Goal: Answer question/provide support

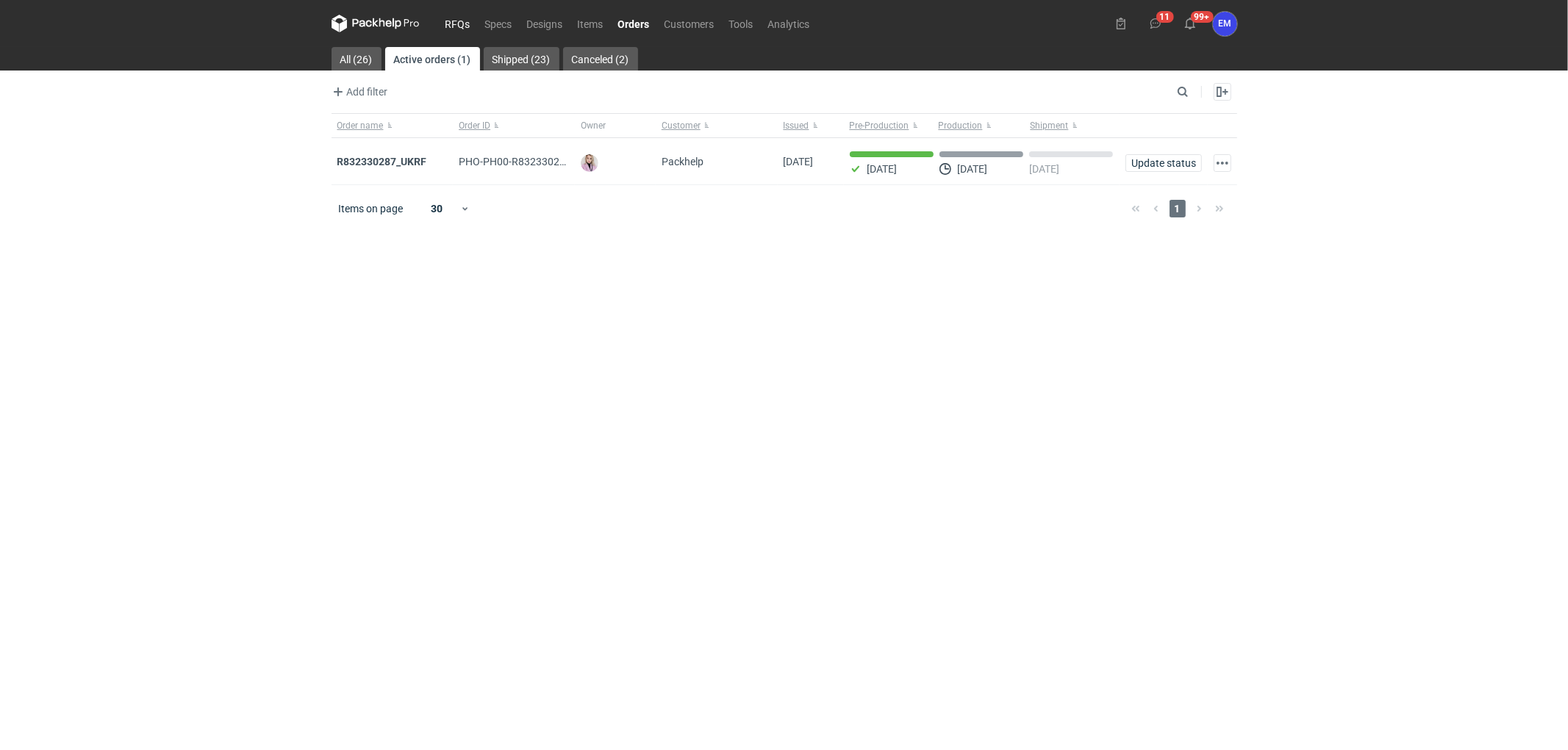
click at [461, 23] on link "RFQs" at bounding box center [457, 24] width 40 height 18
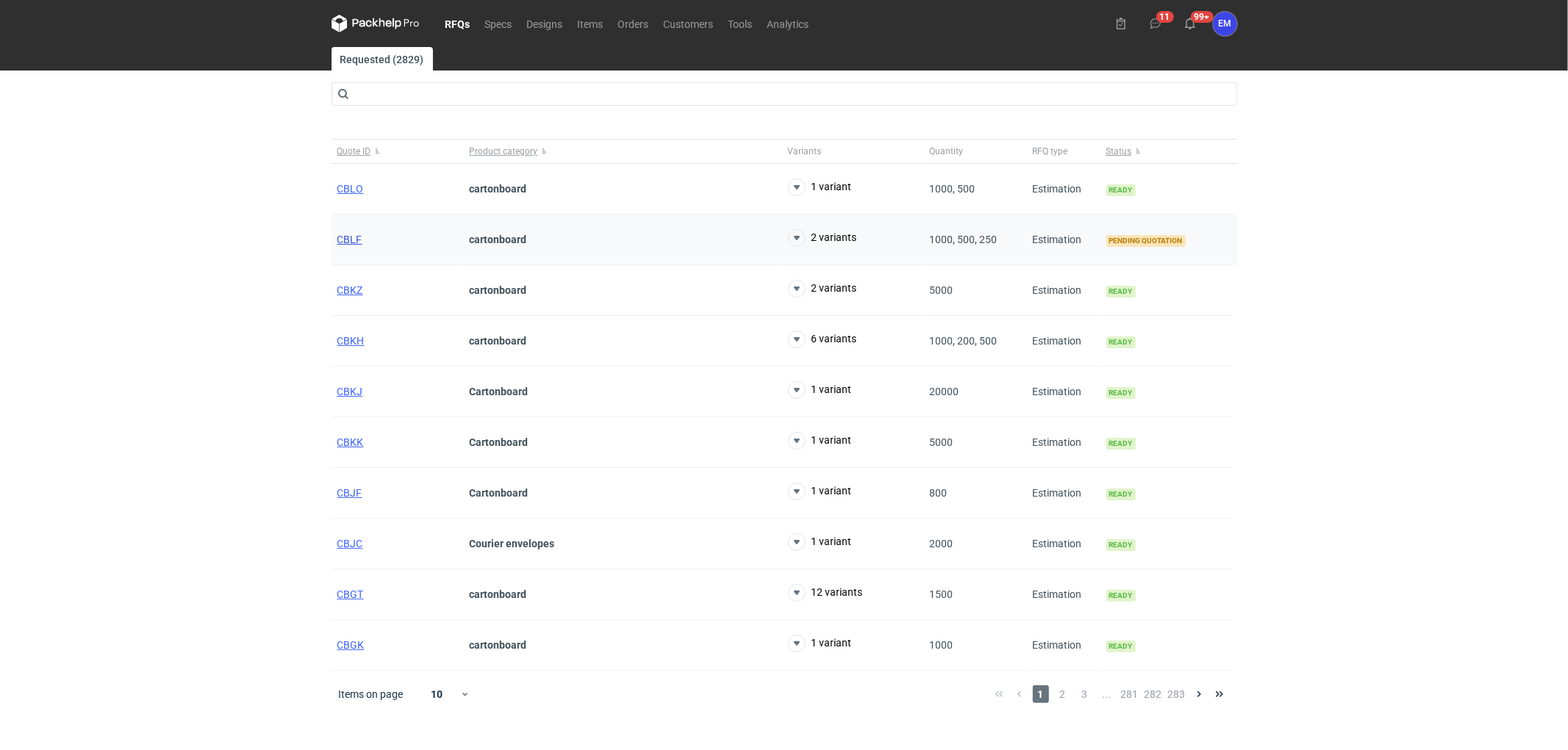
click at [348, 241] on span "CBLF" at bounding box center [349, 239] width 25 height 11
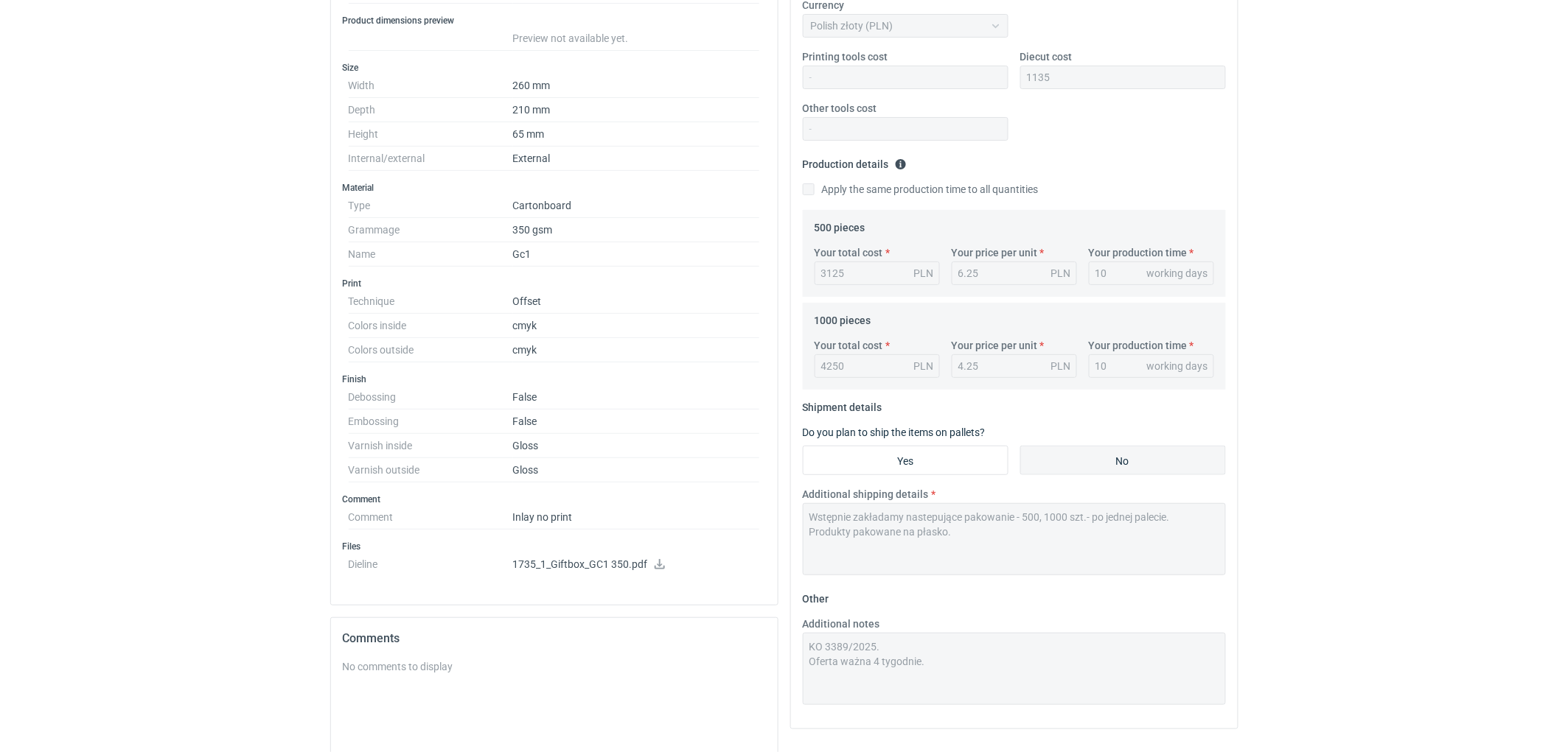
scroll to position [521, 0]
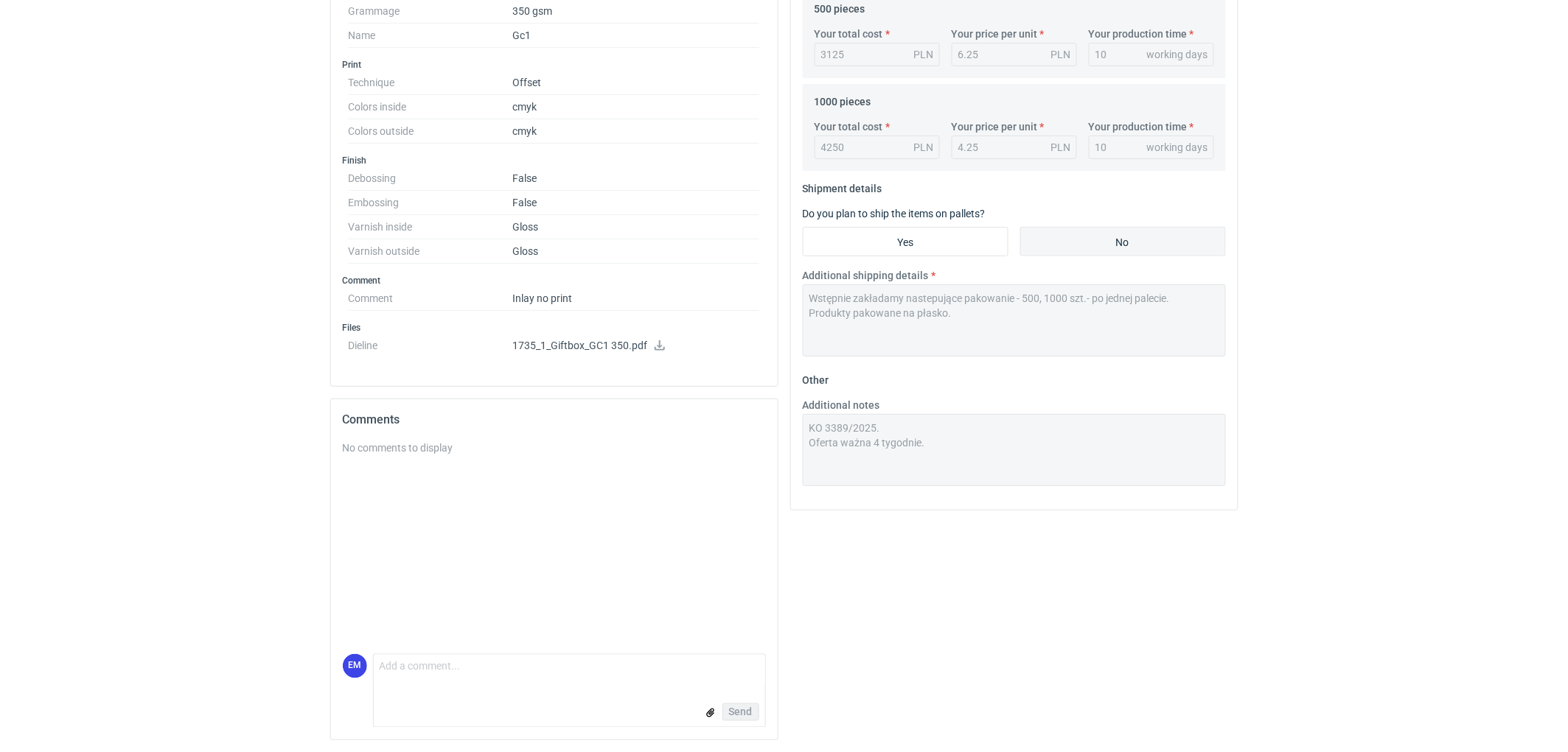
click at [654, 352] on p "1735_1_Giftbox_GC1 350.pdf" at bounding box center [636, 346] width 247 height 13
click at [659, 343] on icon at bounding box center [659, 346] width 12 height 11
click at [658, 349] on icon at bounding box center [659, 346] width 12 height 11
drag, startPoint x: 185, startPoint y: 415, endPoint x: 193, endPoint y: 417, distance: 8.2
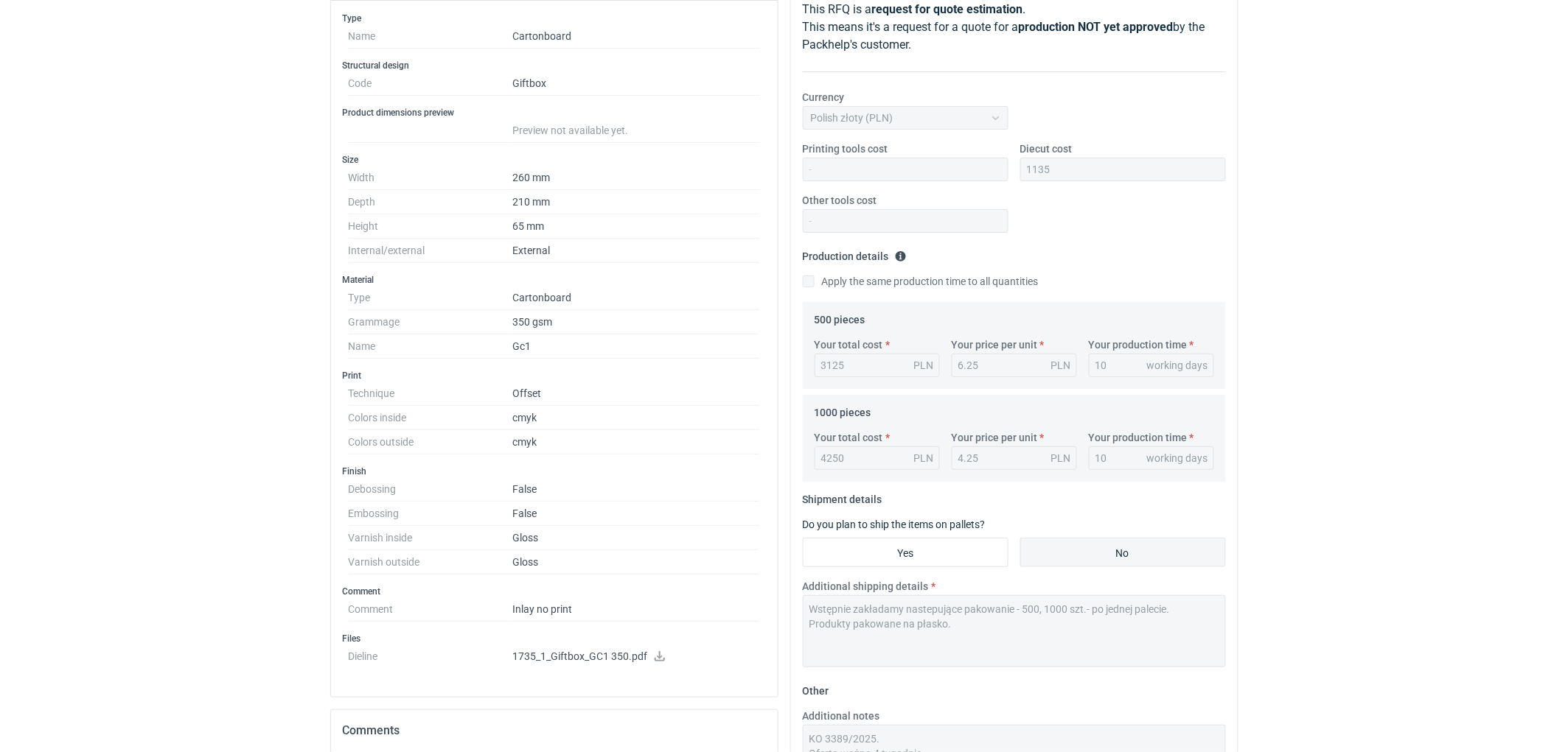
scroll to position [0, 0]
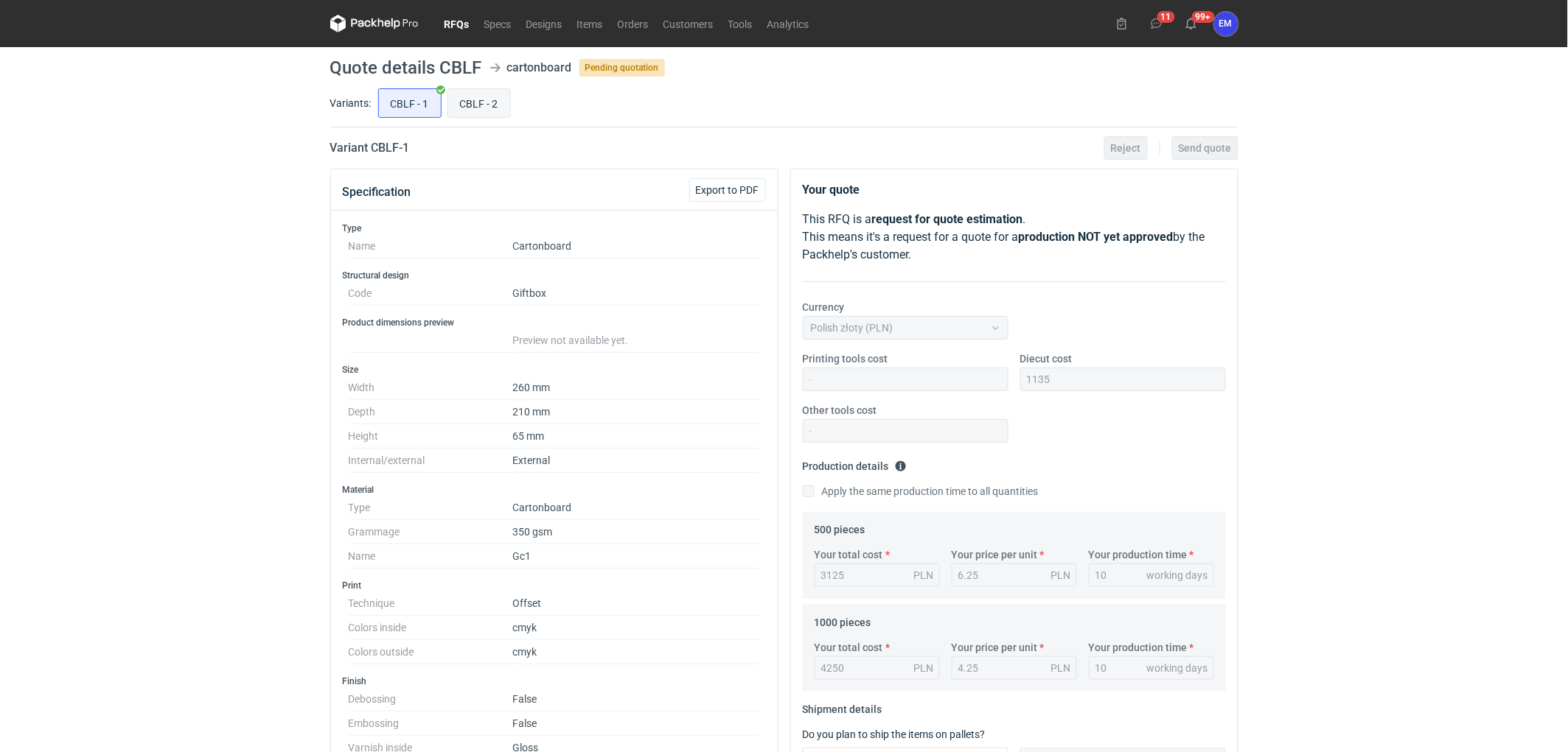
click at [487, 108] on input "CBLF - 2" at bounding box center [479, 104] width 62 height 28
radio input "true"
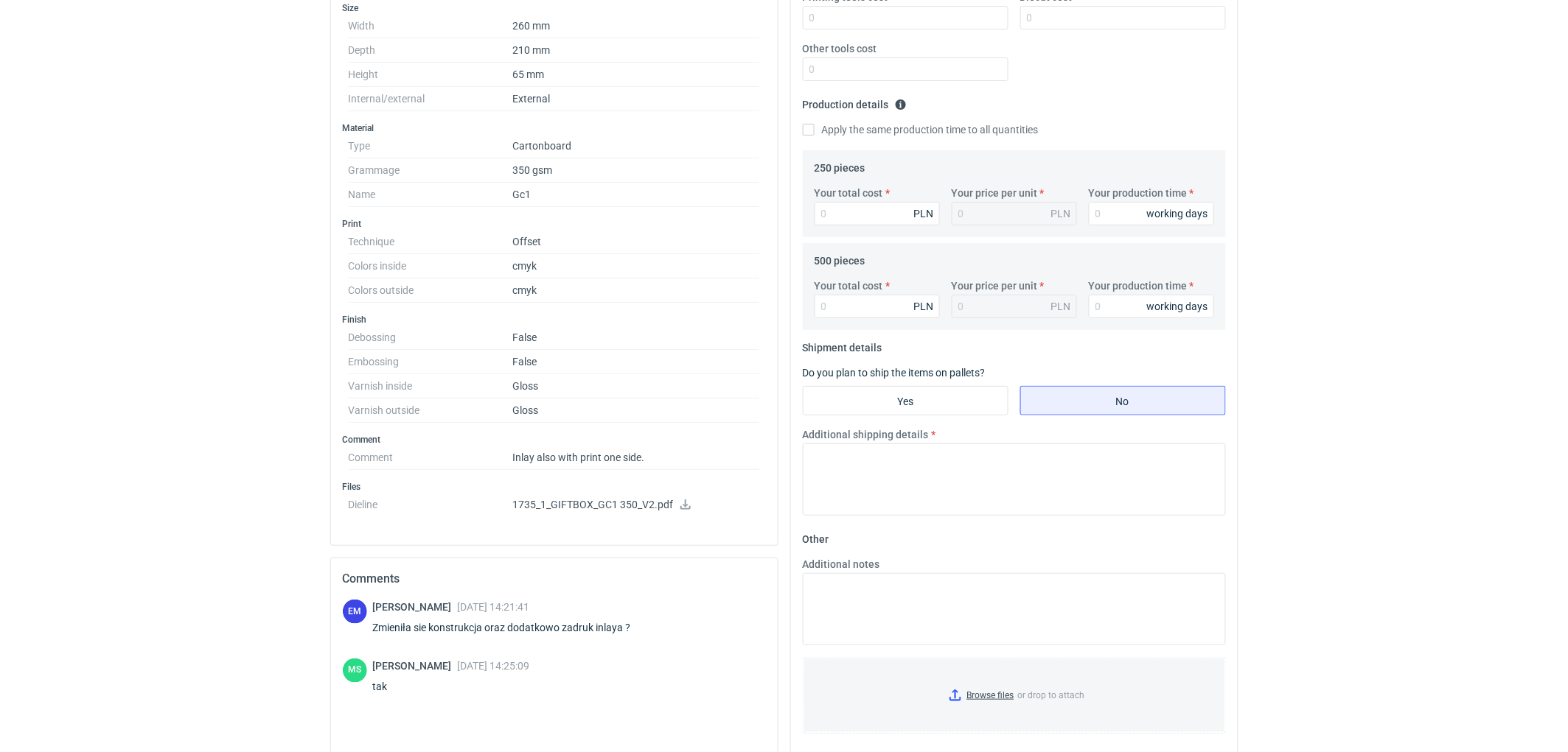
scroll to position [491, 0]
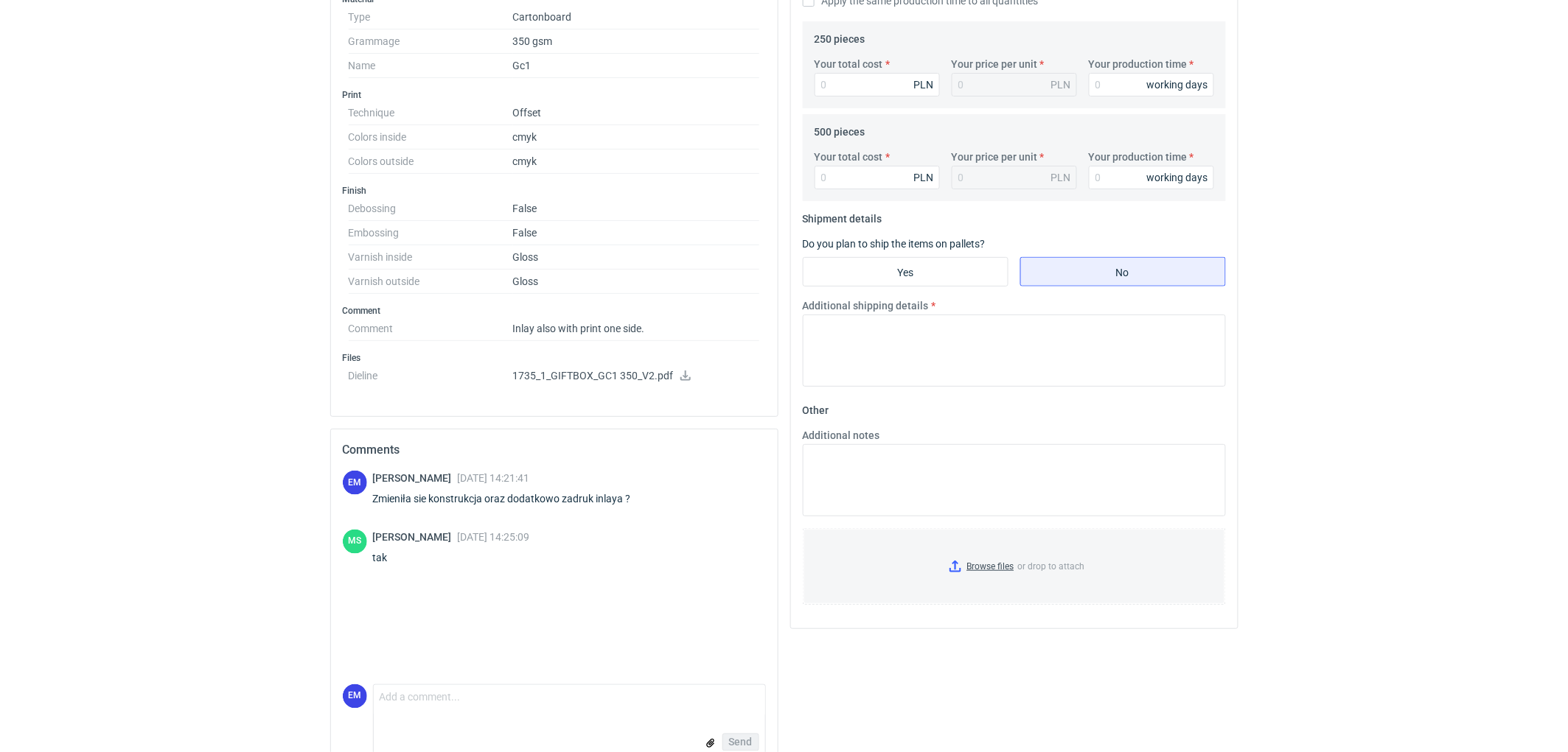
click at [687, 376] on icon at bounding box center [686, 376] width 11 height 11
drag, startPoint x: 138, startPoint y: 316, endPoint x: 179, endPoint y: 321, distance: 41.3
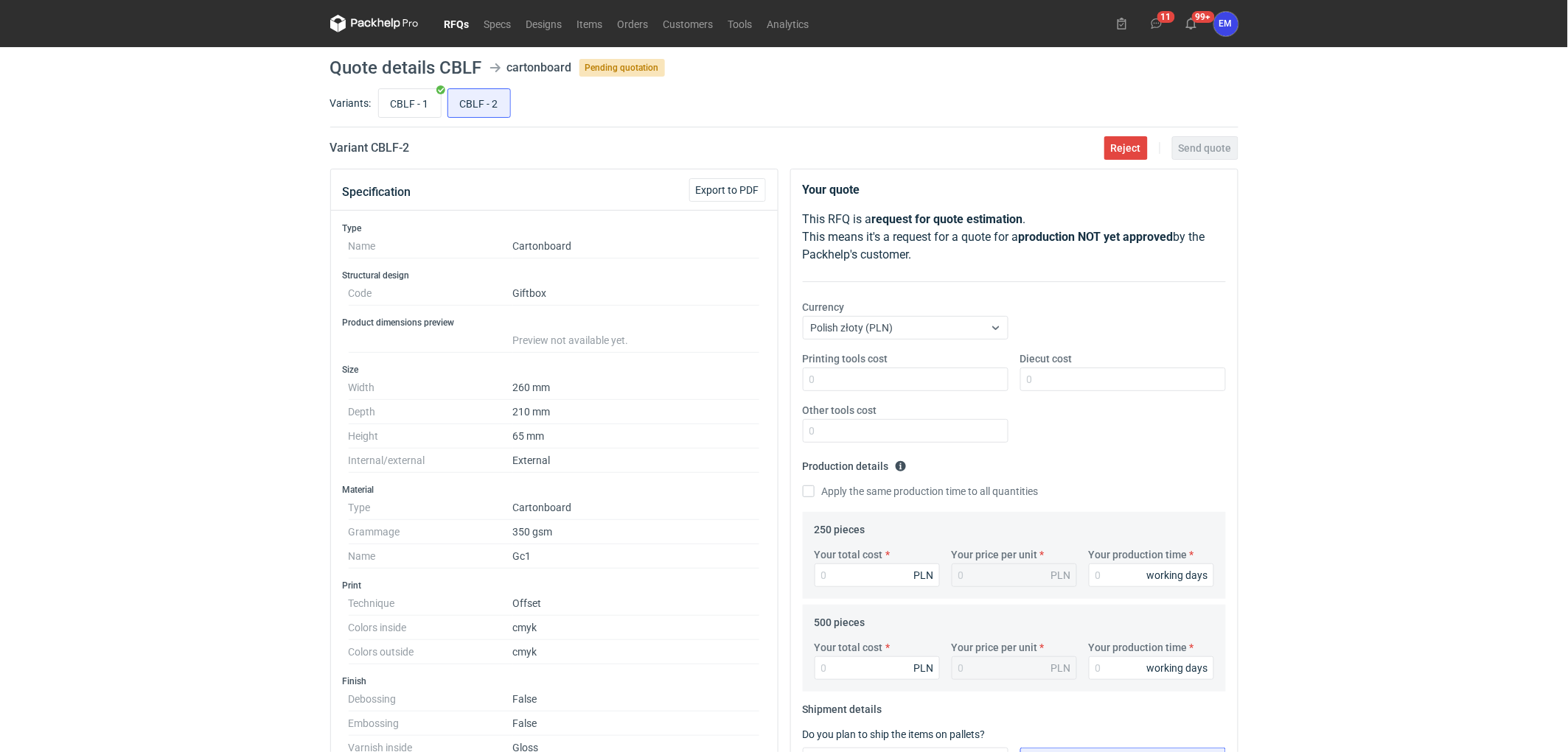
scroll to position [327, 0]
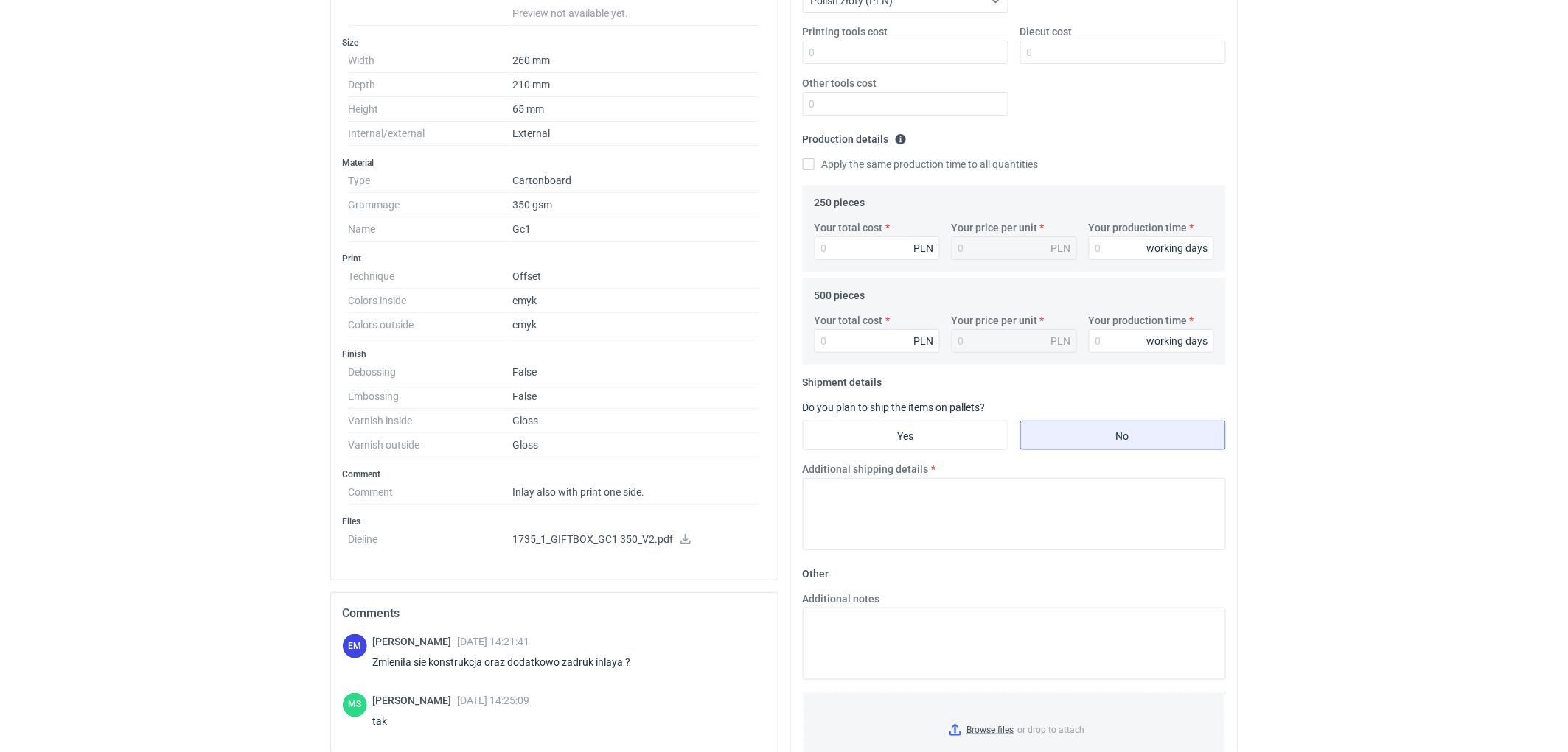
click at [1441, 379] on div "RFQs Specs Designs Items Orders Customers Tools Analytics 11 99+ EM [PERSON_NAM…" at bounding box center [784, 49] width 1568 height 752
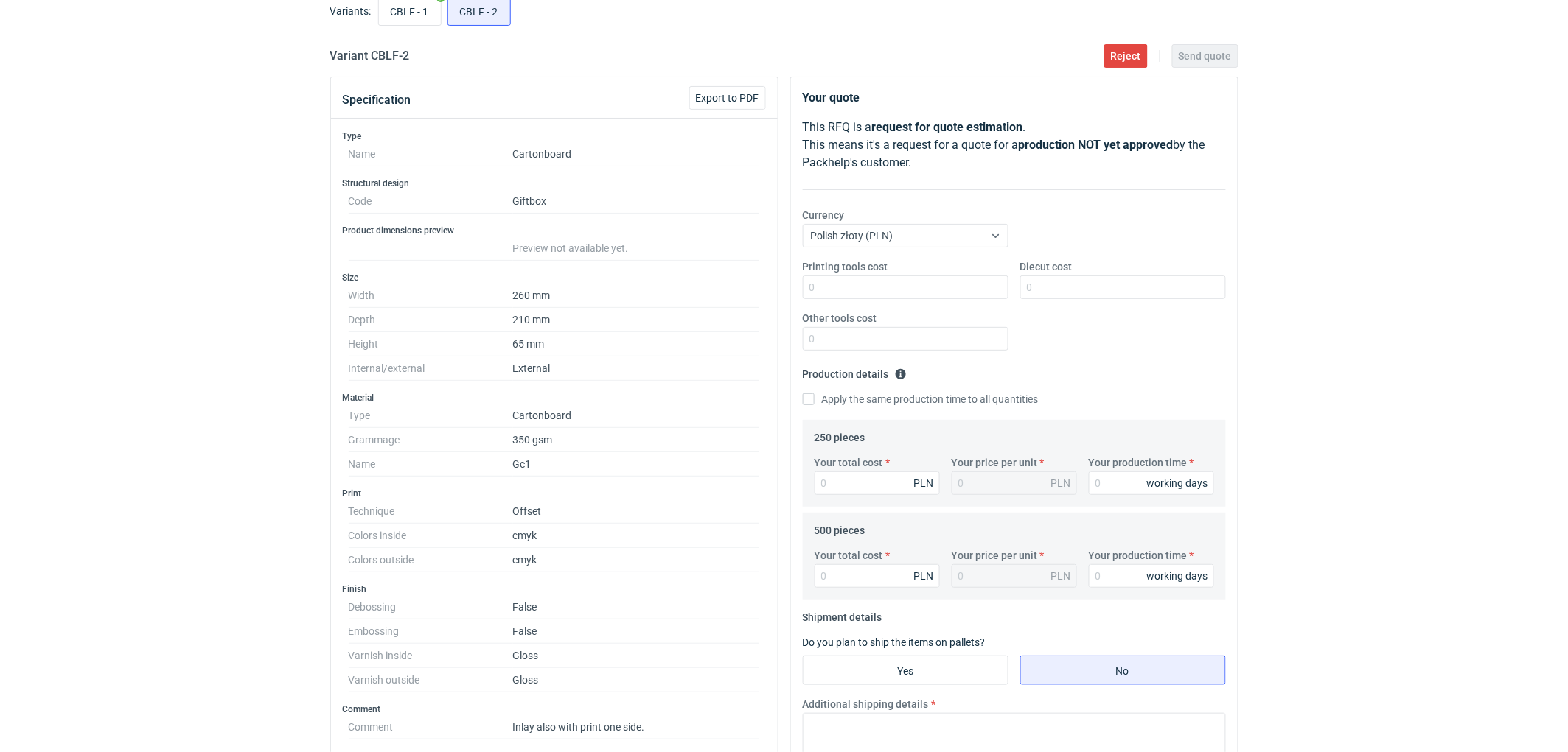
scroll to position [0, 0]
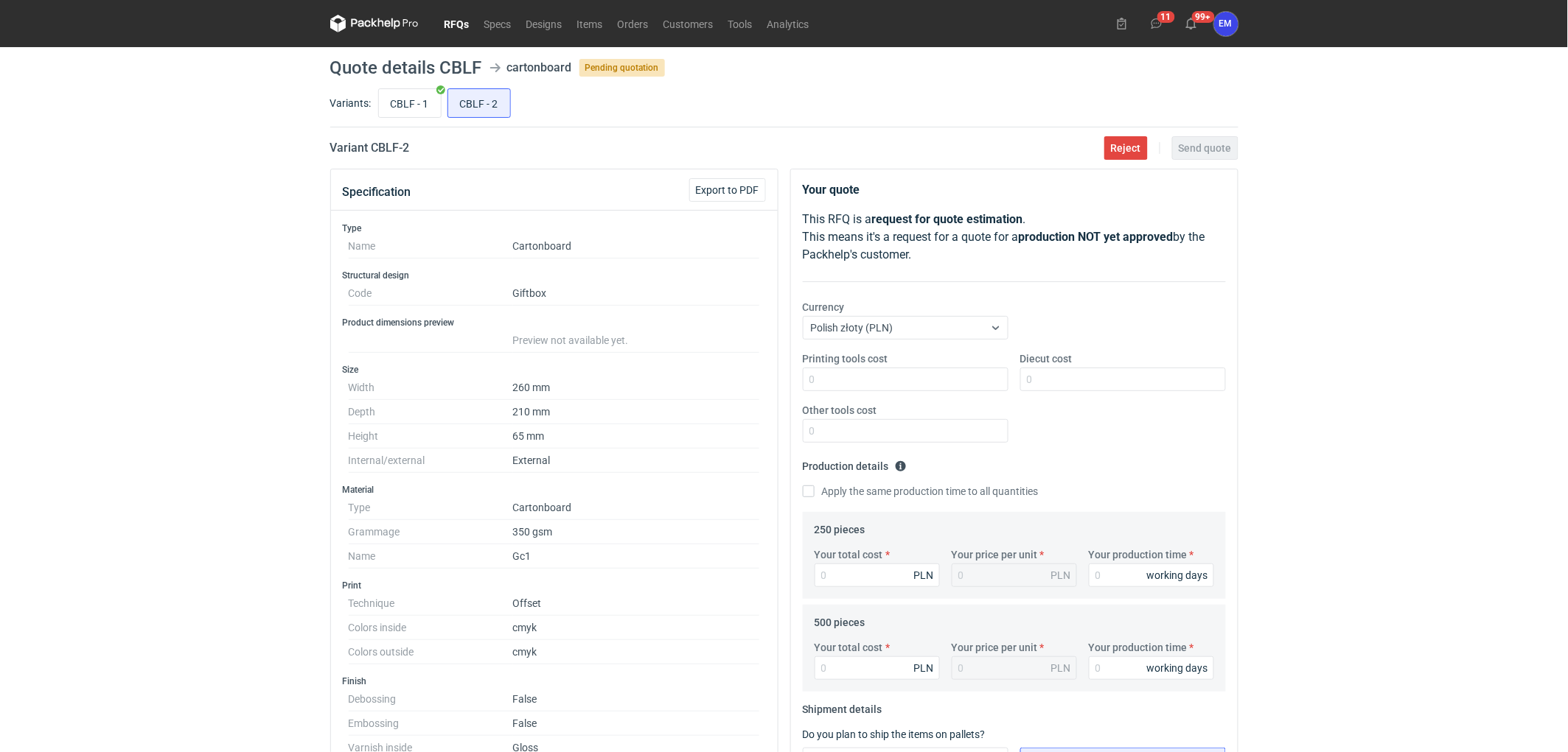
click at [192, 422] on div "RFQs Specs Designs Items Orders Customers Tools Analytics 11 99+ EM [PERSON_NAM…" at bounding box center [784, 376] width 1568 height 752
click at [421, 107] on input "CBLF - 1" at bounding box center [410, 104] width 62 height 28
radio input "true"
click at [465, 97] on input "CBLF - 2" at bounding box center [479, 104] width 62 height 28
radio input "true"
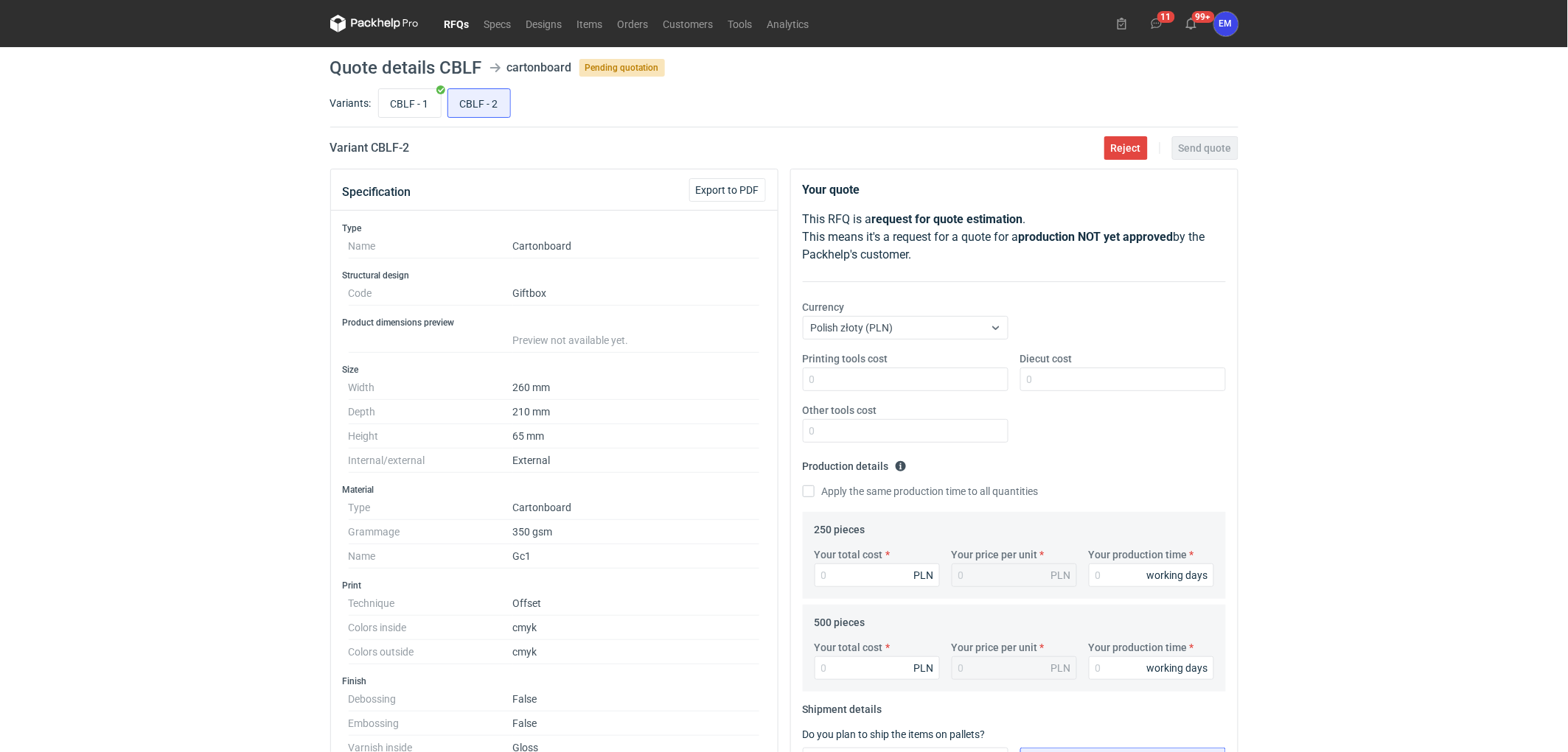
click at [255, 318] on div "RFQs Specs Designs Items Orders Customers Tools Analytics 11 99+ EM [PERSON_NAM…" at bounding box center [784, 376] width 1568 height 752
drag, startPoint x: 157, startPoint y: 364, endPoint x: 170, endPoint y: 356, distance: 15.3
click at [170, 356] on div "RFQs Specs Designs Items Orders Customers Tools Analytics 11 99+ EM [PERSON_NAM…" at bounding box center [784, 376] width 1568 height 752
click at [380, 15] on icon at bounding box center [374, 24] width 88 height 18
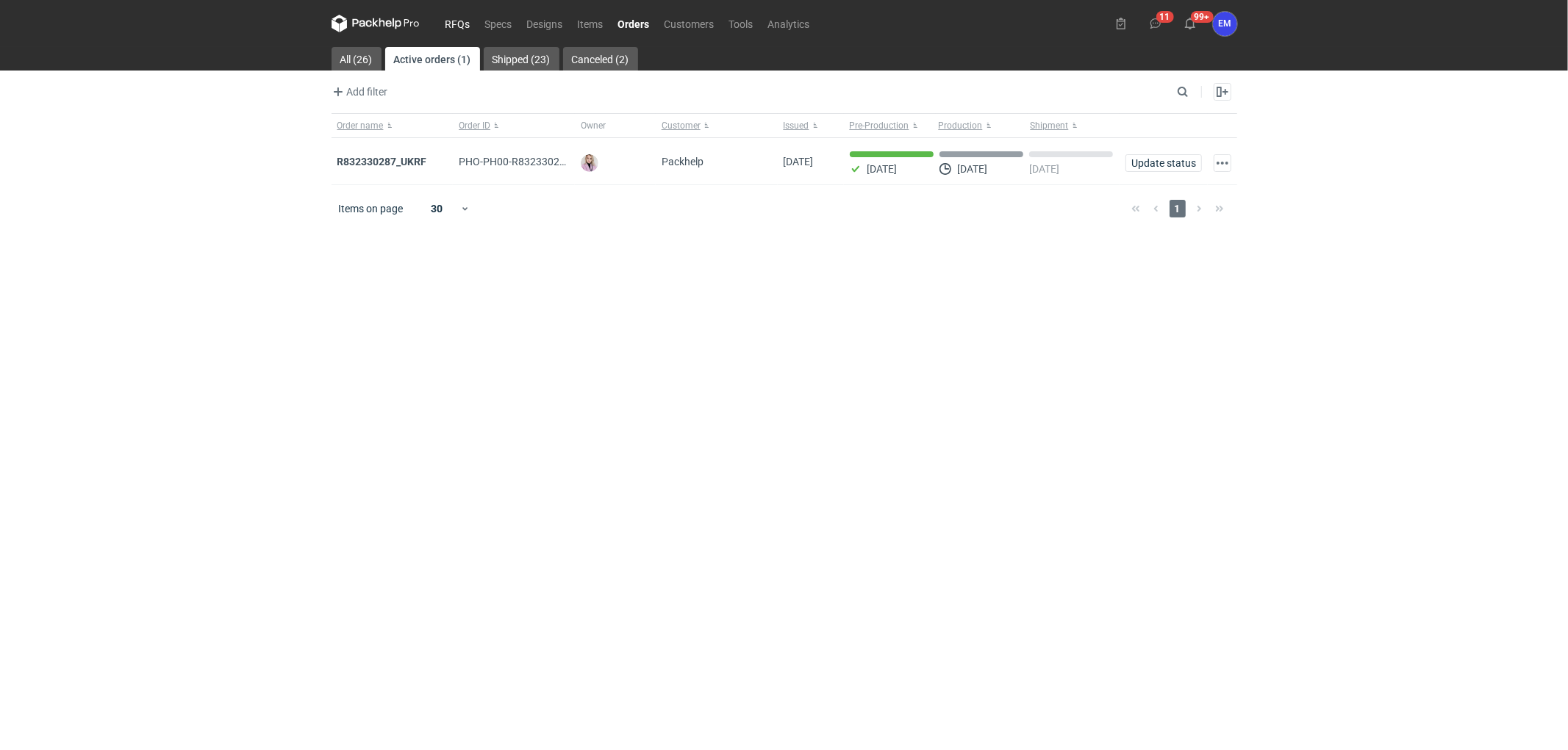
click at [461, 20] on link "RFQs" at bounding box center [457, 24] width 40 height 18
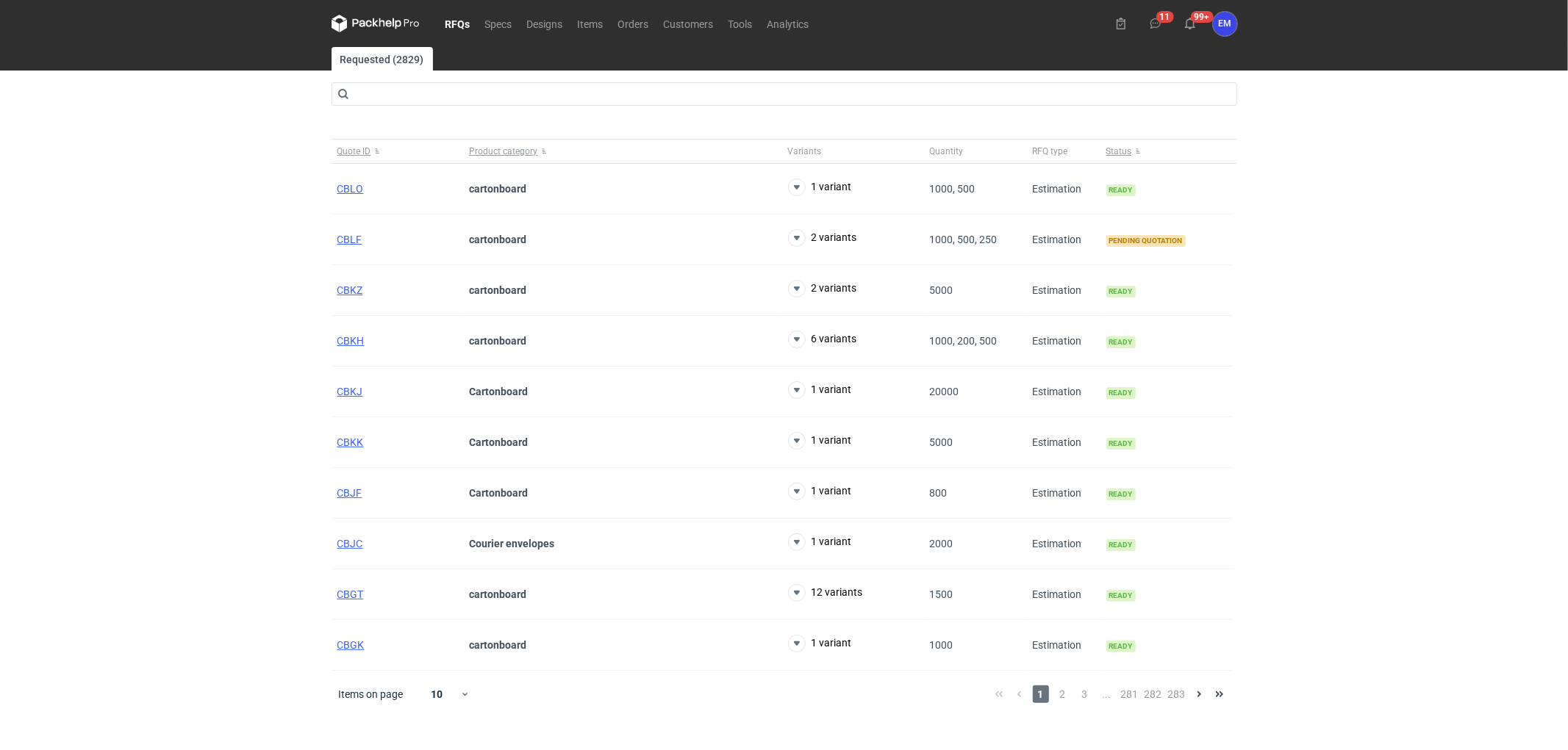
drag, startPoint x: 118, startPoint y: 166, endPoint x: 251, endPoint y: 194, distance: 135.9
click at [120, 168] on div "RFQs Specs Designs Items Orders Customers Tools Analytics 11 99+ EM [PERSON_NAM…" at bounding box center [784, 375] width 1568 height 750
click at [350, 236] on span "CBLF" at bounding box center [349, 239] width 25 height 11
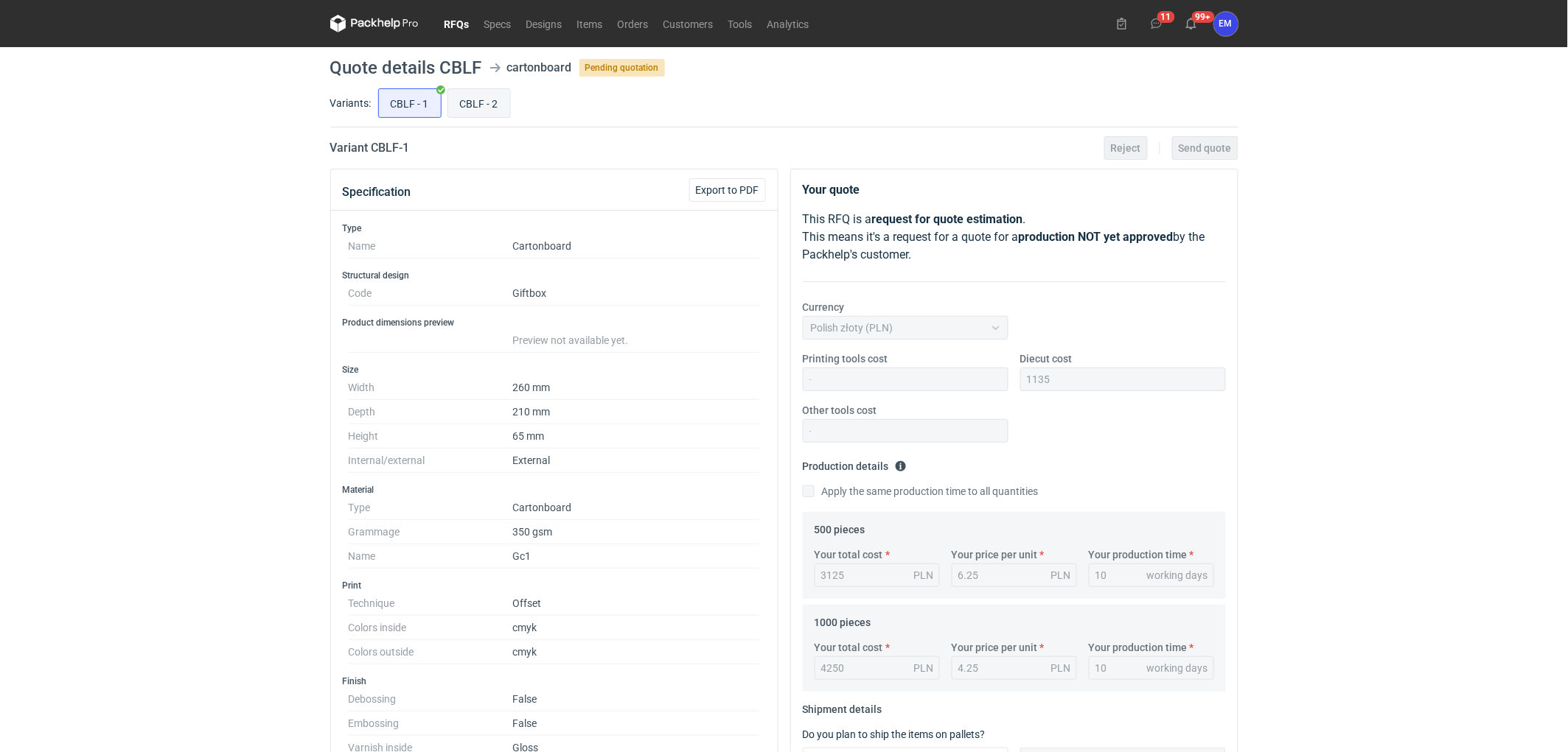
click at [501, 92] on input "CBLF - 2" at bounding box center [479, 104] width 62 height 28
radio input "true"
click at [214, 427] on div "RFQs Specs Designs Items Orders Customers Tools Analytics 11 99+ EM [PERSON_NAM…" at bounding box center [784, 376] width 1568 height 752
click at [215, 426] on div "RFQs Specs Designs Items Orders Customers Tools Analytics 11 99+ EM [PERSON_NAM…" at bounding box center [784, 376] width 1568 height 752
drag, startPoint x: 540, startPoint y: 296, endPoint x: 599, endPoint y: 298, distance: 59.0
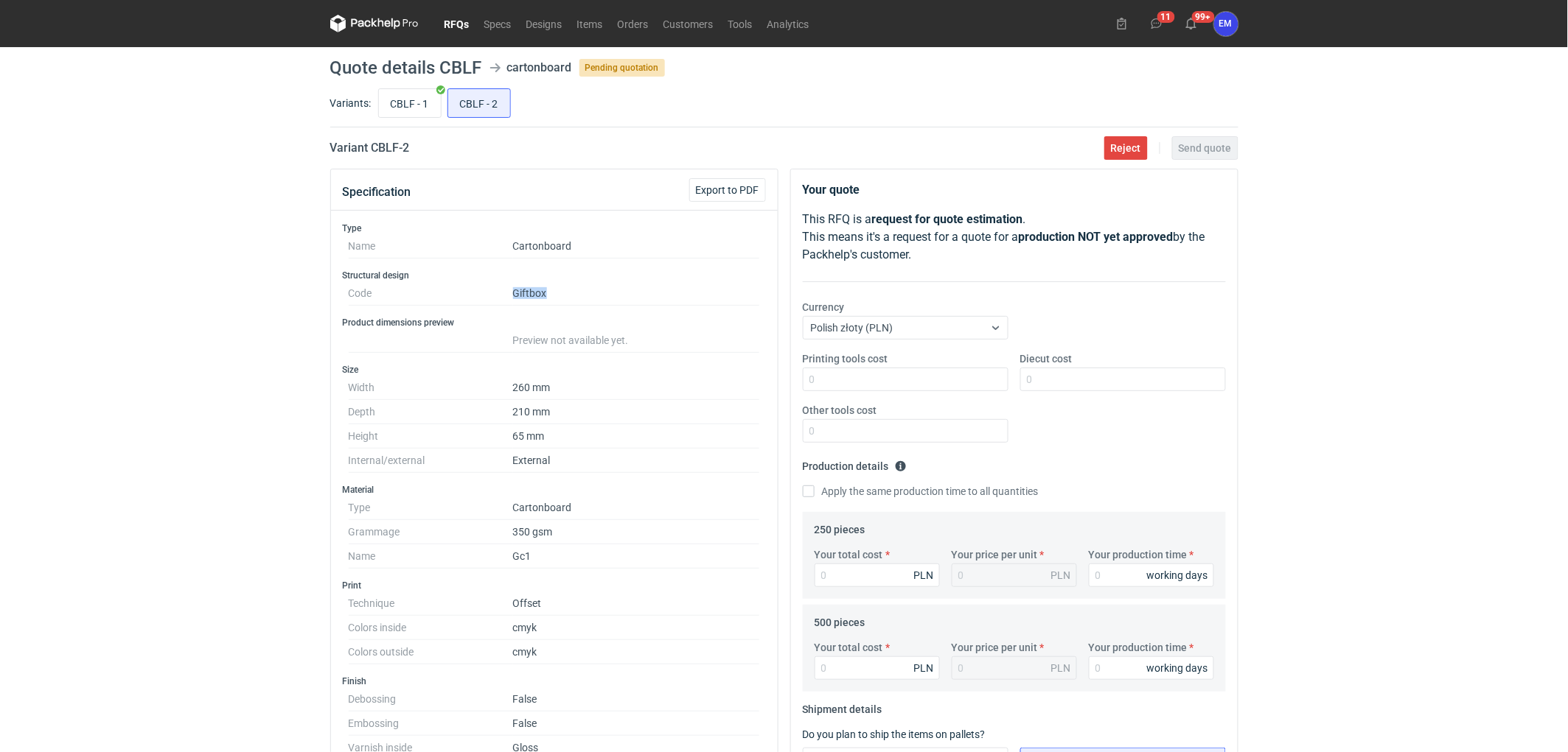
click at [599, 298] on dl "Code Giftbox" at bounding box center [554, 293] width 411 height 24
click at [599, 297] on dd "Giftbox" at bounding box center [636, 293] width 247 height 24
drag, startPoint x: 1051, startPoint y: 399, endPoint x: 1057, endPoint y: 387, distance: 13.4
click at [1051, 399] on div "Printing tools cost Diecut cost Other tools cost" at bounding box center [1013, 403] width 434 height 104
click at [1057, 386] on input "Diecut cost" at bounding box center [1123, 380] width 205 height 24
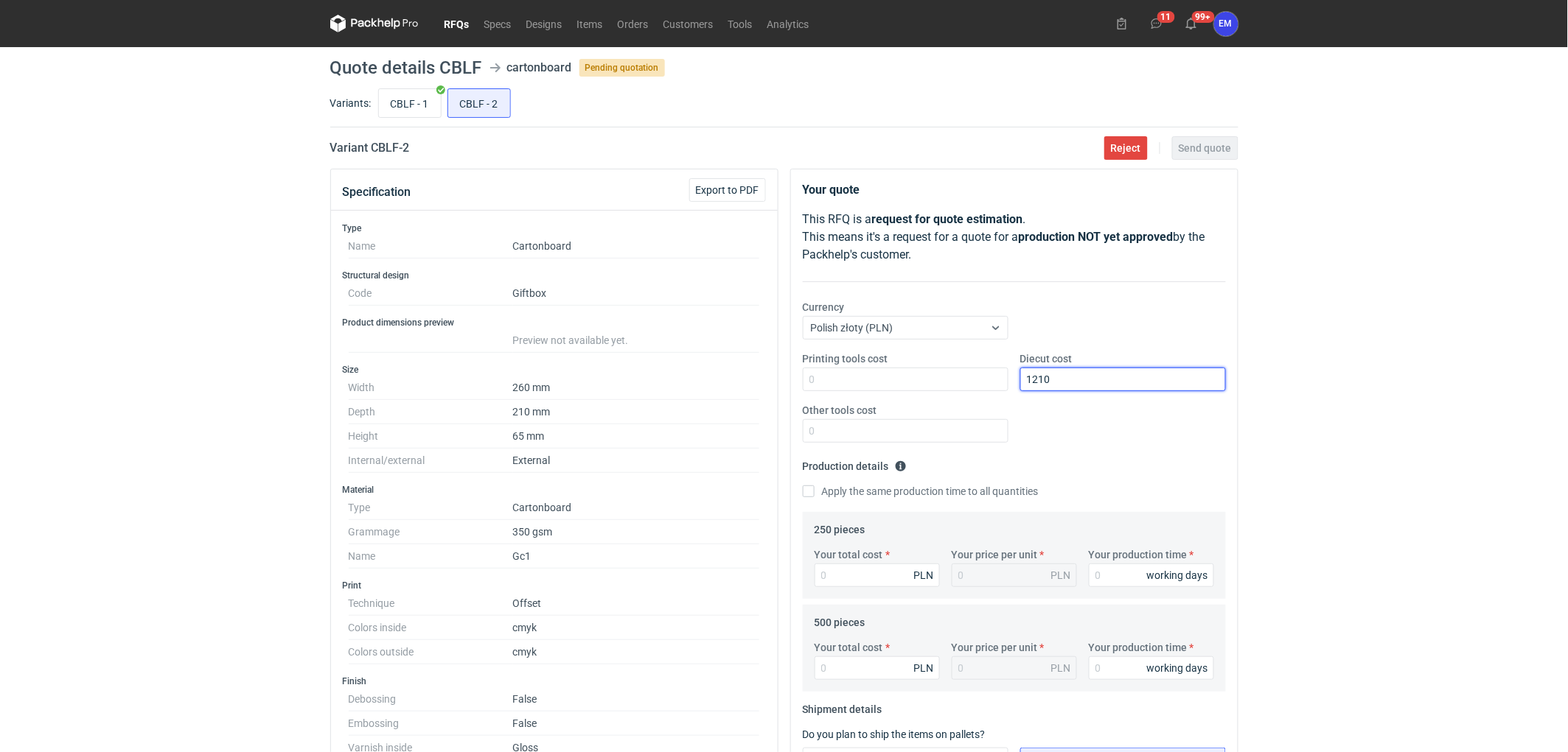
type input "1210"
click at [1276, 395] on div "RFQs Specs Designs Items Orders Customers Tools Analytics 11 99+ EM [PERSON_NAM…" at bounding box center [784, 376] width 1568 height 752
click at [1316, 408] on div "RFQs Specs Designs Items Orders Customers Tools Analytics 11 99+ EM [PERSON_NAM…" at bounding box center [784, 376] width 1568 height 752
click at [1457, 421] on div "RFQs Specs Designs Items Orders Customers Tools Analytics 11 99+ EM [PERSON_NAM…" at bounding box center [784, 376] width 1568 height 752
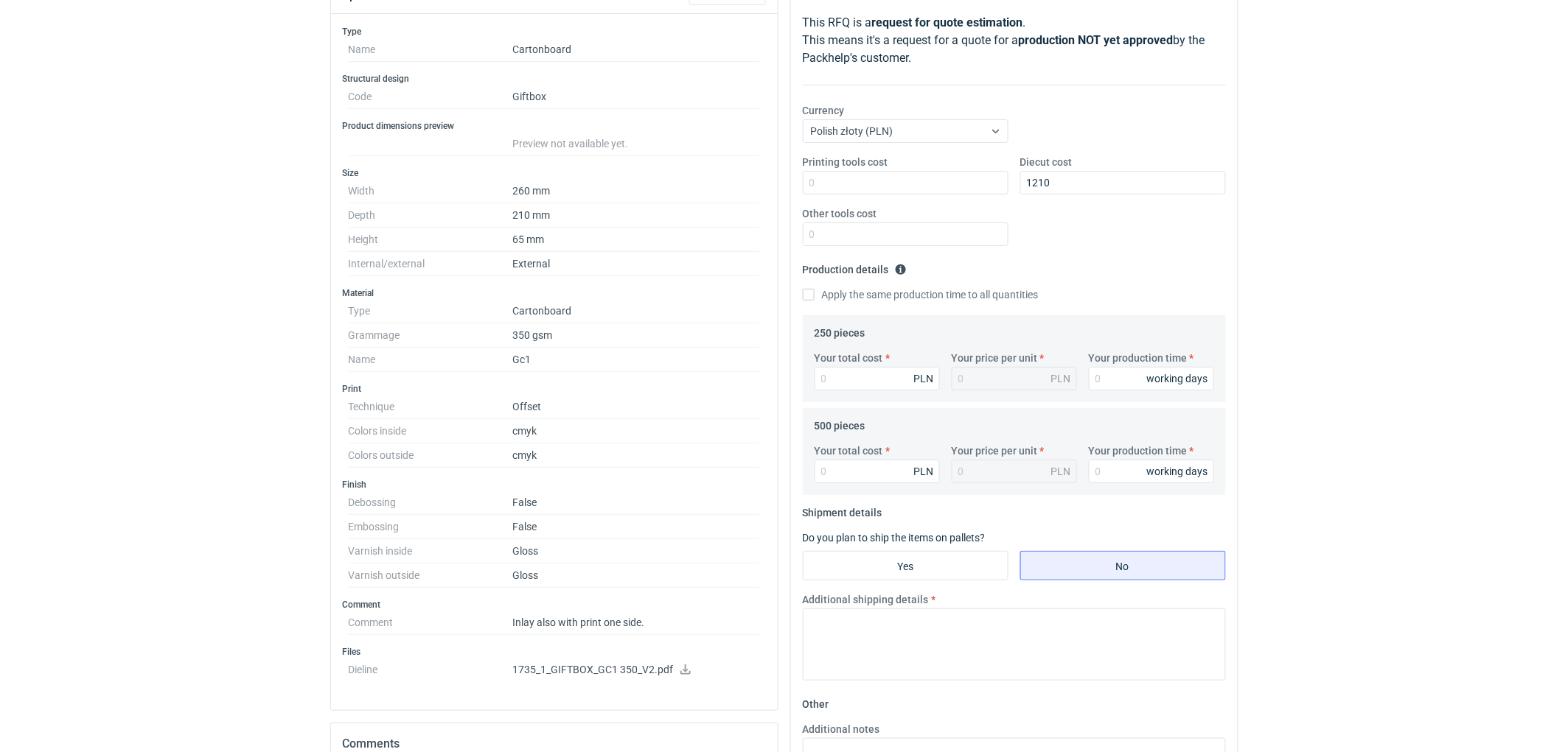
scroll to position [30, 0]
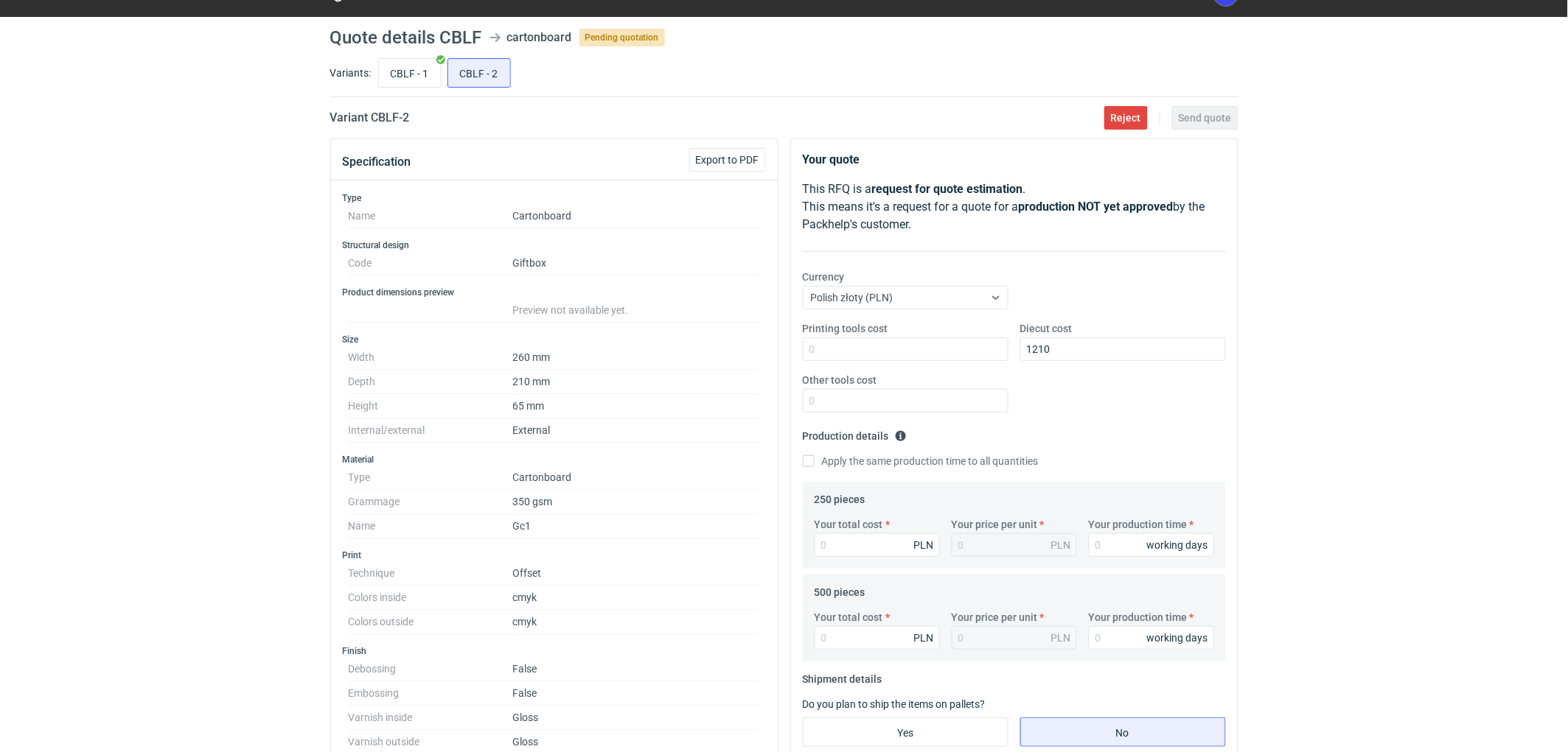
drag, startPoint x: 1384, startPoint y: 473, endPoint x: 1352, endPoint y: 504, distance: 44.6
click at [1383, 474] on div "RFQs Specs Designs Items Orders Customers Tools Analytics 11 99+ EM [PERSON_NAM…" at bounding box center [784, 346] width 1568 height 752
click at [1341, 368] on div "RFQs Specs Designs Items Orders Customers Tools Analytics 11 99+ EM [PERSON_NAM…" at bounding box center [784, 346] width 1568 height 752
click at [1311, 391] on div "RFQs Specs Designs Items Orders Customers Tools Analytics 11 99+ EM [PERSON_NAM…" at bounding box center [784, 346] width 1568 height 752
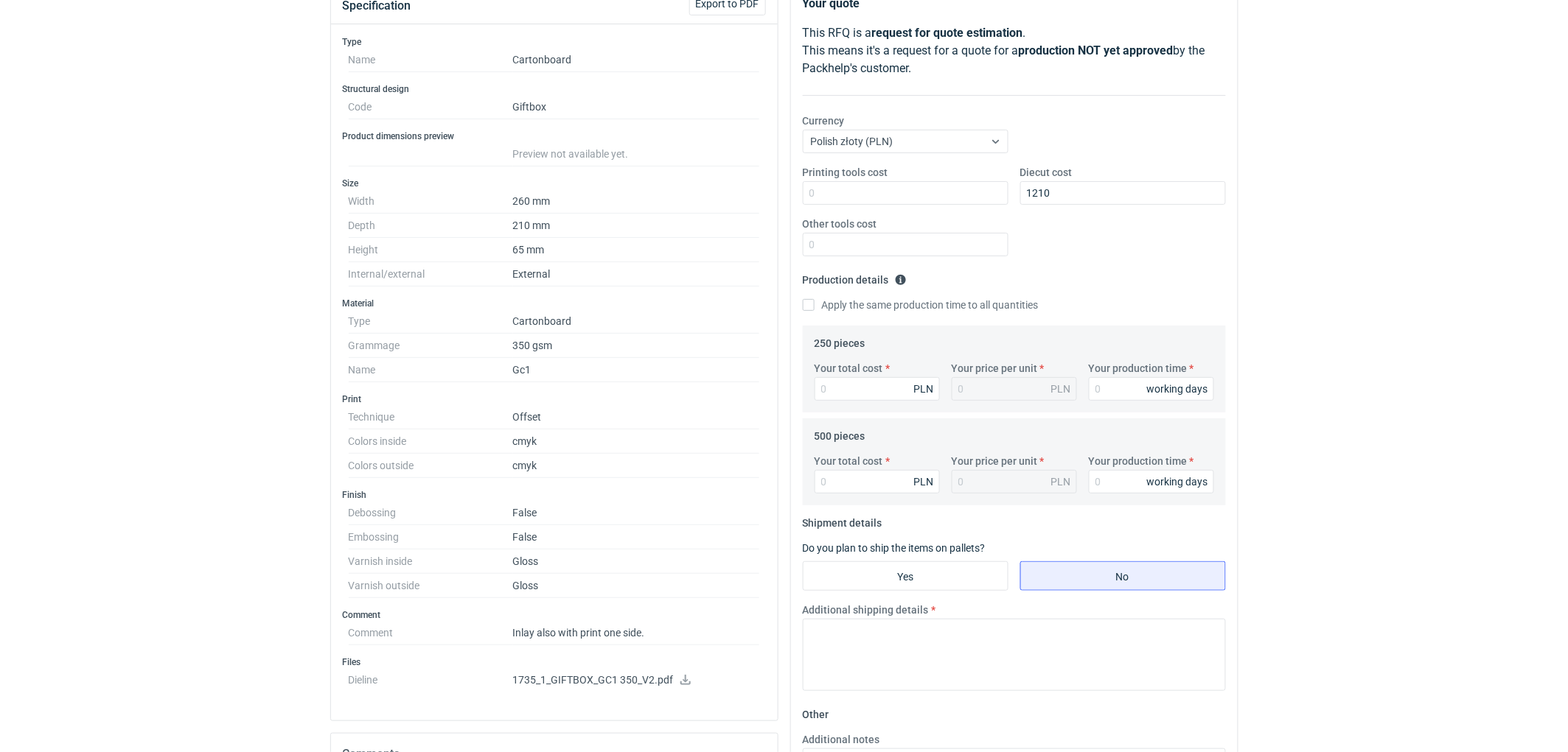
scroll to position [357, 0]
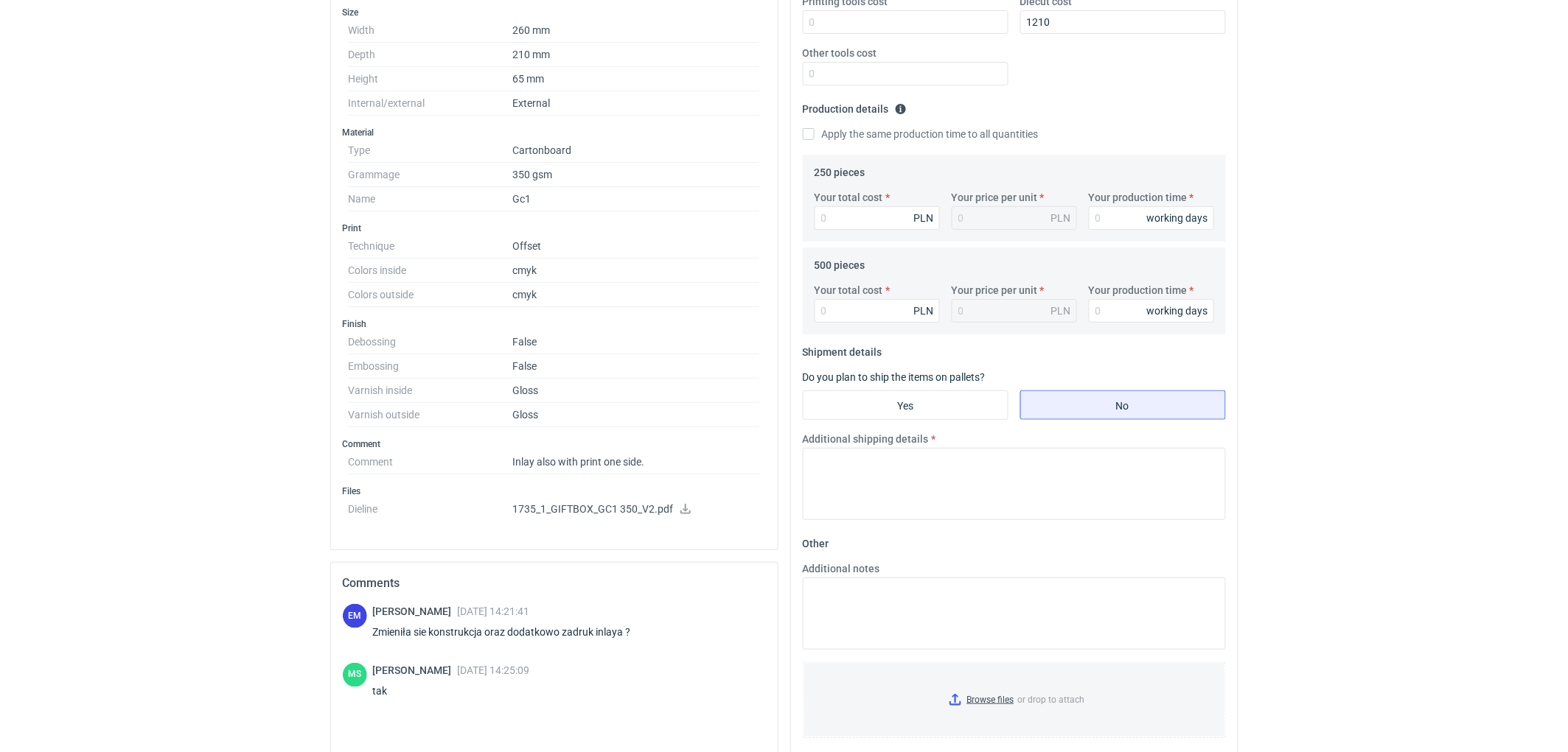
drag, startPoint x: 46, startPoint y: 322, endPoint x: 54, endPoint y: 321, distance: 8.1
click at [54, 321] on div "RFQs Specs Designs Items Orders Customers Tools Analytics 11 99+ EM [PERSON_NAM…" at bounding box center [784, 19] width 1568 height 752
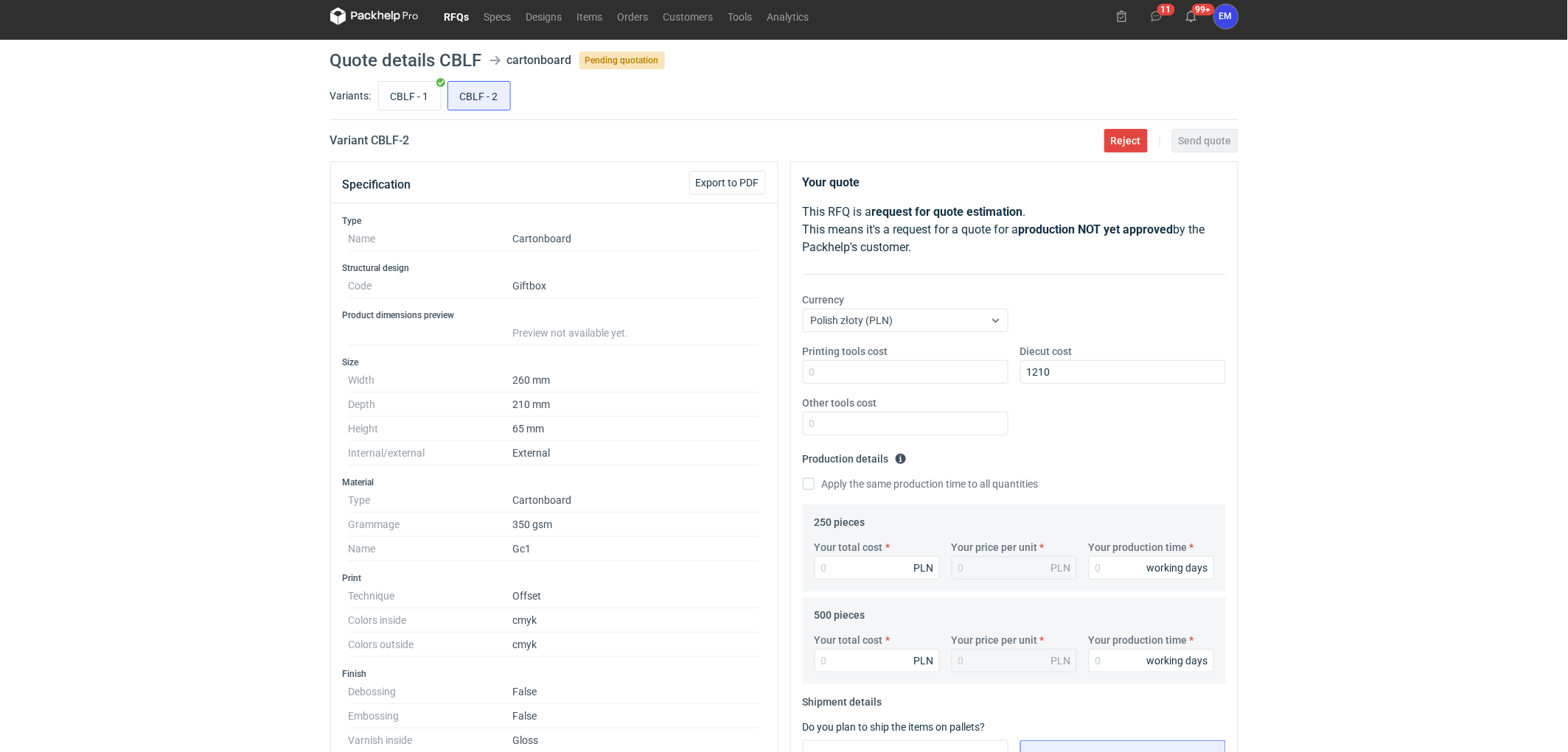
scroll to position [0, 0]
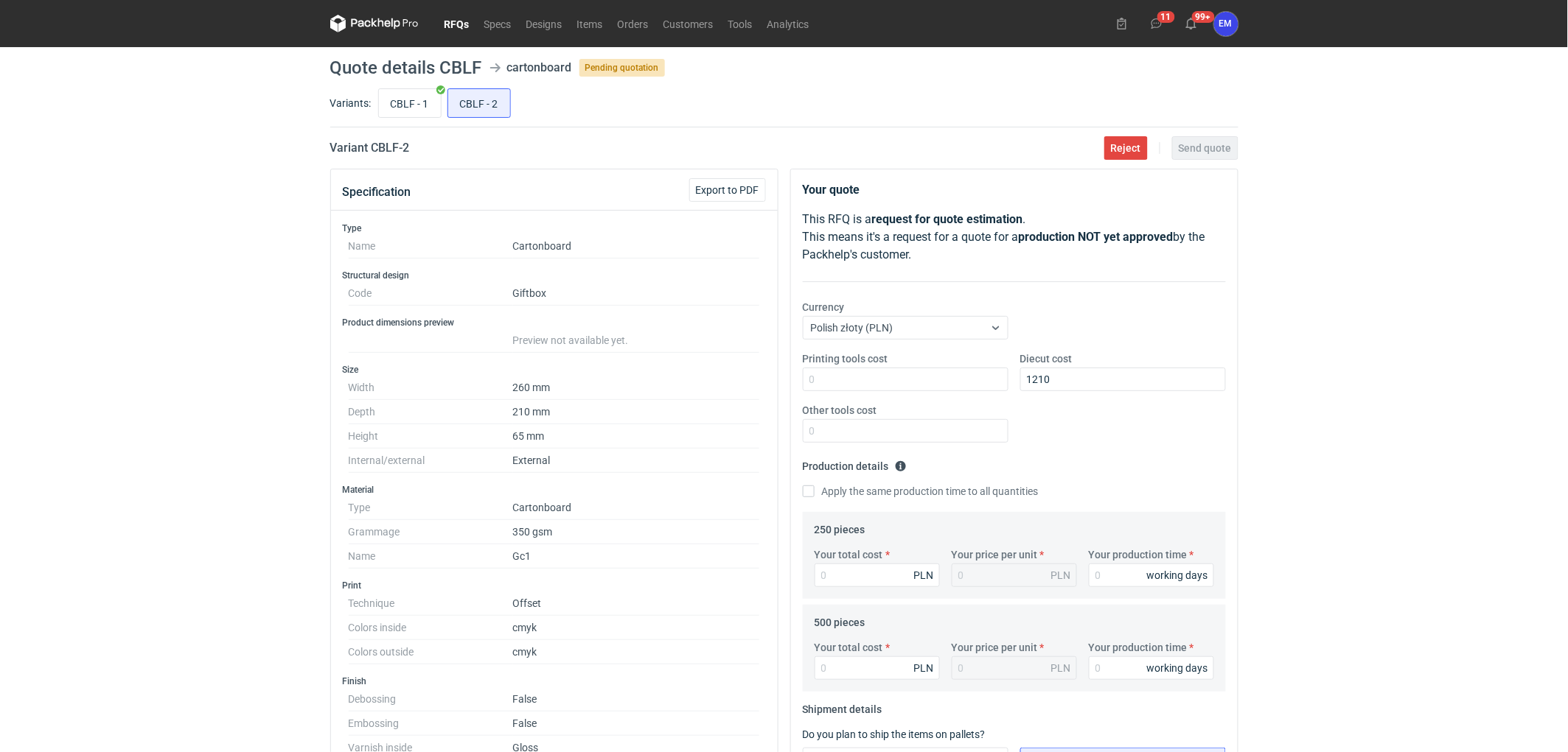
drag, startPoint x: 411, startPoint y: 104, endPoint x: 388, endPoint y: 119, distance: 27.5
click at [411, 104] on input "CBLF - 1" at bounding box center [410, 104] width 62 height 28
radio input "true"
click at [252, 221] on div "RFQs Specs Designs Items Orders Customers Tools Analytics 11 99+ EM [PERSON_NAM…" at bounding box center [784, 376] width 1568 height 752
click at [492, 111] on input "CBLF - 2" at bounding box center [479, 104] width 62 height 28
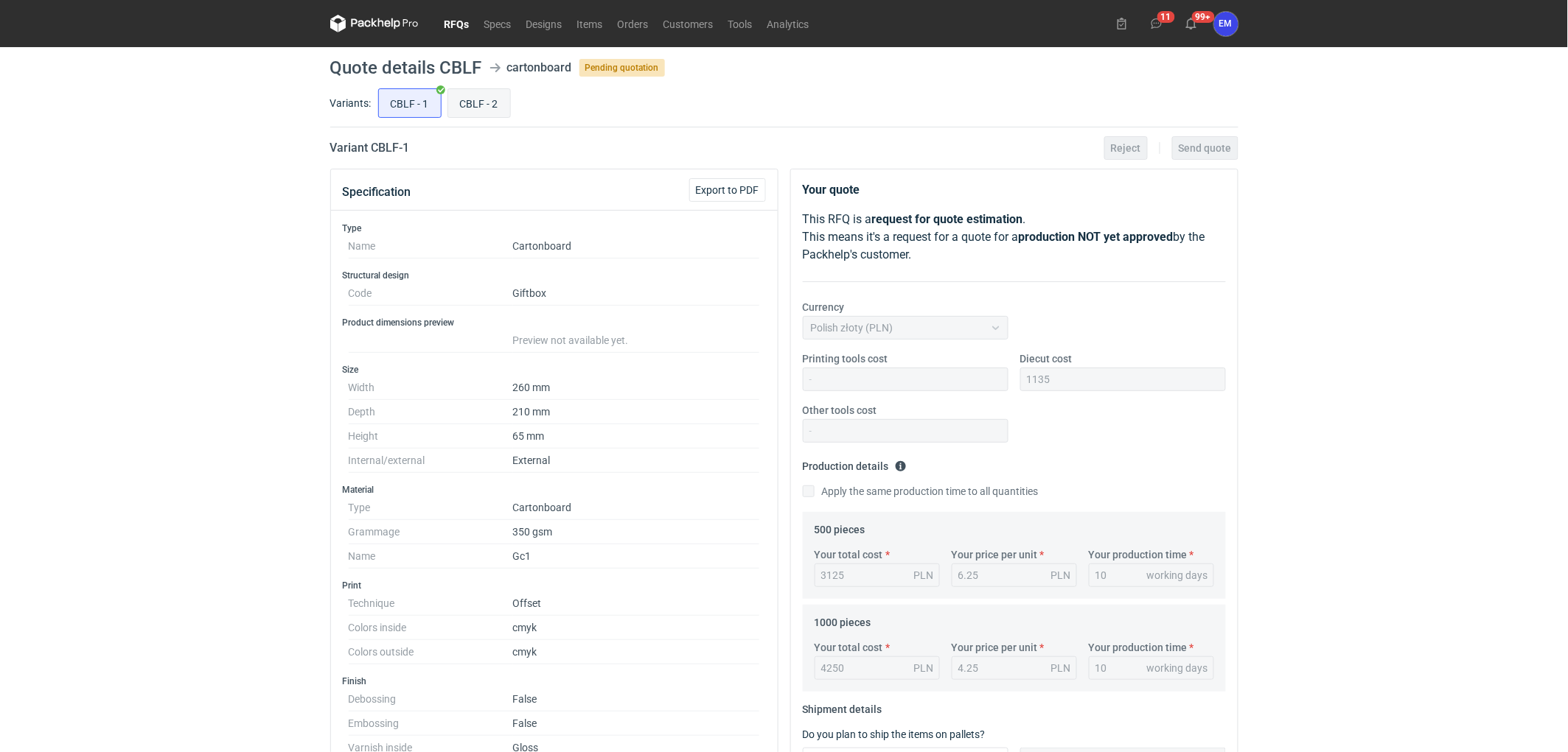
radio input "true"
click at [419, 98] on input "CBLF - 1" at bounding box center [410, 104] width 62 height 28
radio input "true"
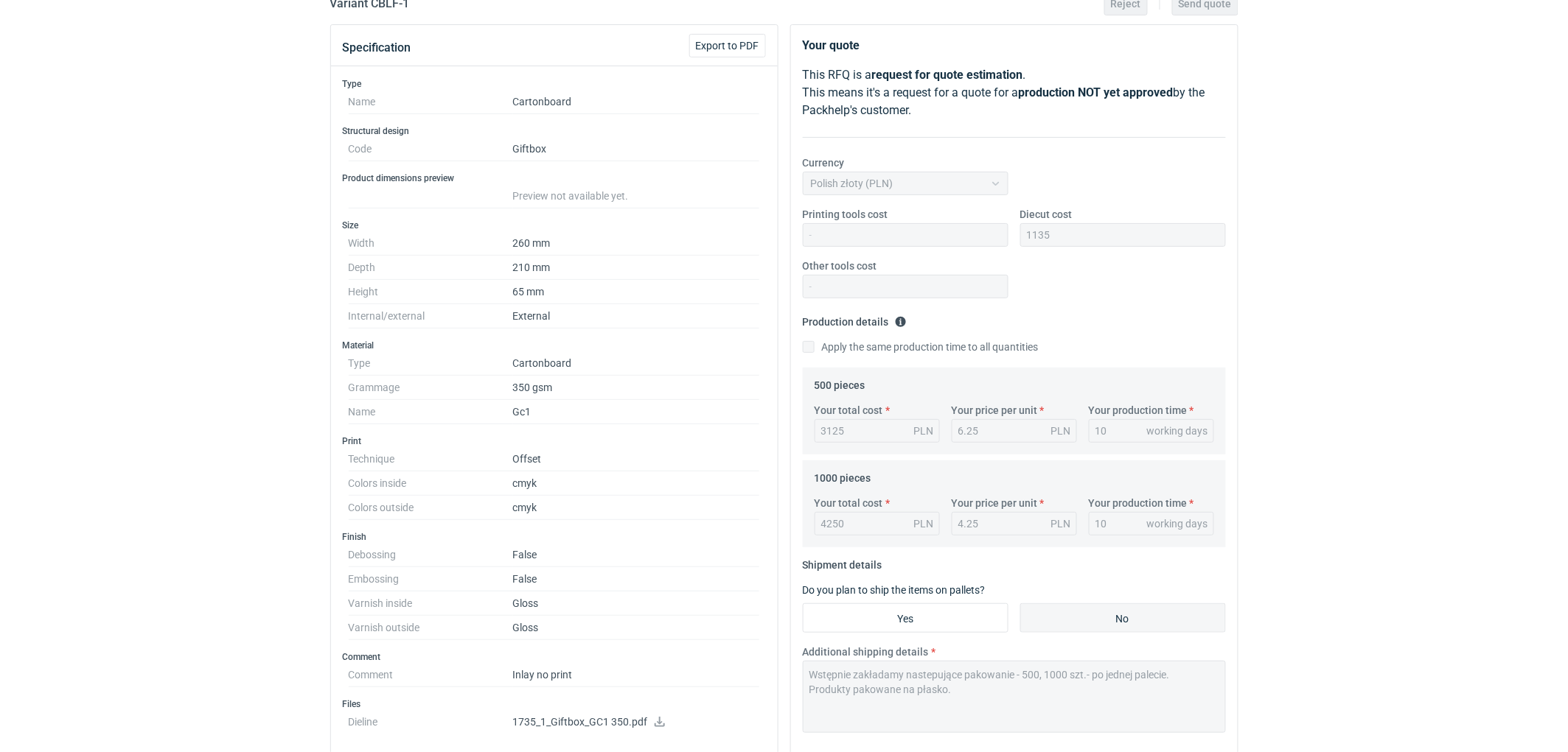
scroll to position [327, 0]
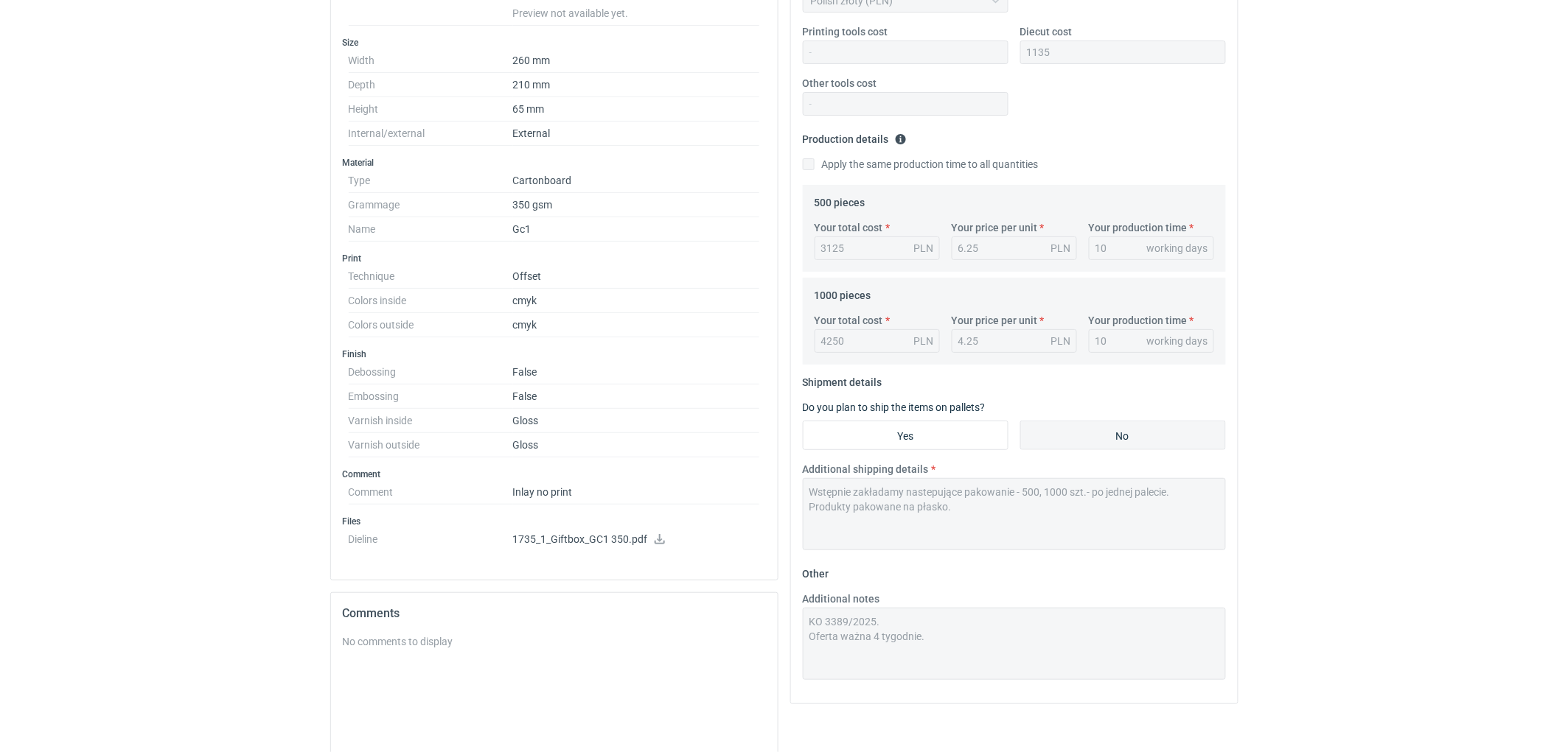
click at [654, 540] on icon at bounding box center [659, 540] width 12 height 11
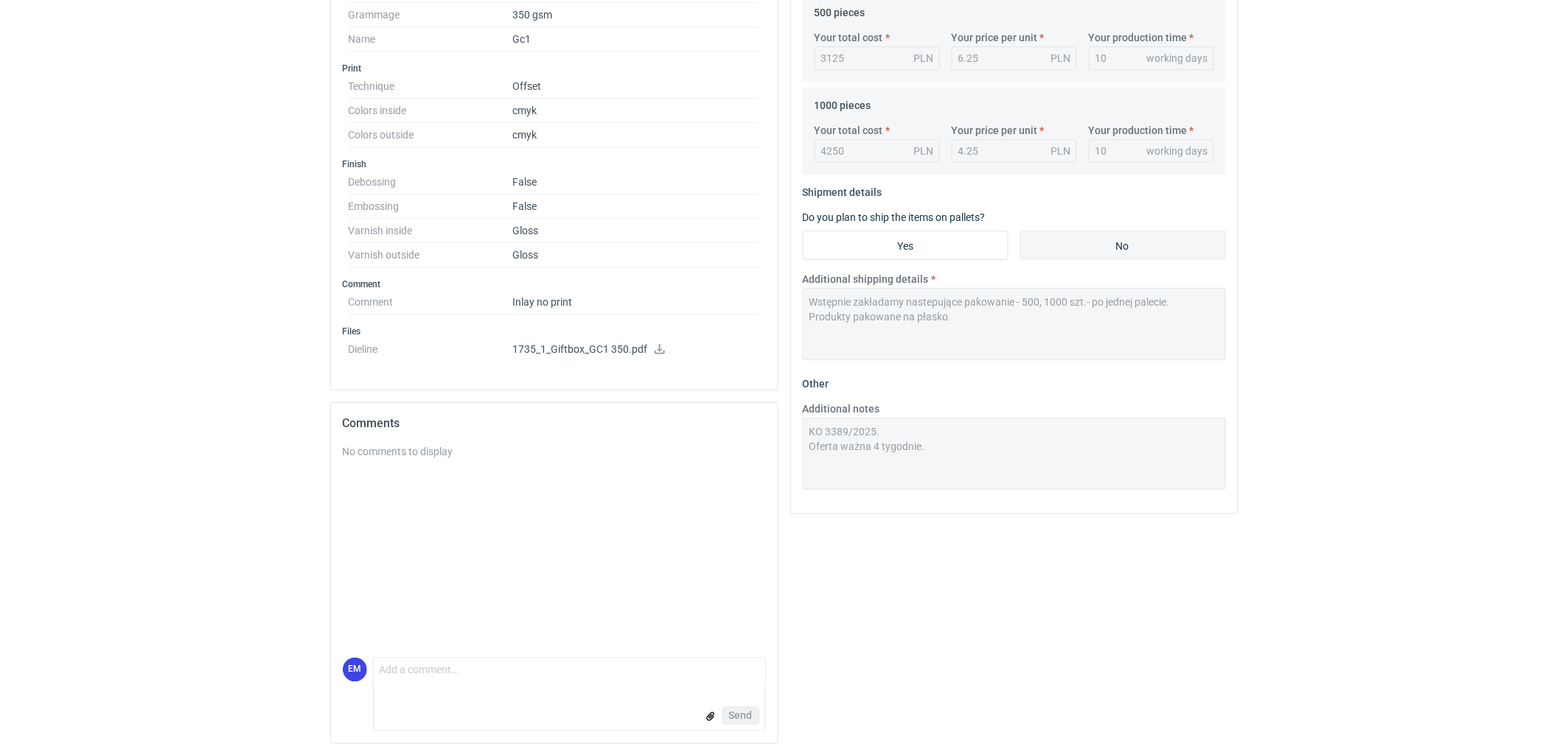
scroll to position [521, 0]
click at [465, 658] on textarea "Comment message" at bounding box center [569, 671] width 391 height 31
drag, startPoint x: 462, startPoint y: 672, endPoint x: 152, endPoint y: 503, distance: 353.1
click at [463, 671] on textarea "Comment message" at bounding box center [569, 671] width 391 height 31
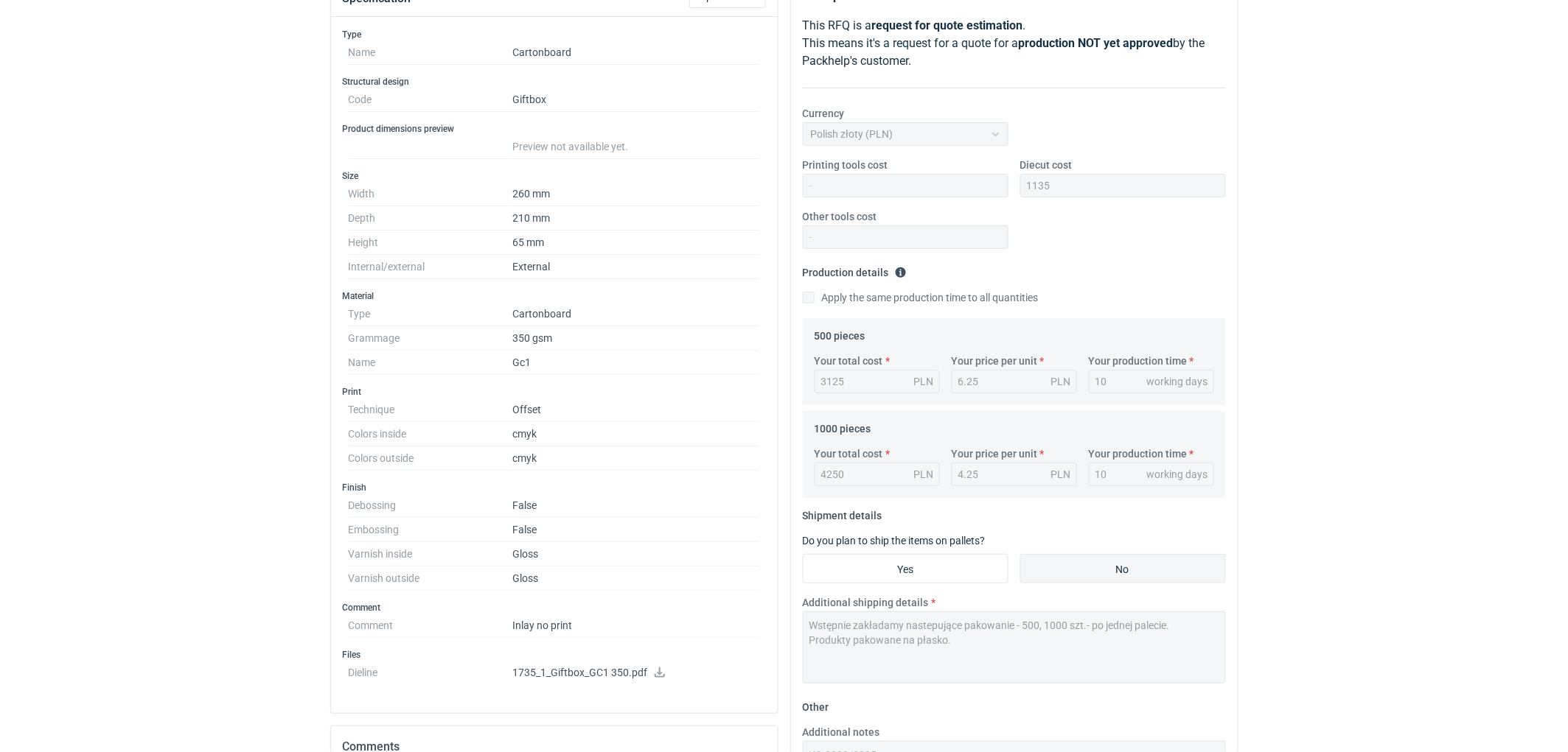
scroll to position [0, 0]
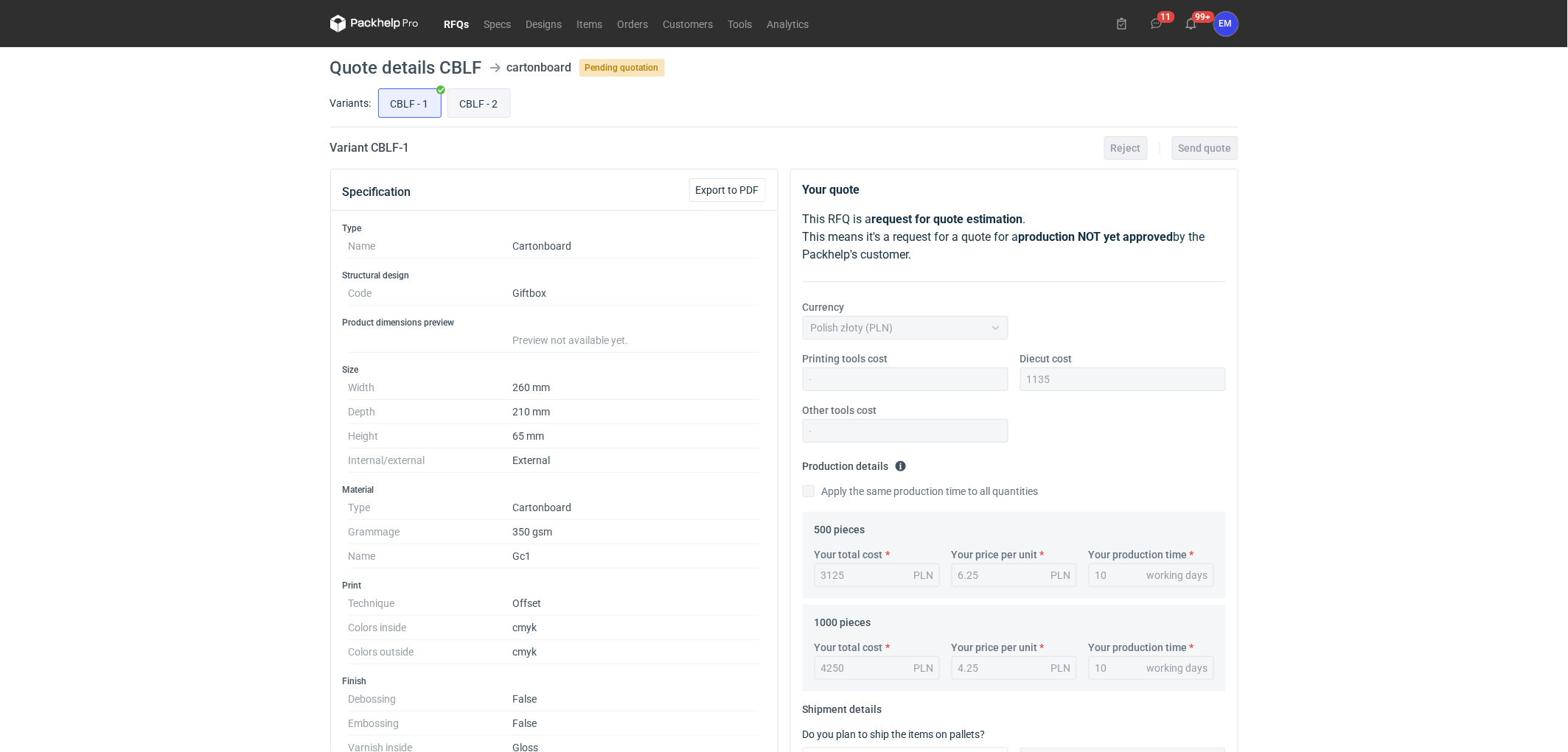
click at [487, 95] on input "CBLF - 2" at bounding box center [479, 104] width 62 height 28
radio input "true"
click at [219, 407] on div "RFQs Specs Designs Items Orders Customers Tools Analytics 11 99+ EM [PERSON_NAM…" at bounding box center [784, 376] width 1568 height 752
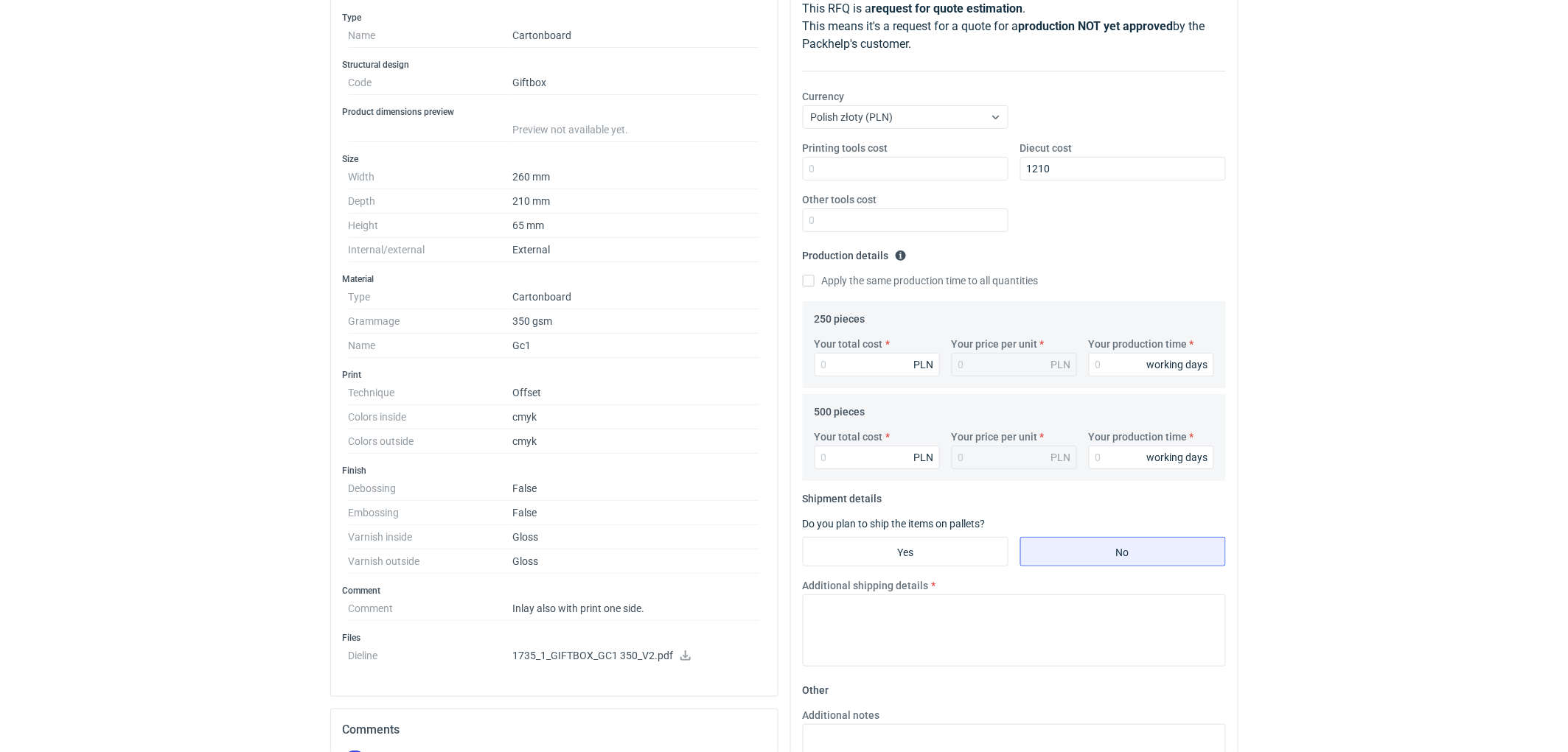
scroll to position [30, 0]
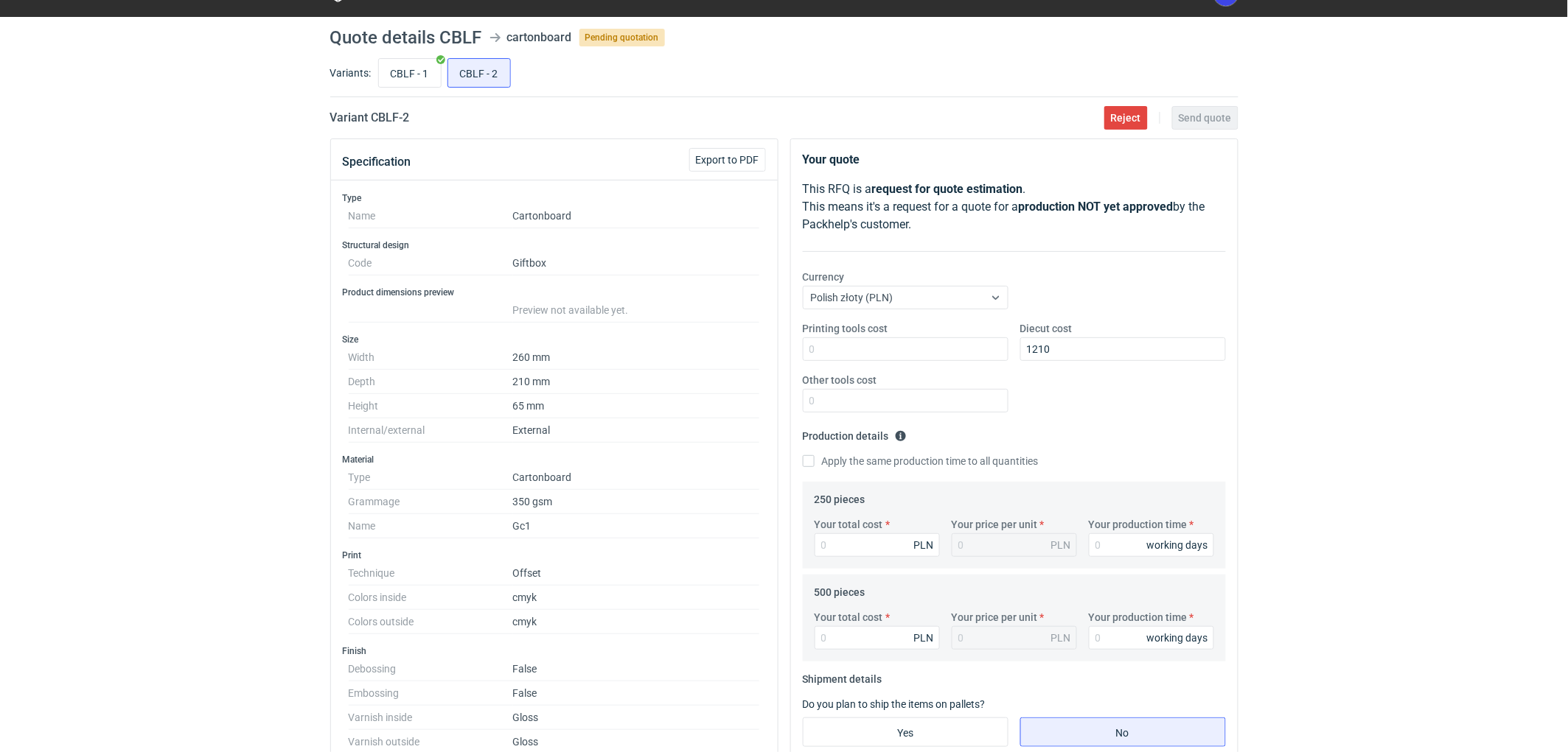
drag, startPoint x: 134, startPoint y: 483, endPoint x: 190, endPoint y: 489, distance: 56.3
click at [172, 474] on div "RFQs Specs Designs Items Orders Customers Tools Analytics 11 99+ EM [PERSON_NAM…" at bounding box center [784, 346] width 1568 height 752
click at [411, 76] on input "CBLF - 1" at bounding box center [410, 73] width 62 height 28
radio input "true"
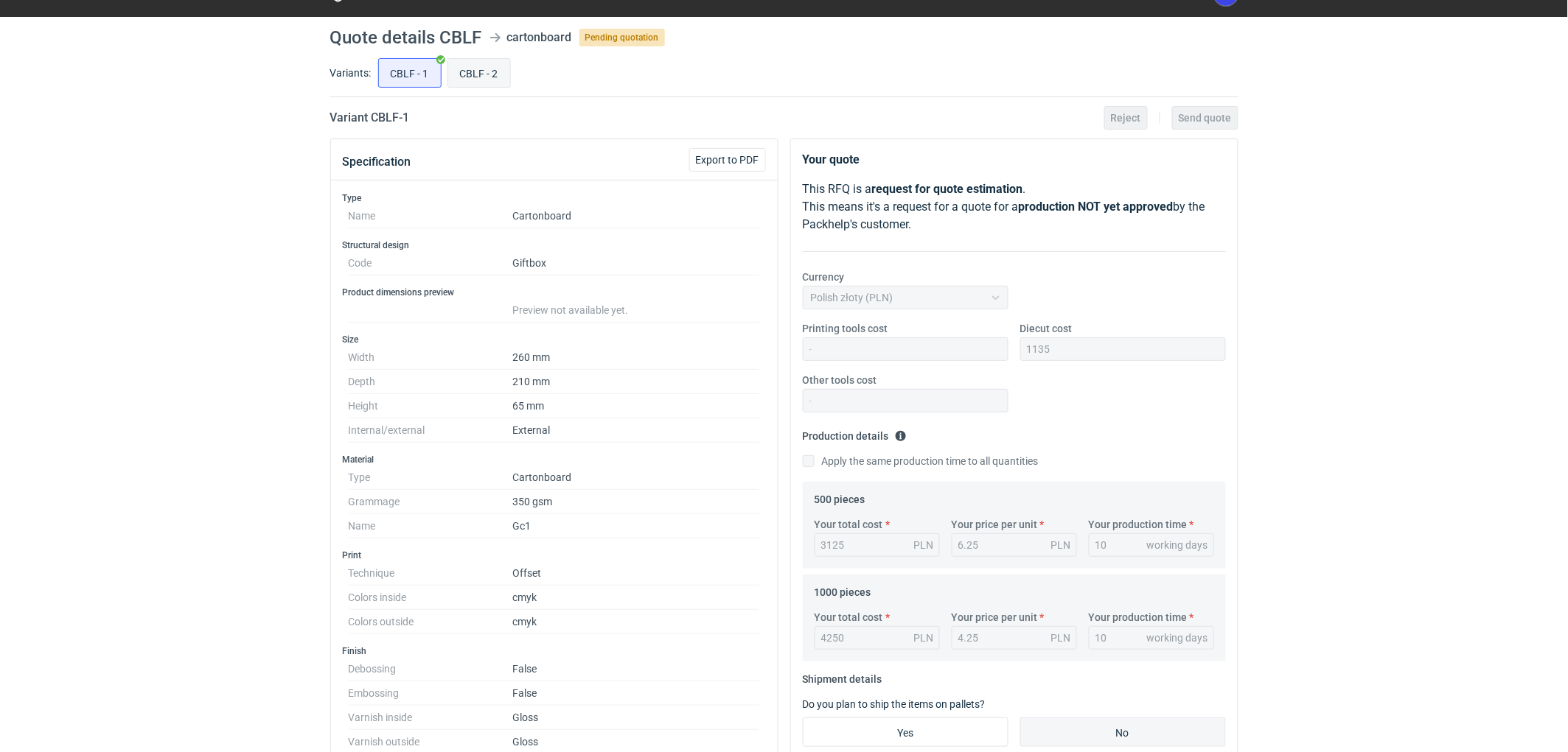
click at [480, 76] on input "CBLF - 2" at bounding box center [479, 73] width 62 height 28
radio input "true"
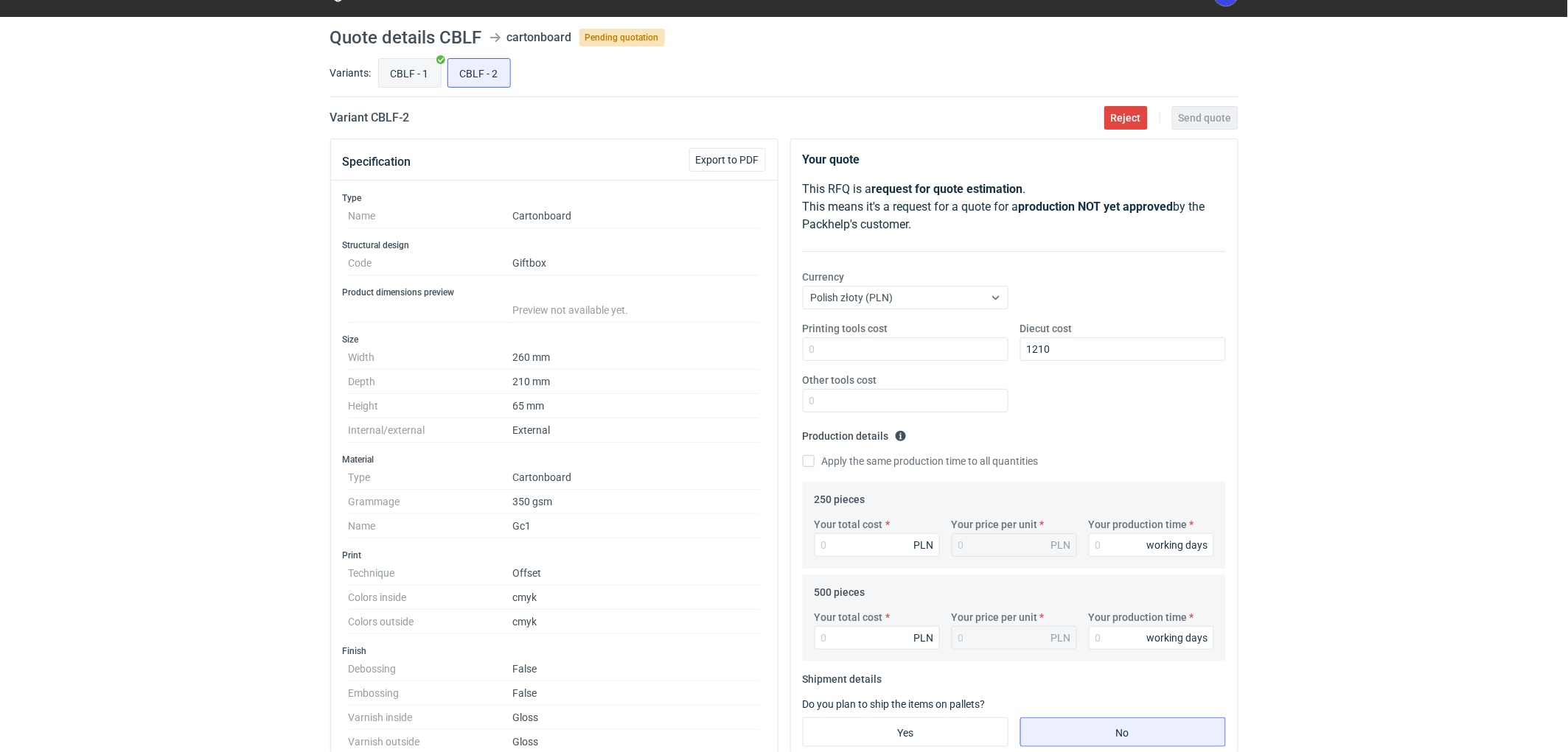
click at [385, 72] on input "CBLF - 1" at bounding box center [410, 73] width 62 height 28
radio input "true"
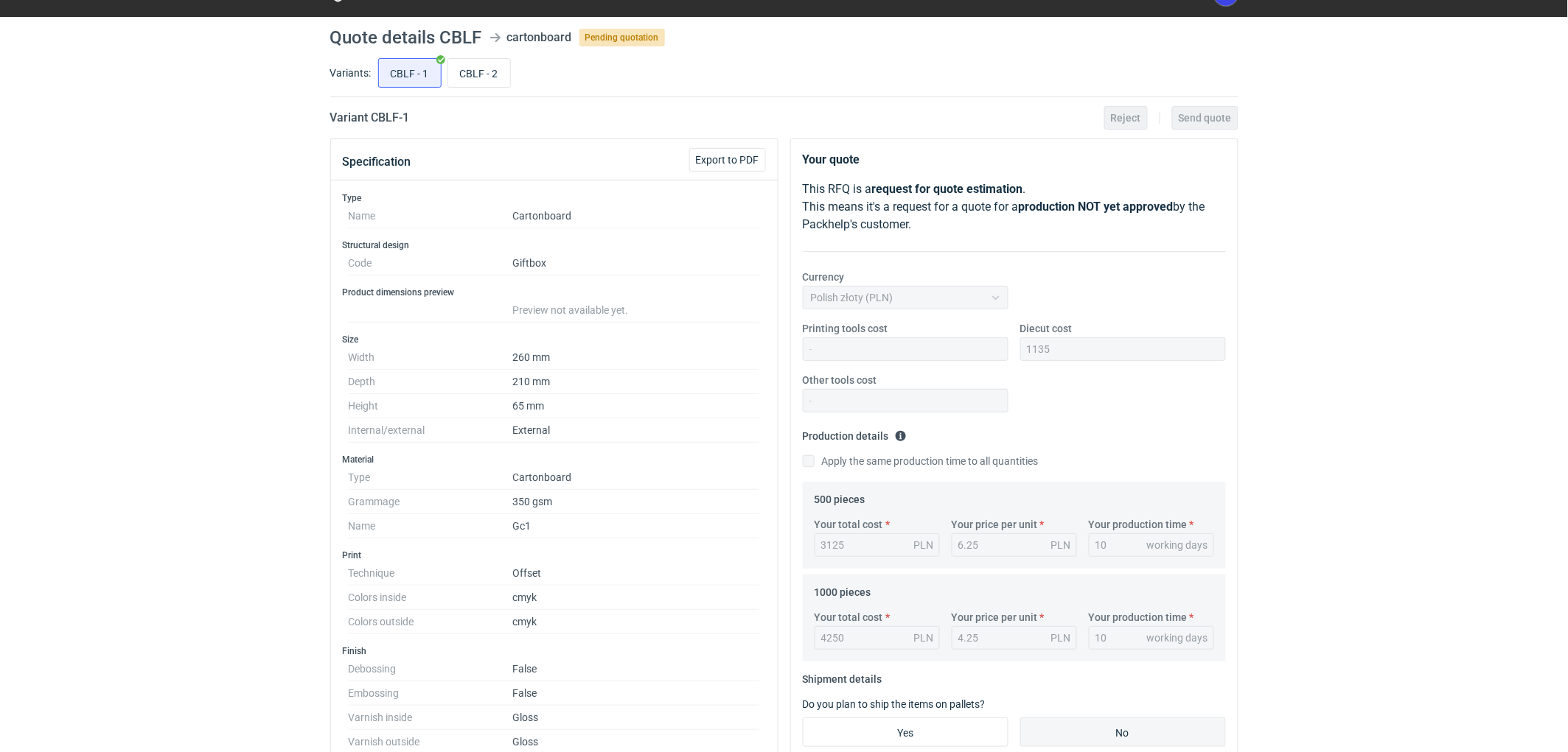
drag, startPoint x: 148, startPoint y: 273, endPoint x: 177, endPoint y: 293, distance: 35.2
click at [150, 273] on div "RFQs Specs Designs Items Orders Customers Tools Analytics 11 99+ EM [PERSON_NAM…" at bounding box center [784, 346] width 1568 height 752
drag, startPoint x: 175, startPoint y: 312, endPoint x: 446, endPoint y: 334, distance: 271.9
click at [183, 307] on div "RFQs Specs Designs Items Orders Customers Tools Analytics 11 99+ EM [PERSON_NAM…" at bounding box center [784, 346] width 1568 height 752
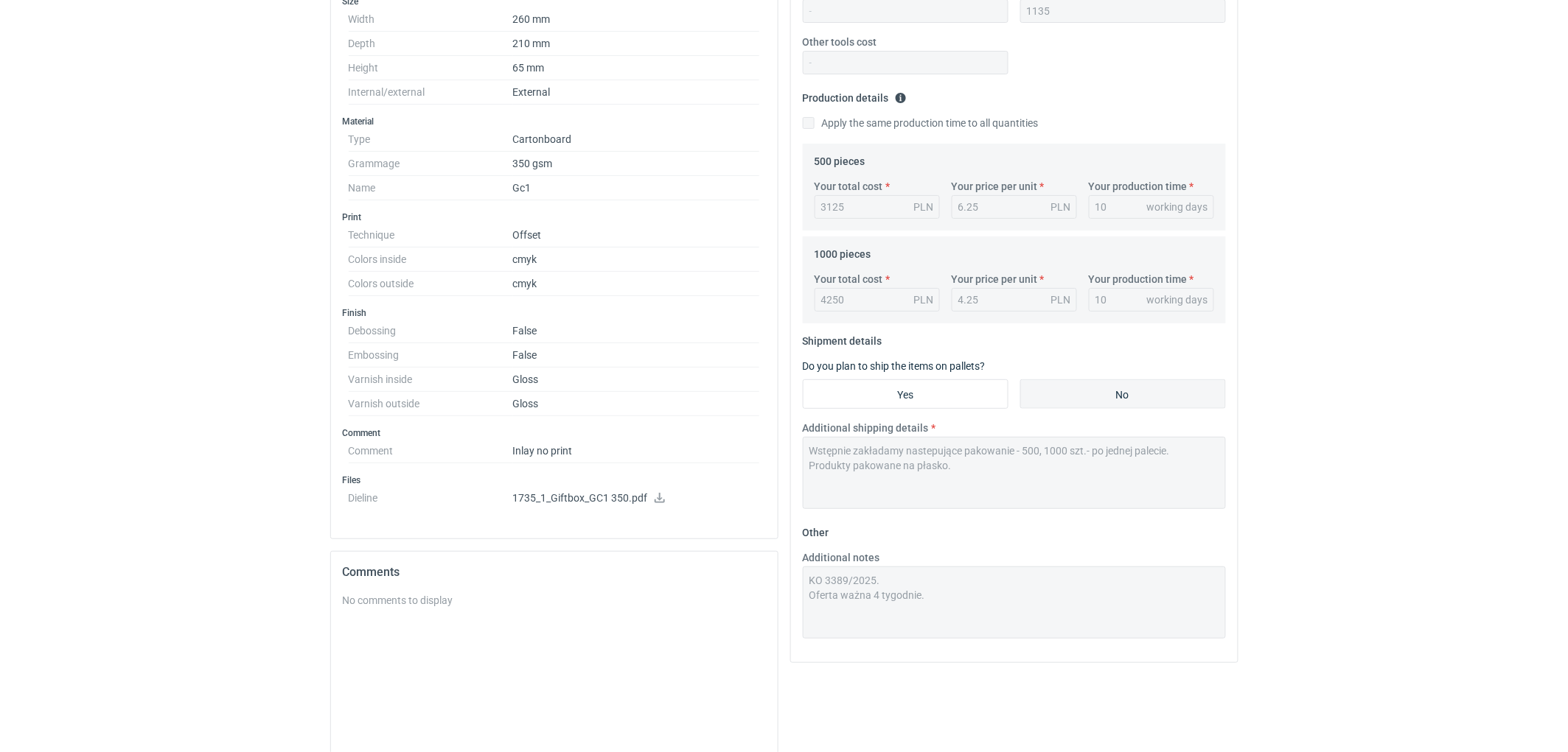
scroll to position [521, 0]
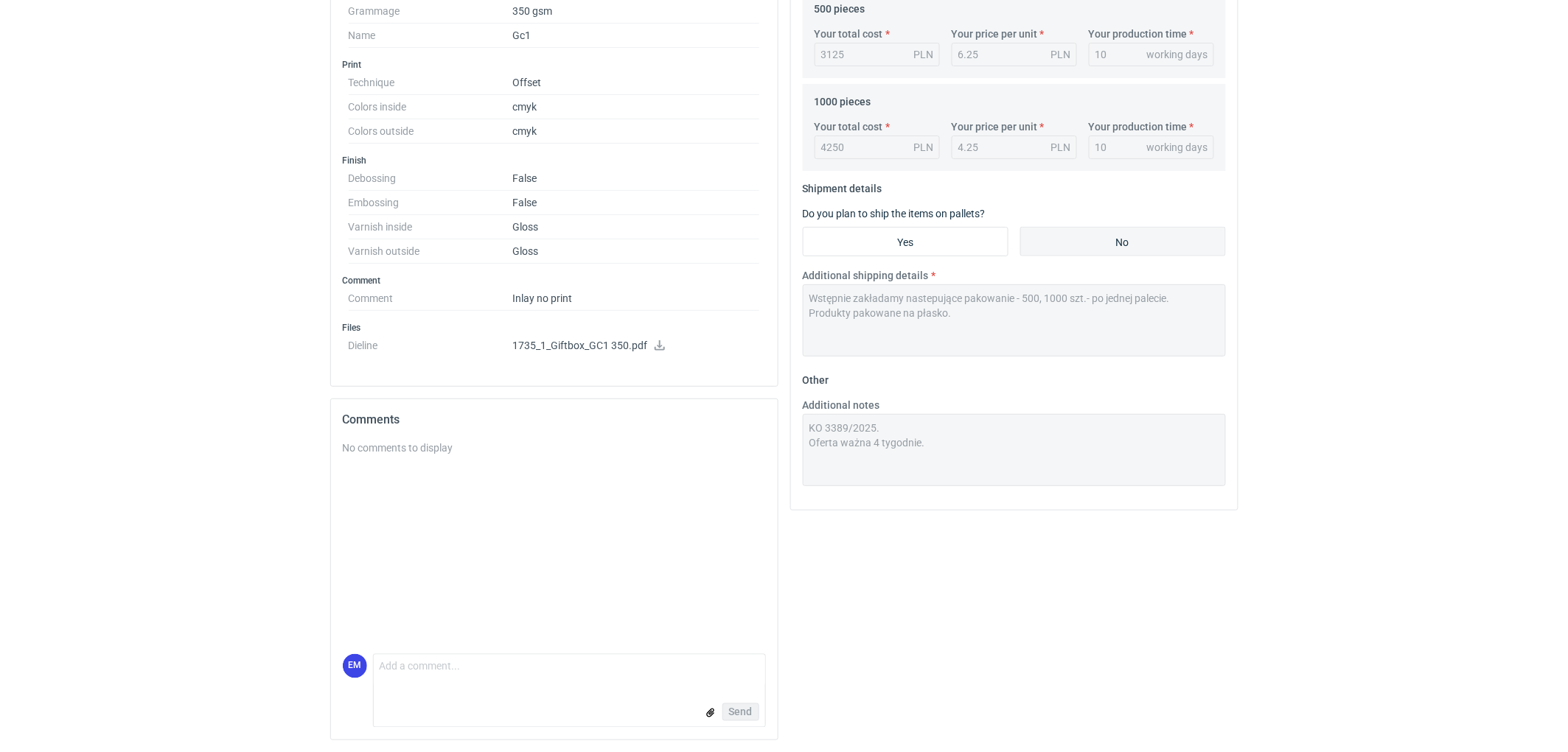
drag, startPoint x: 1372, startPoint y: 447, endPoint x: 1350, endPoint y: 472, distance: 33.3
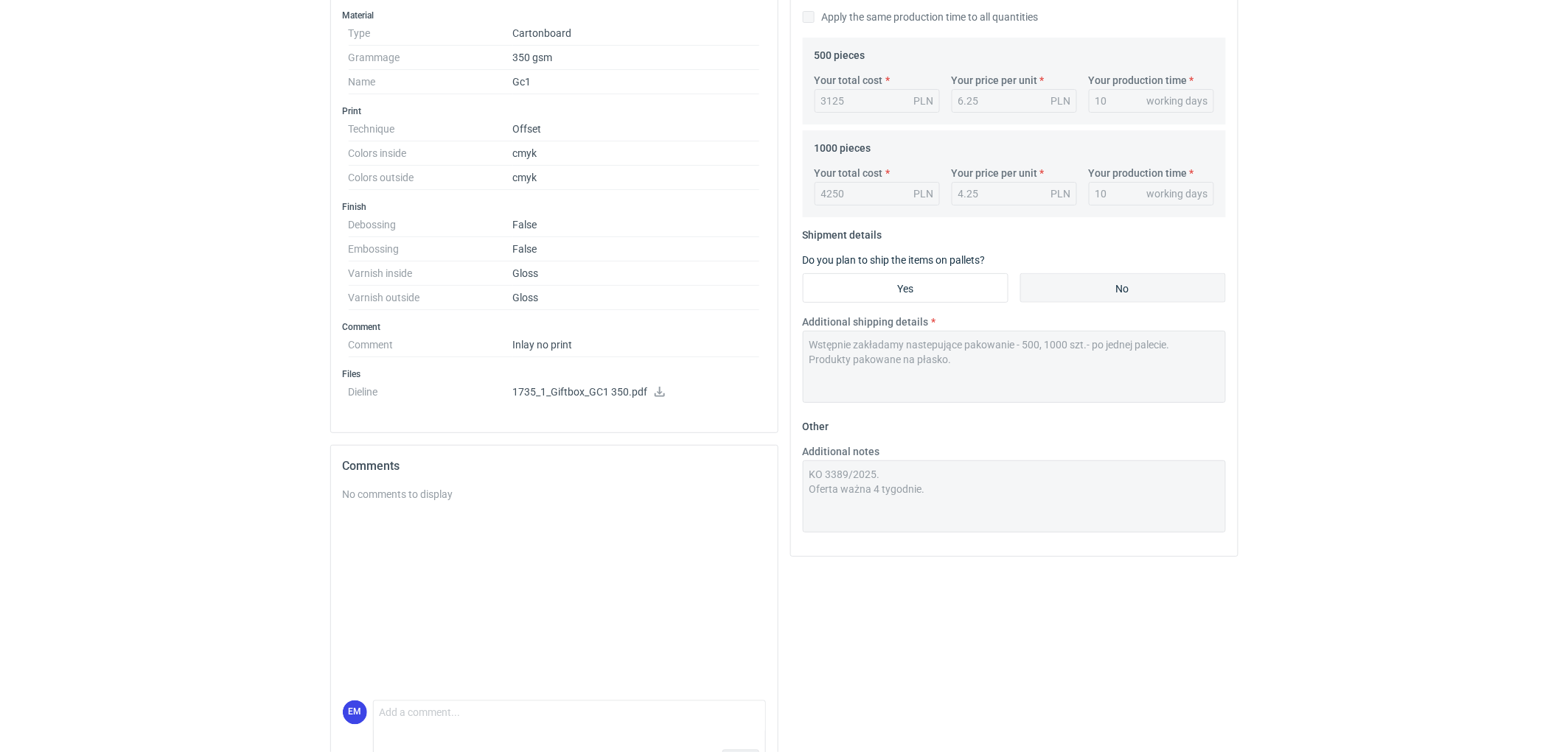
scroll to position [491, 0]
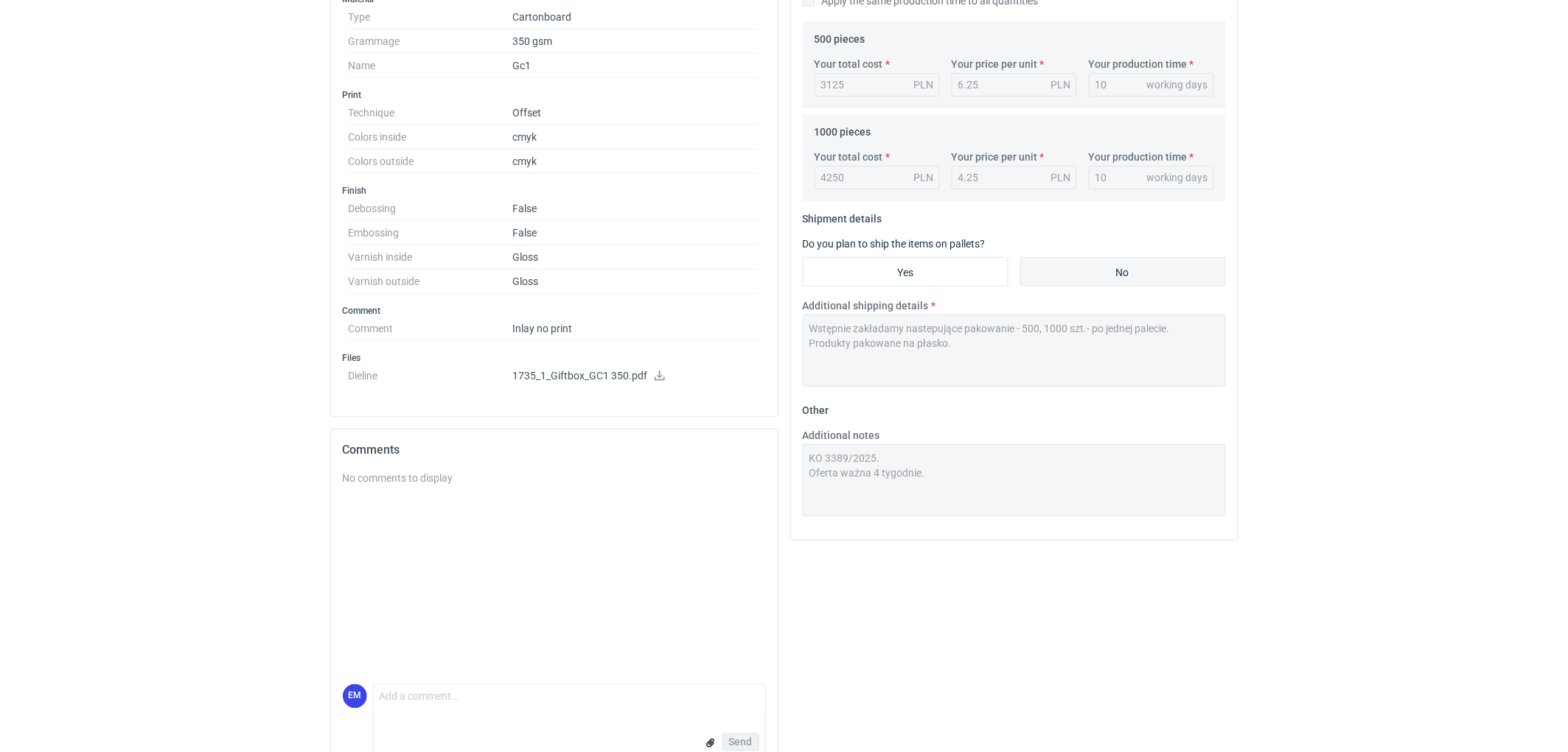
drag, startPoint x: 1314, startPoint y: 602, endPoint x: 1298, endPoint y: 602, distance: 16.0
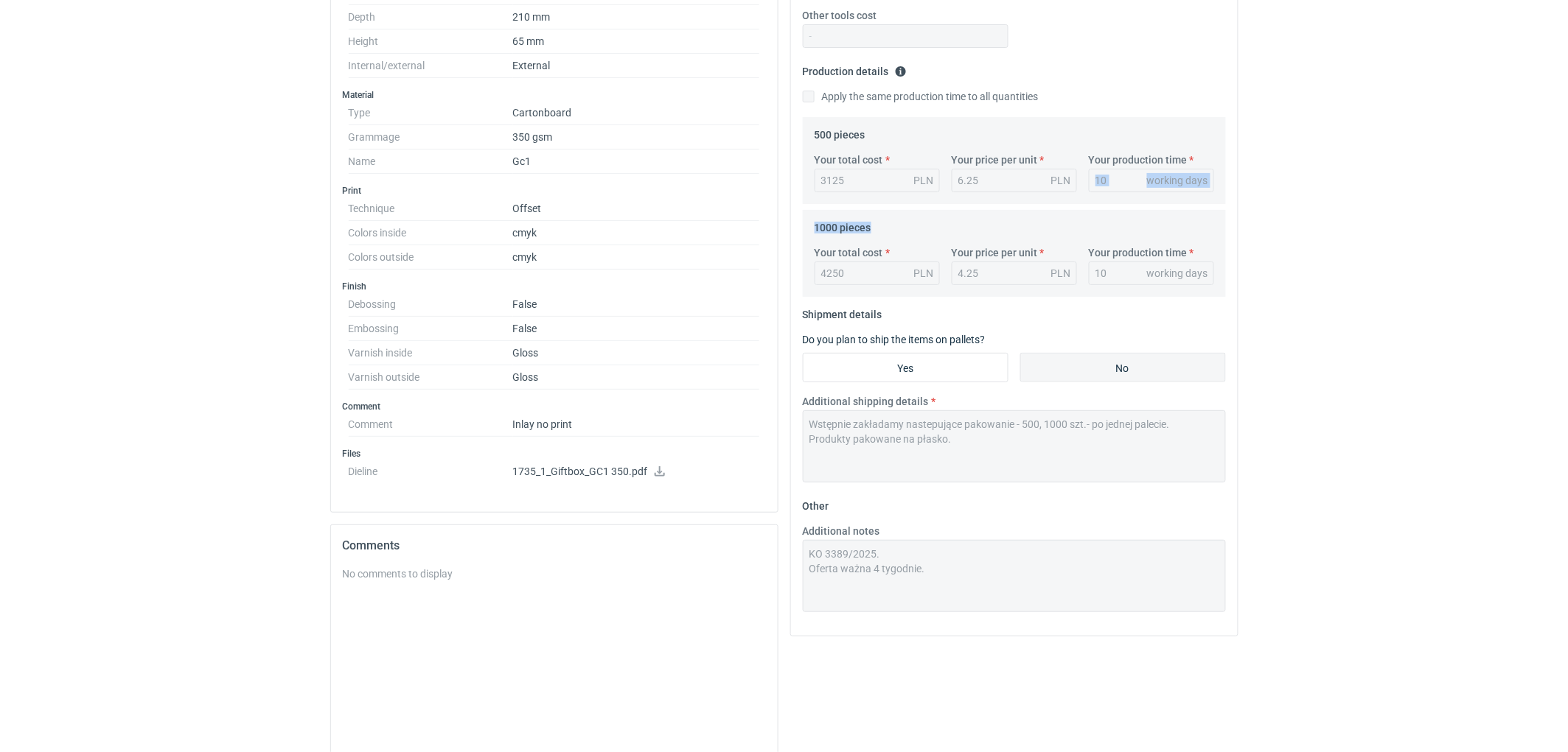
scroll to position [245, 0]
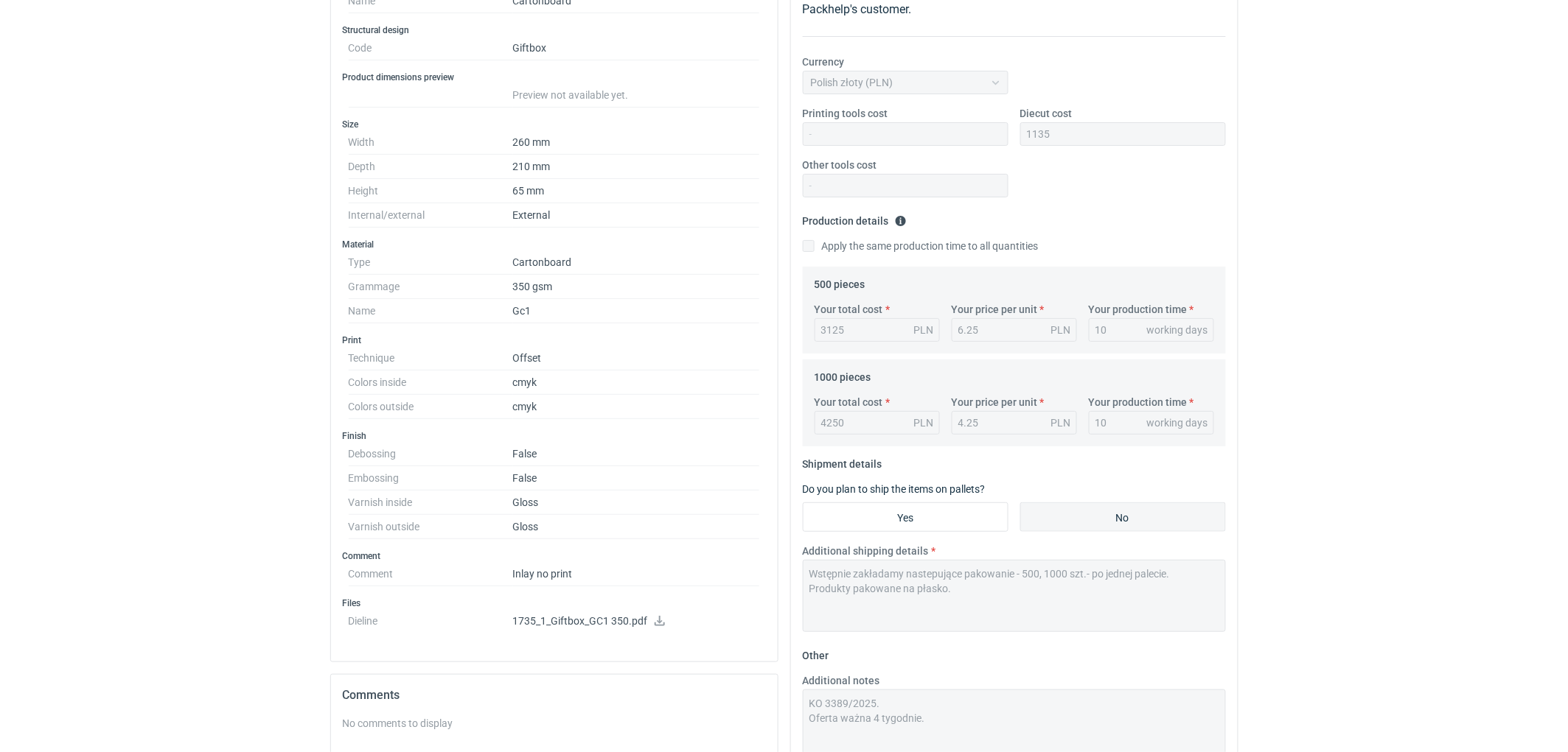
click at [1338, 485] on div "RFQs Specs Designs Items Orders Customers Tools Analytics 11 99+ EM [PERSON_NAM…" at bounding box center [784, 131] width 1568 height 752
click at [1328, 481] on div "RFQs Specs Designs Items Orders Customers Tools Analytics 11 99+ EM [PERSON_NAM…" at bounding box center [784, 131] width 1568 height 752
drag, startPoint x: 1225, startPoint y: 203, endPoint x: 1253, endPoint y: 241, distance: 47.2
click at [1242, 210] on div "Your quote This RFQ is a request for quote estimation . This means it's a reque…" at bounding box center [1014, 475] width 460 height 1105
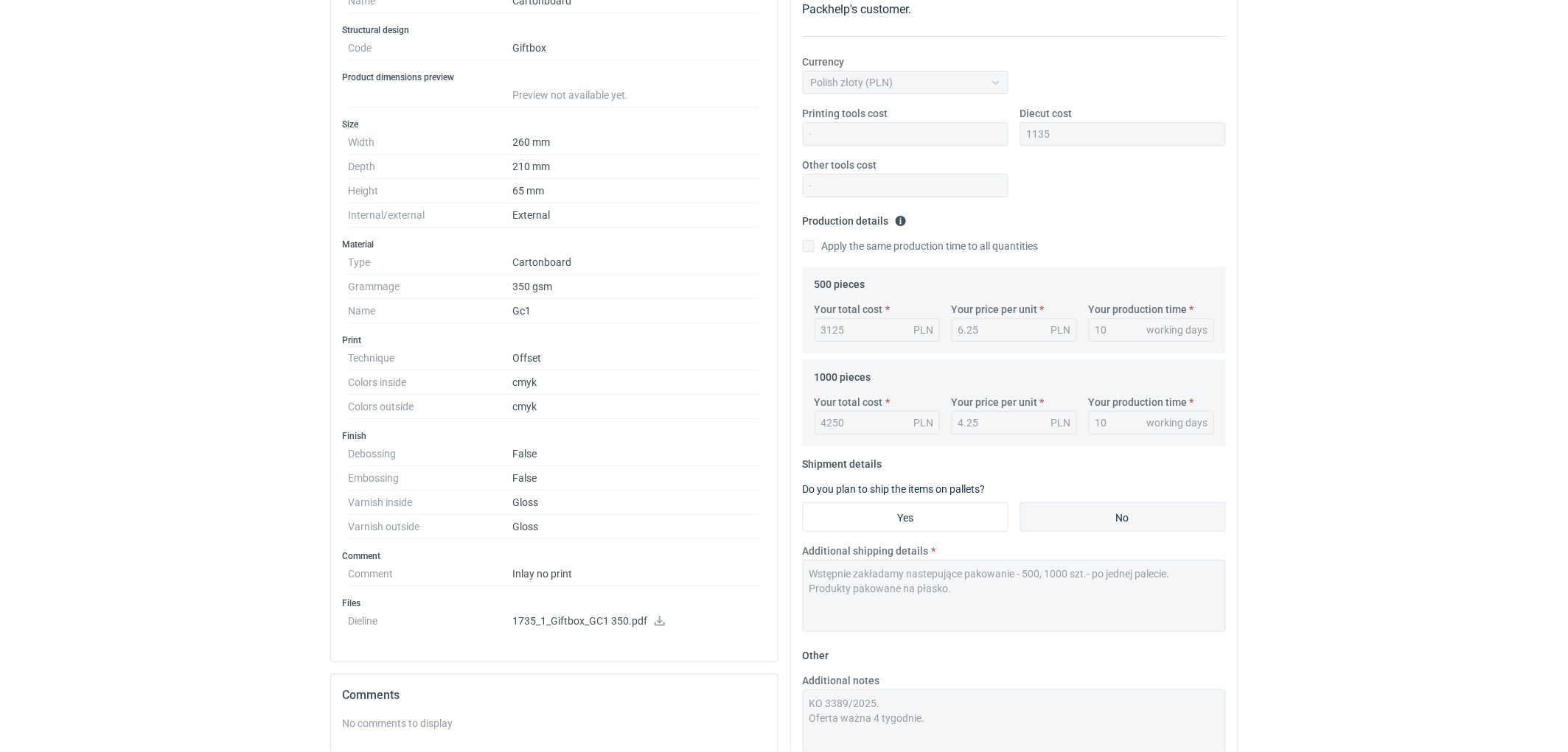
click at [188, 451] on div "RFQs Specs Designs Items Orders Customers Tools Analytics 11 99+ EM [PERSON_NAM…" at bounding box center [784, 131] width 1568 height 752
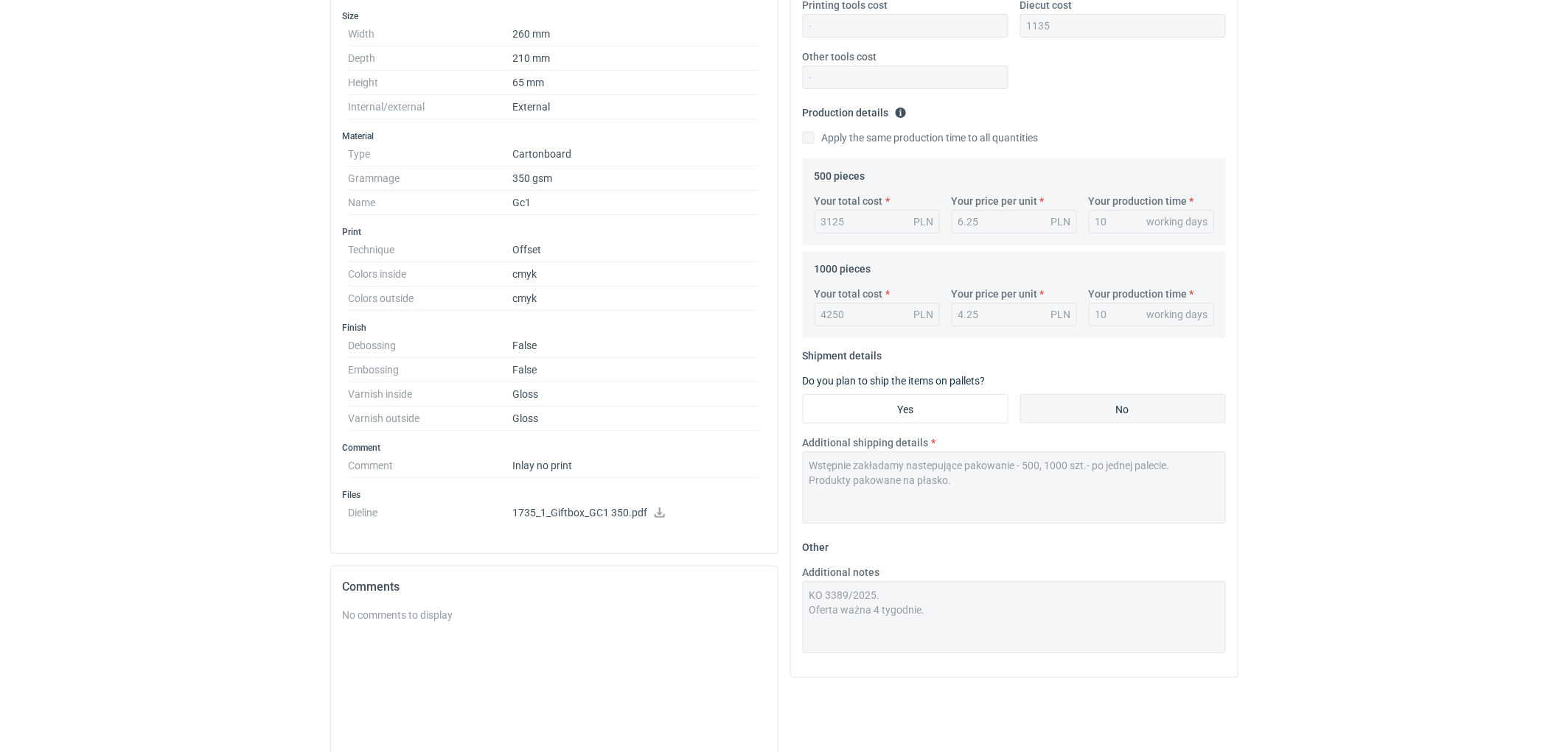
scroll to position [194, 0]
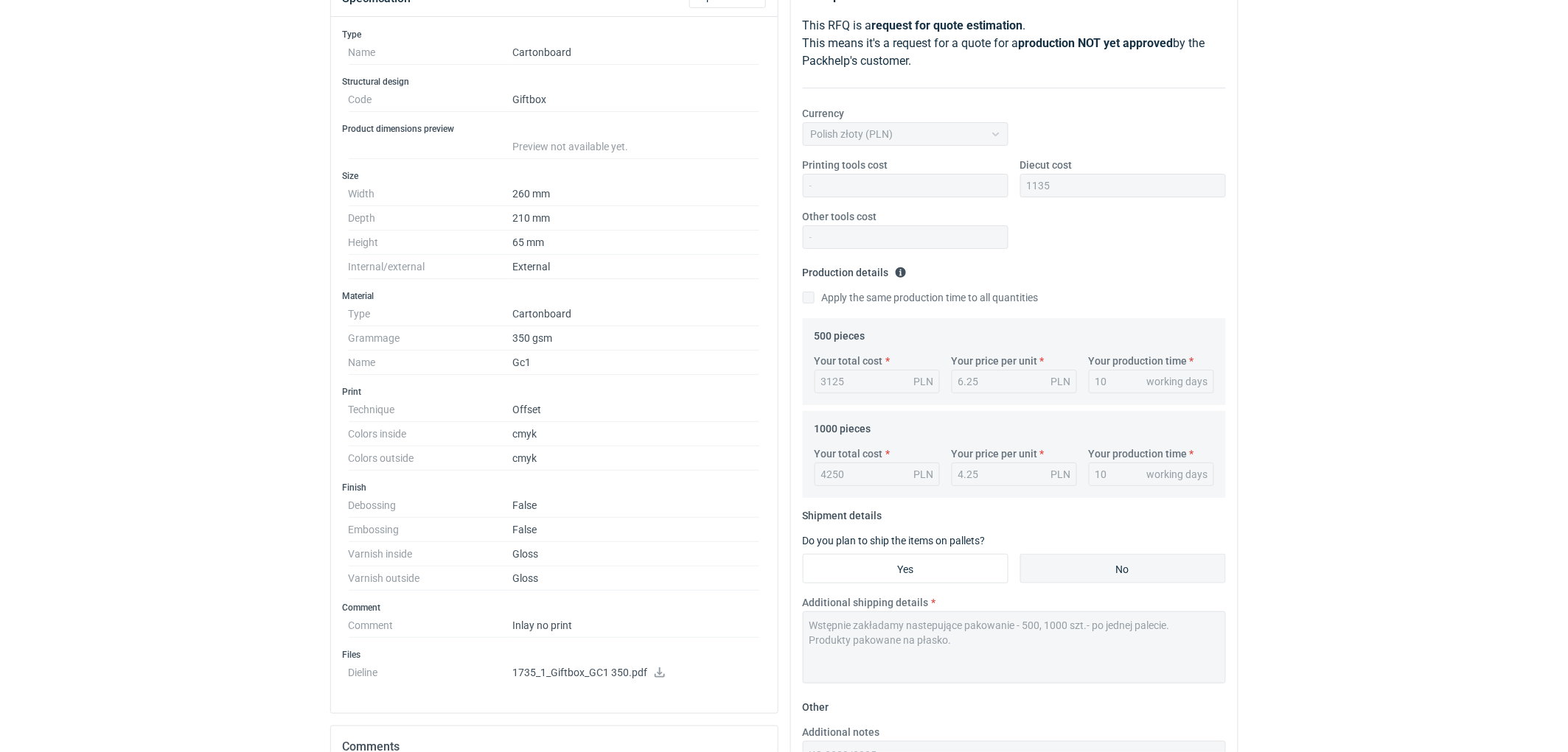
click at [253, 483] on div "RFQs Specs Designs Items Orders Customers Tools Analytics 11 99+ EM [PERSON_NAM…" at bounding box center [784, 182] width 1568 height 752
click at [1428, 195] on div "RFQs Specs Designs Items Orders Customers Tools Analytics 11 99+ EM [PERSON_NAM…" at bounding box center [784, 182] width 1568 height 752
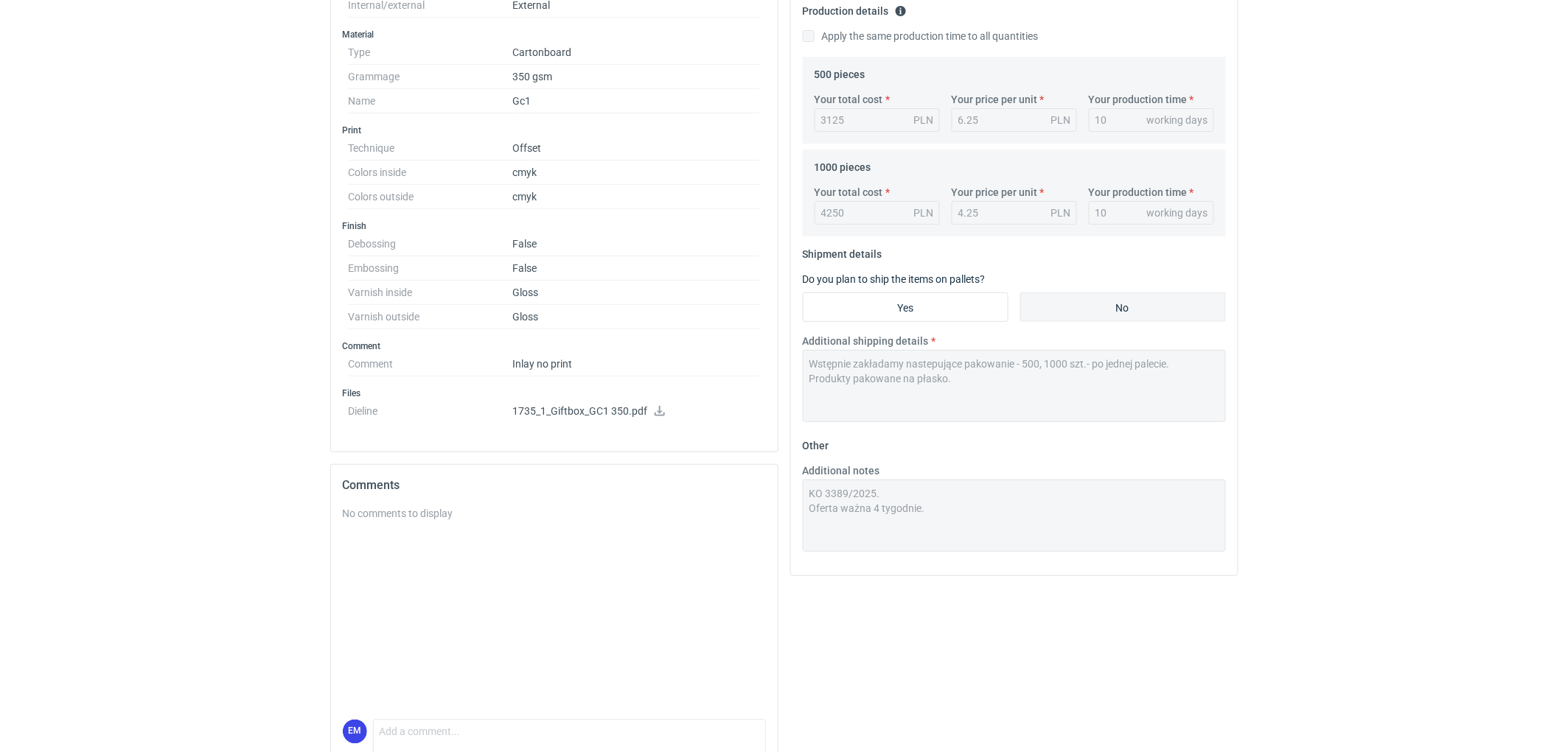
scroll to position [521, 0]
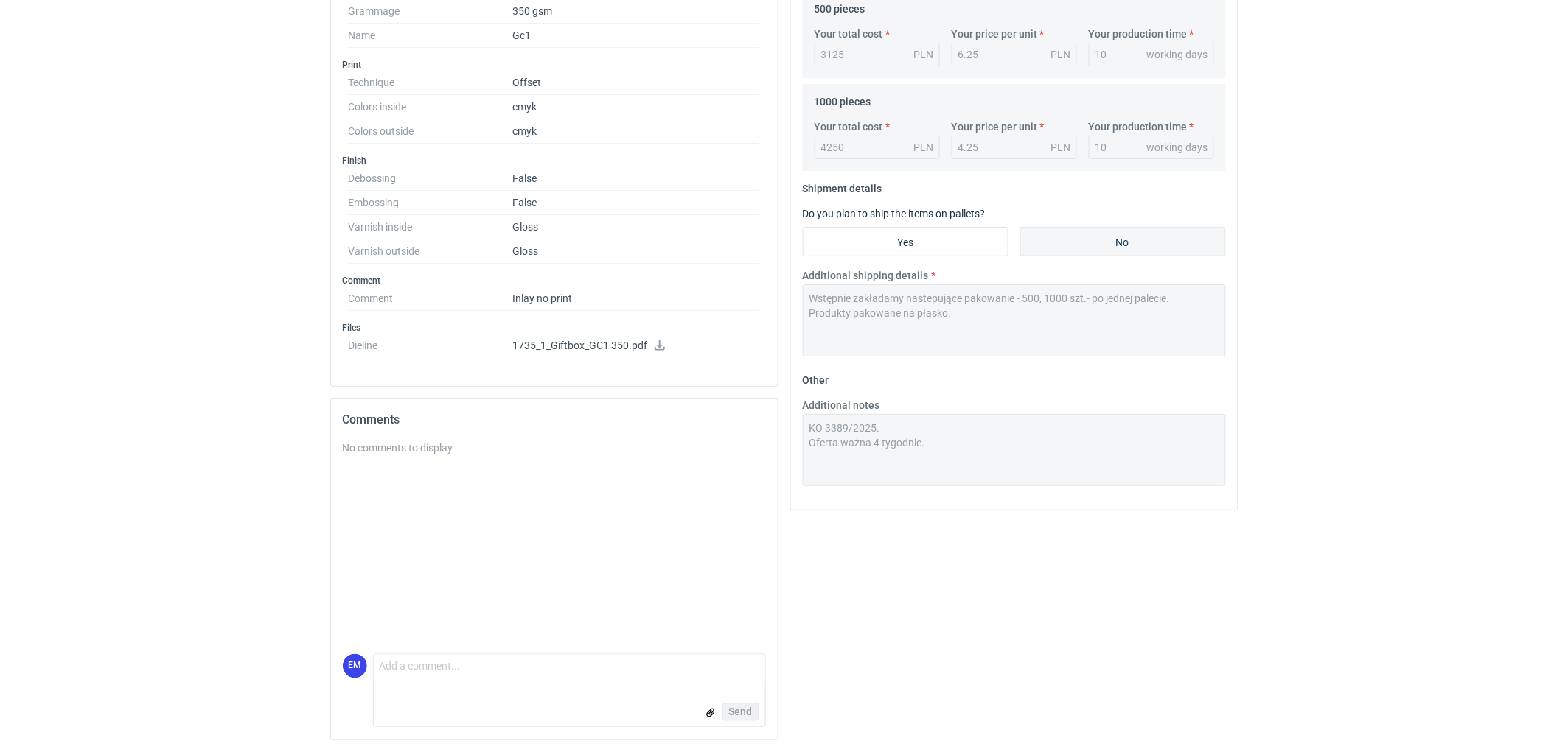
click at [514, 687] on form "Comment message Send" at bounding box center [569, 691] width 393 height 73
click at [511, 671] on textarea "Comment message" at bounding box center [569, 671] width 391 height 31
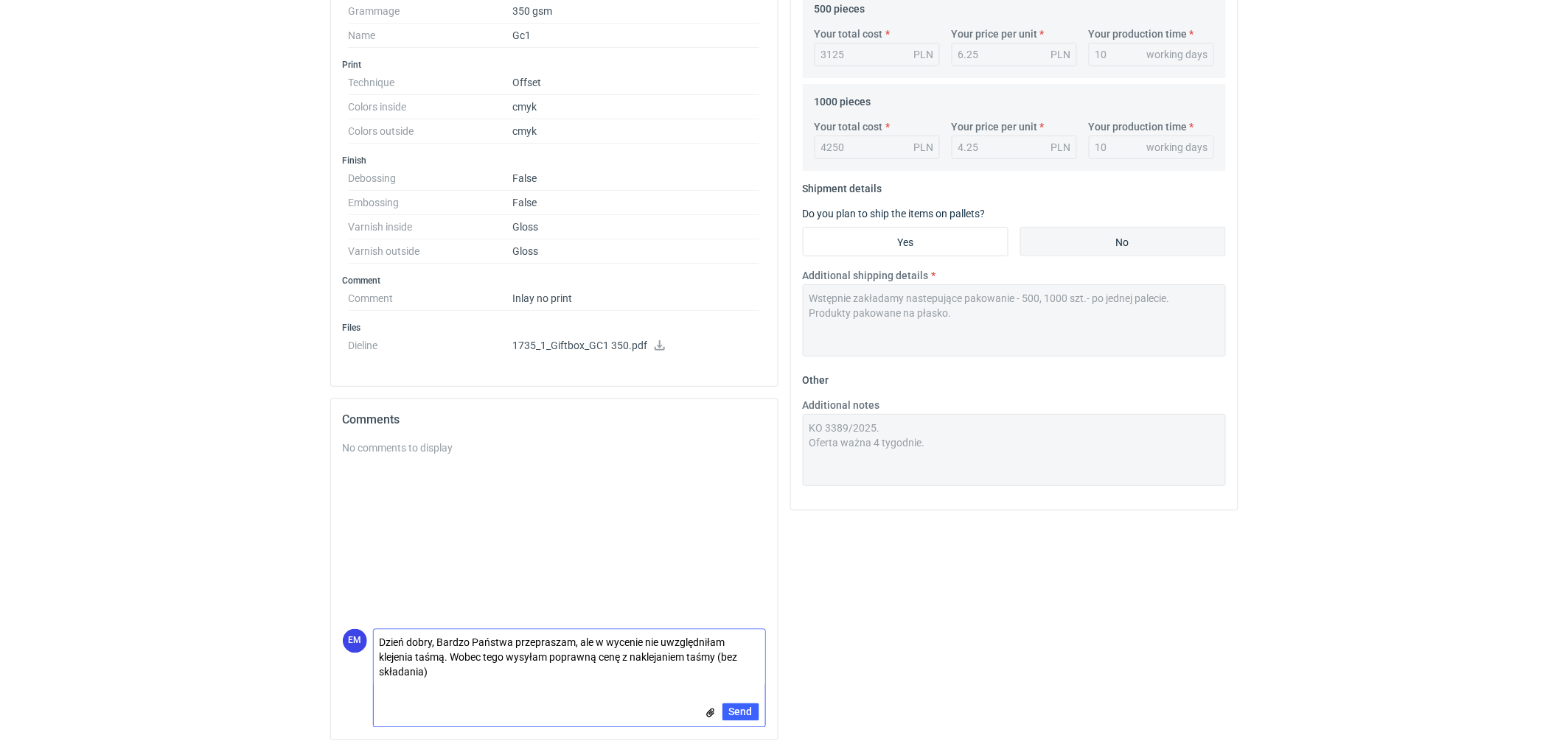
scroll to position [0, 0]
click at [539, 682] on textarea "Dzień dobry, Bardzo Państwa przepraszam, ale w wycenie nie uwzględniłam klejeni…" at bounding box center [569, 657] width 391 height 56
click at [558, 673] on textarea "Dzień dobry, Bardzo Państwa przepraszam, ale w wycenie nie uwzględniłam klejeni…" at bounding box center [569, 657] width 391 height 56
click at [682, 676] on textarea "Dzień dobry, Bardzo Państwa przepraszam, ale w wycenie nie uwzględniłam klejeni…" at bounding box center [569, 657] width 391 height 56
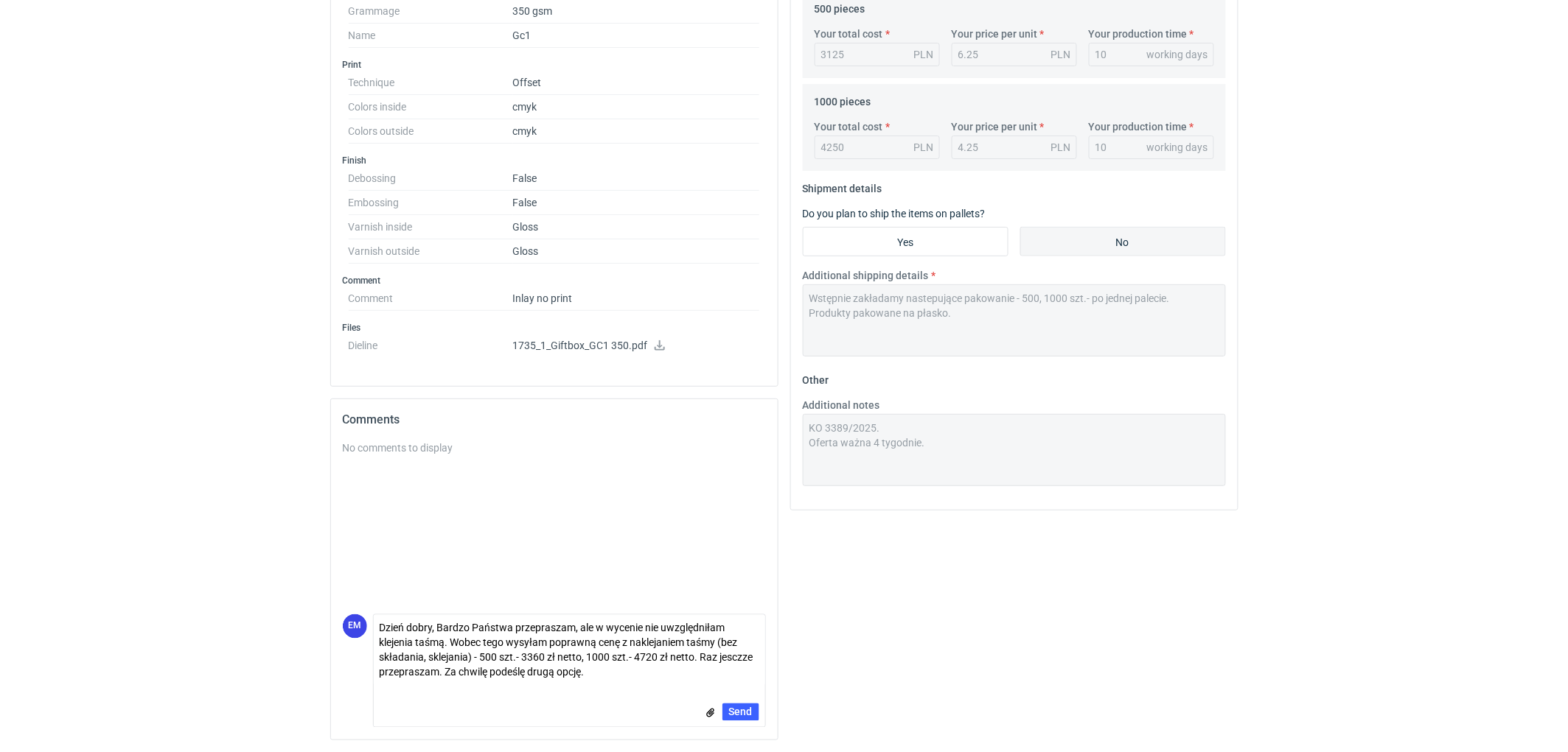
click at [917, 595] on div "Your quote This RFQ is a request for quote estimation . This means it's a reque…" at bounding box center [1014, 200] width 460 height 1105
click at [735, 659] on textarea "Dzień dobry, Bardzo Państwa przepraszam, ale w wycenie nie uwzględniłam klejeni…" at bounding box center [569, 651] width 391 height 71
click at [814, 635] on div "Your quote This RFQ is a request for quote estimation . This means it's a reque…" at bounding box center [1014, 200] width 460 height 1105
click at [846, 647] on div "Your quote This RFQ is a request for quote estimation . This means it's a reque…" at bounding box center [1014, 200] width 460 height 1105
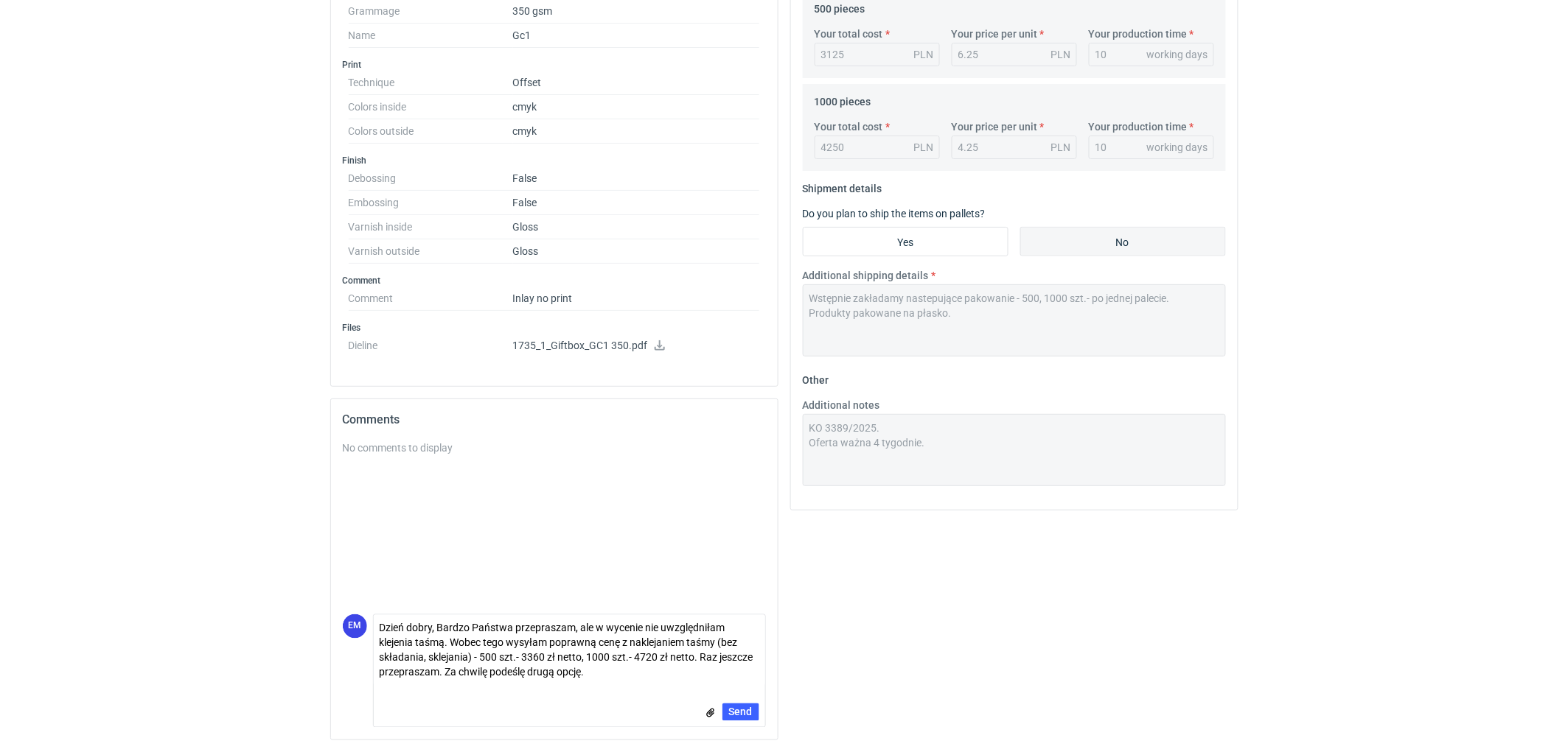
click at [942, 633] on div "Your quote This RFQ is a request for quote estimation . This means it's a reque…" at bounding box center [1014, 200] width 460 height 1105
click at [981, 613] on div "Your quote This RFQ is a request for quote estimation . This means it's a reque…" at bounding box center [1014, 200] width 460 height 1105
click at [1040, 680] on div "Your quote This RFQ is a request for quote estimation . This means it's a reque…" at bounding box center [1014, 200] width 460 height 1105
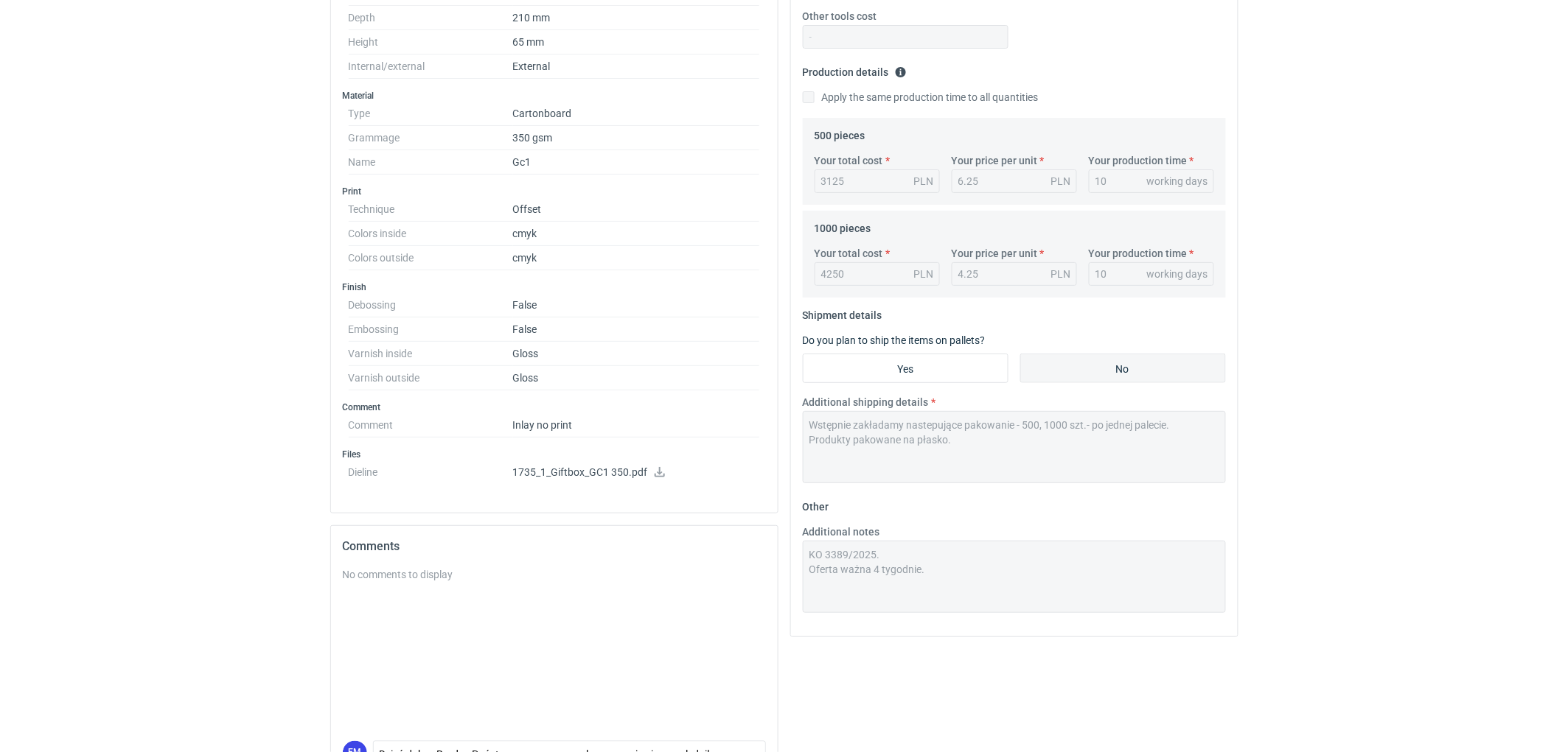
scroll to position [276, 0]
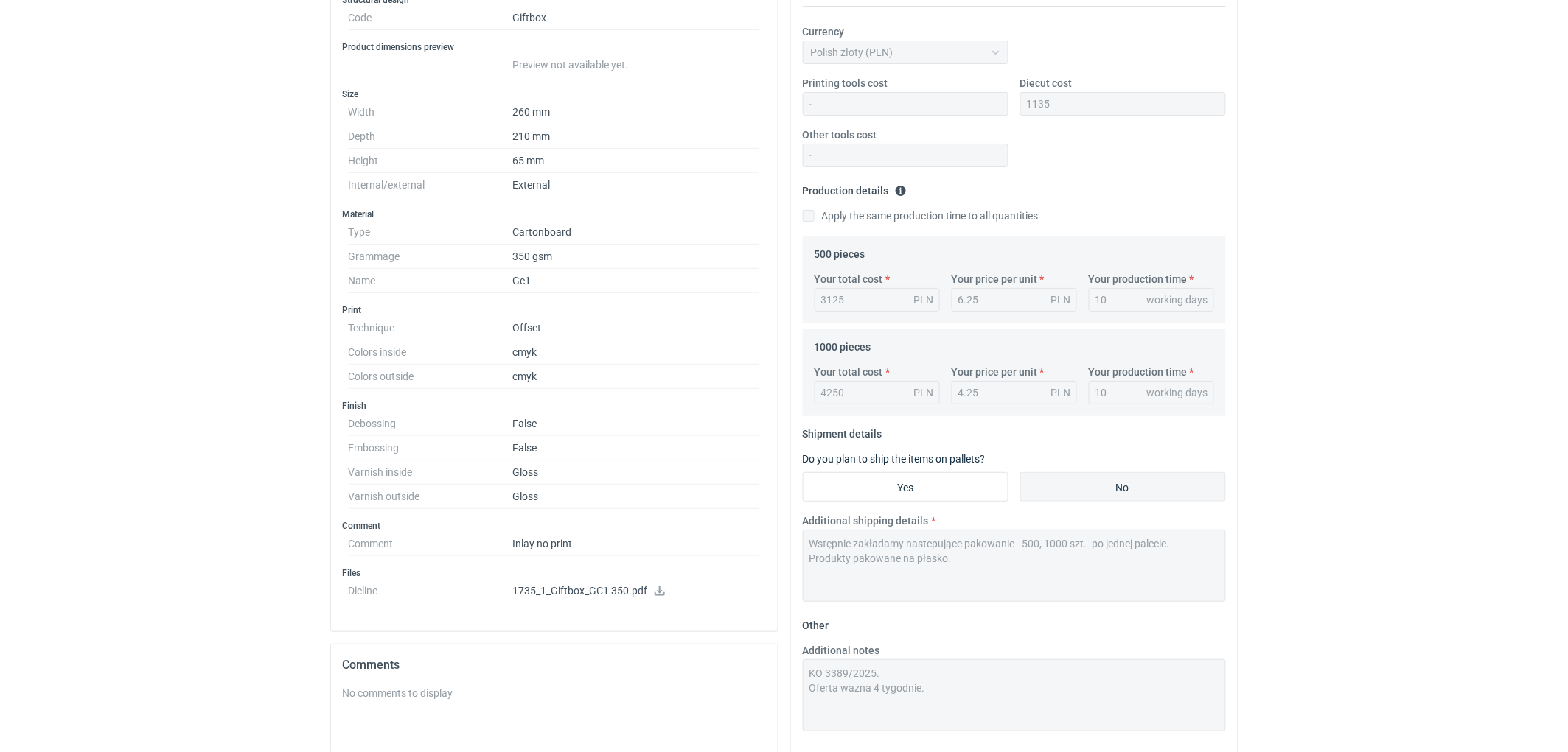
drag, startPoint x: 1050, startPoint y: 102, endPoint x: 1004, endPoint y: 96, distance: 46.4
click at [1004, 96] on div "Printing tools cost Diecut cost 1135 Other tools cost" at bounding box center [1013, 127] width 434 height 104
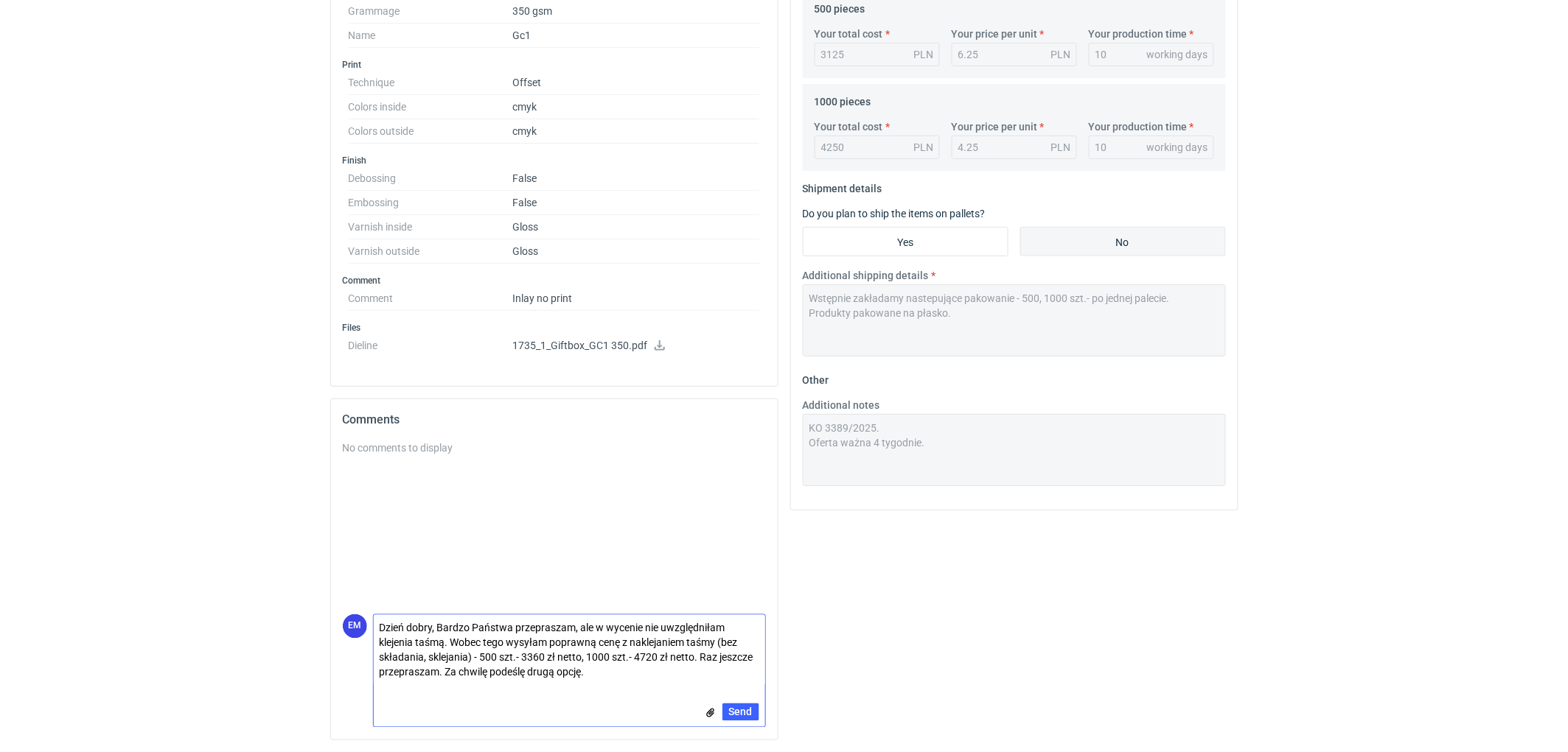
click at [616, 676] on textarea "Dzień dobry, Bardzo Państwa przepraszam, ale w wycenie nie uwzględniłam klejeni…" at bounding box center [569, 651] width 391 height 71
click at [699, 657] on textarea "Dzień dobry, Bardzo Państwa przepraszam, ale w wycenie nie uwzględniłam klejeni…" at bounding box center [569, 651] width 391 height 71
drag, startPoint x: 587, startPoint y: 673, endPoint x: 662, endPoint y: 671, distance: 75.0
click at [662, 671] on textarea "Dzień dobry, Bardzo Państwa przepraszam, ale w wycenie nie uwzględniłam klejeni…" at bounding box center [569, 651] width 391 height 71
drag, startPoint x: 701, startPoint y: 659, endPoint x: 738, endPoint y: 664, distance: 37.3
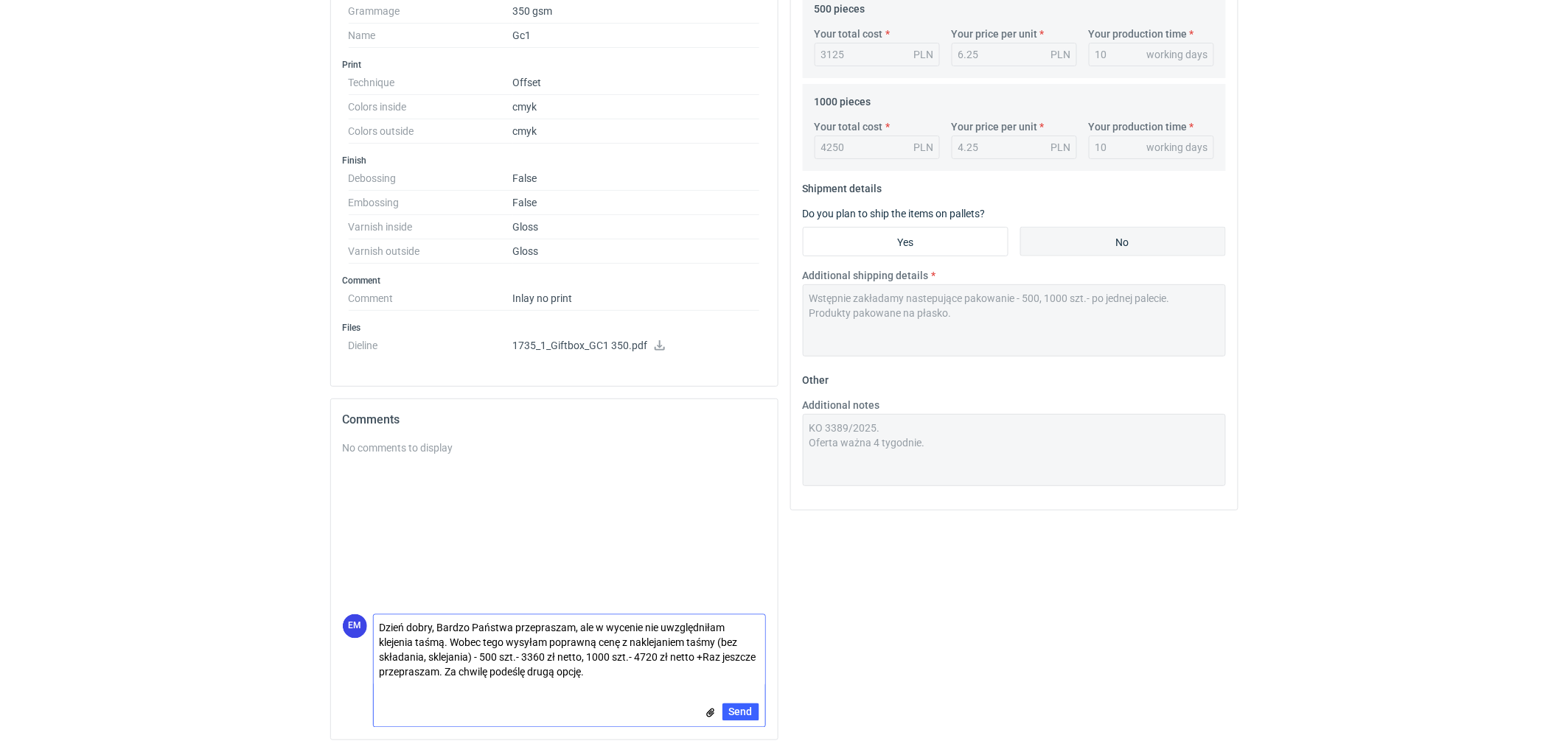
click at [702, 659] on textarea "Dzień dobry, Bardzo Państwa przepraszam, ale w wycenie nie uwzględniłam klejeni…" at bounding box center [569, 651] width 391 height 71
click at [404, 667] on textarea "Dzień dobry, Bardzo Państwa przepraszam, ale w wycenie nie uwzględniłam klejeni…" at bounding box center [569, 651] width 391 height 71
type textarea "Dzień dobry, Bardzo Państwa przepraszam, ale w wycenie nie uwzględniłam klejeni…"
click at [878, 601] on div "Your quote This RFQ is a request for quote estimation . This means it's a reque…" at bounding box center [1014, 200] width 460 height 1105
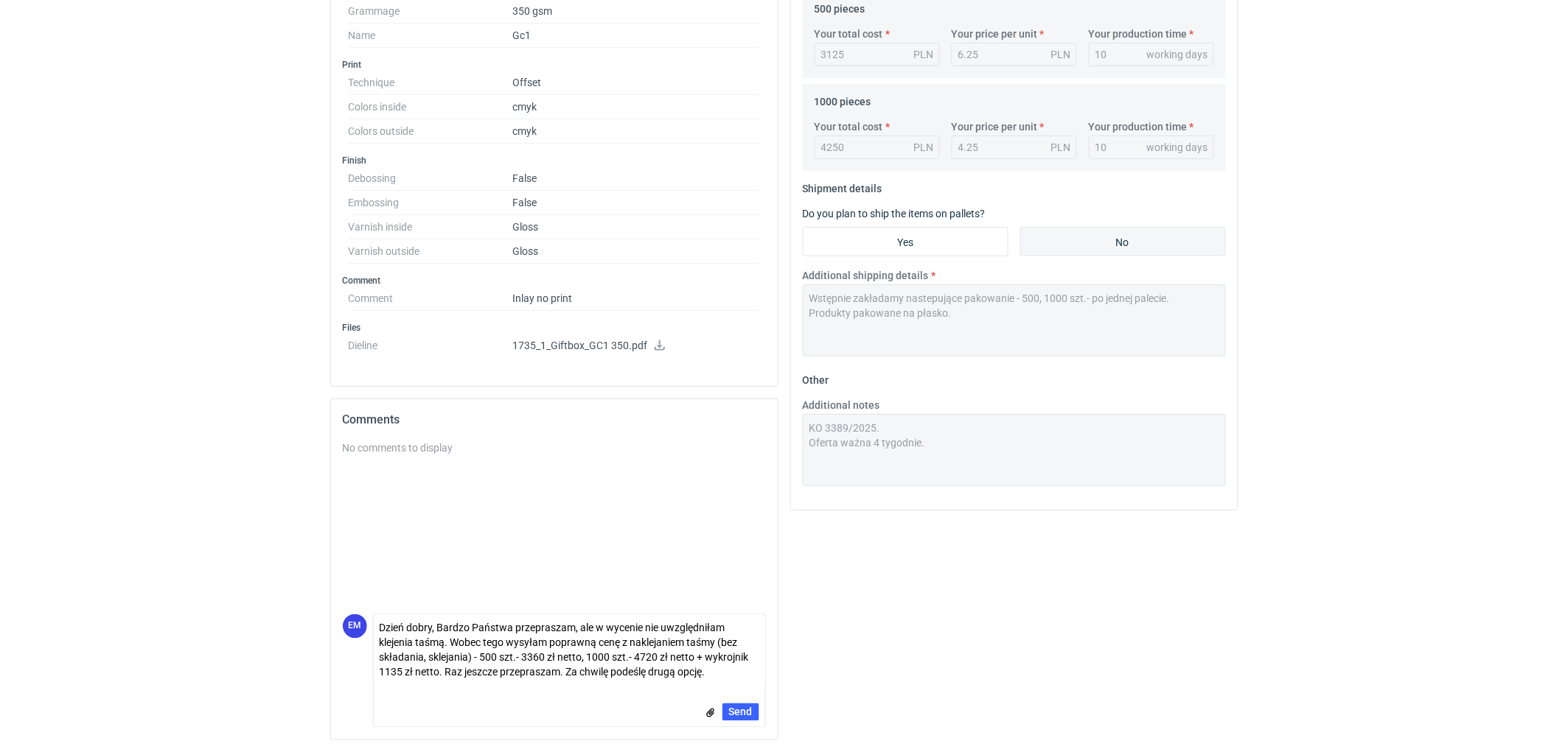
drag, startPoint x: 1014, startPoint y: 611, endPoint x: 965, endPoint y: 616, distance: 49.3
click at [1009, 609] on div "Your quote This RFQ is a request for quote estimation . This means it's a reque…" at bounding box center [1014, 200] width 460 height 1105
click at [748, 713] on span "Send" at bounding box center [741, 713] width 24 height 11
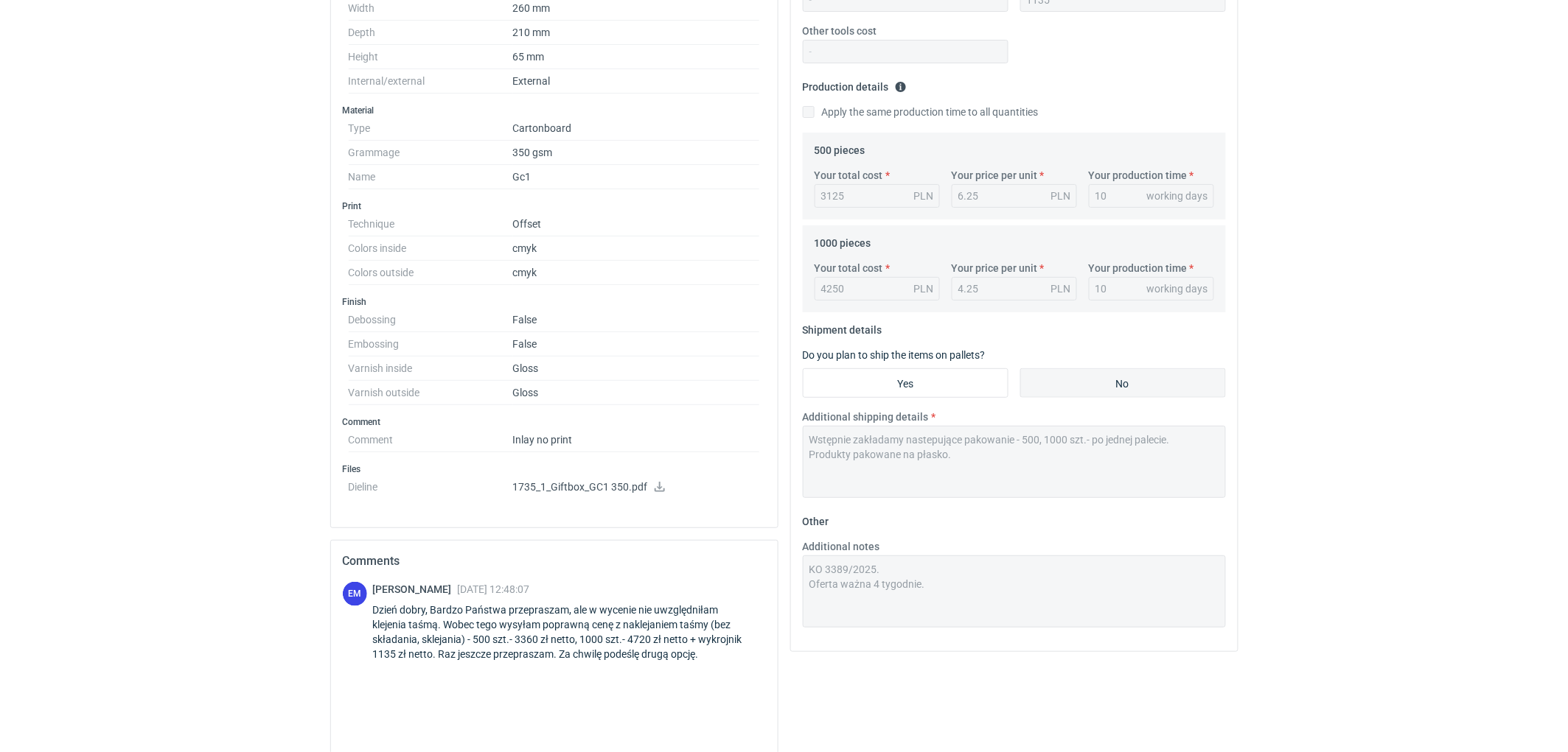
scroll to position [112, 0]
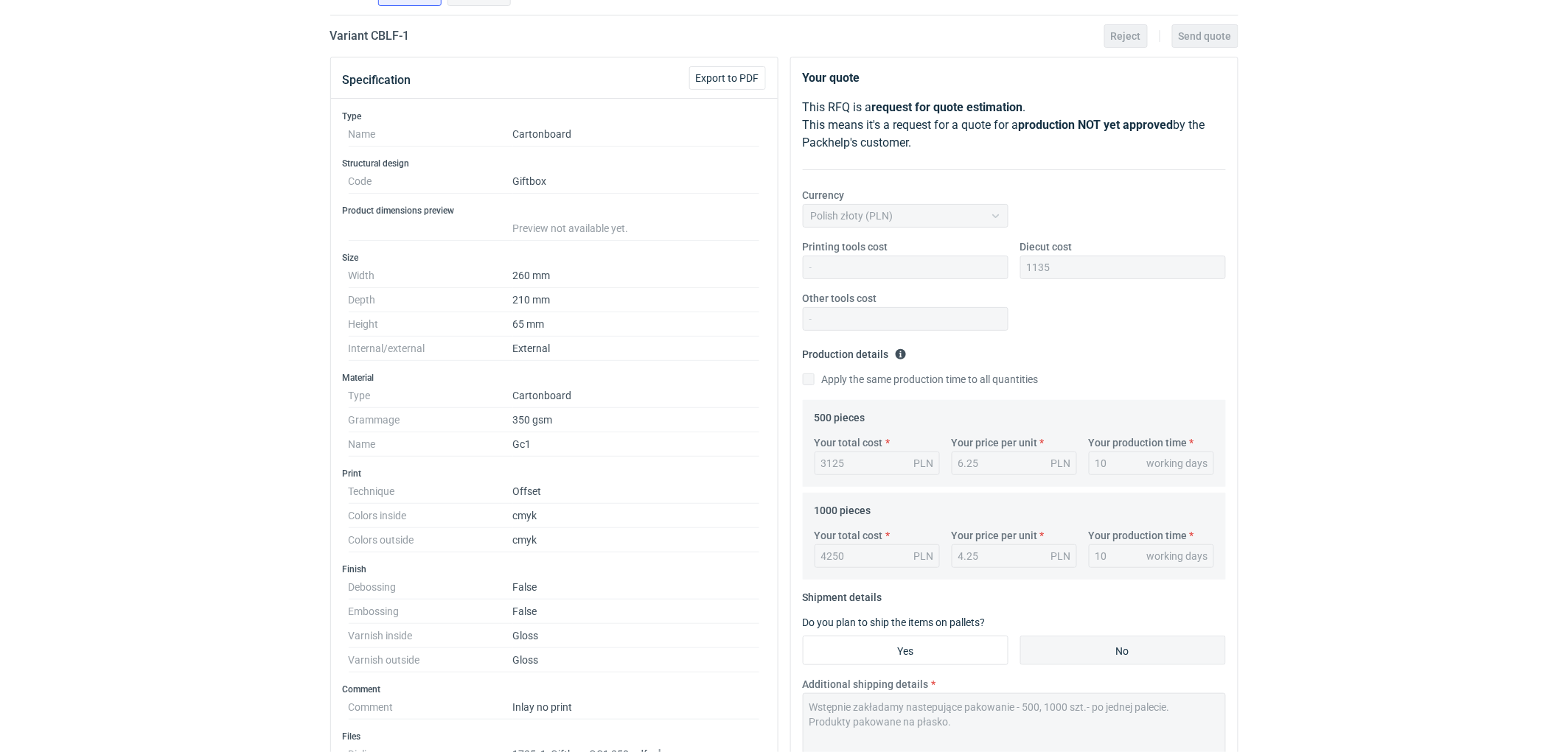
radio input "true"
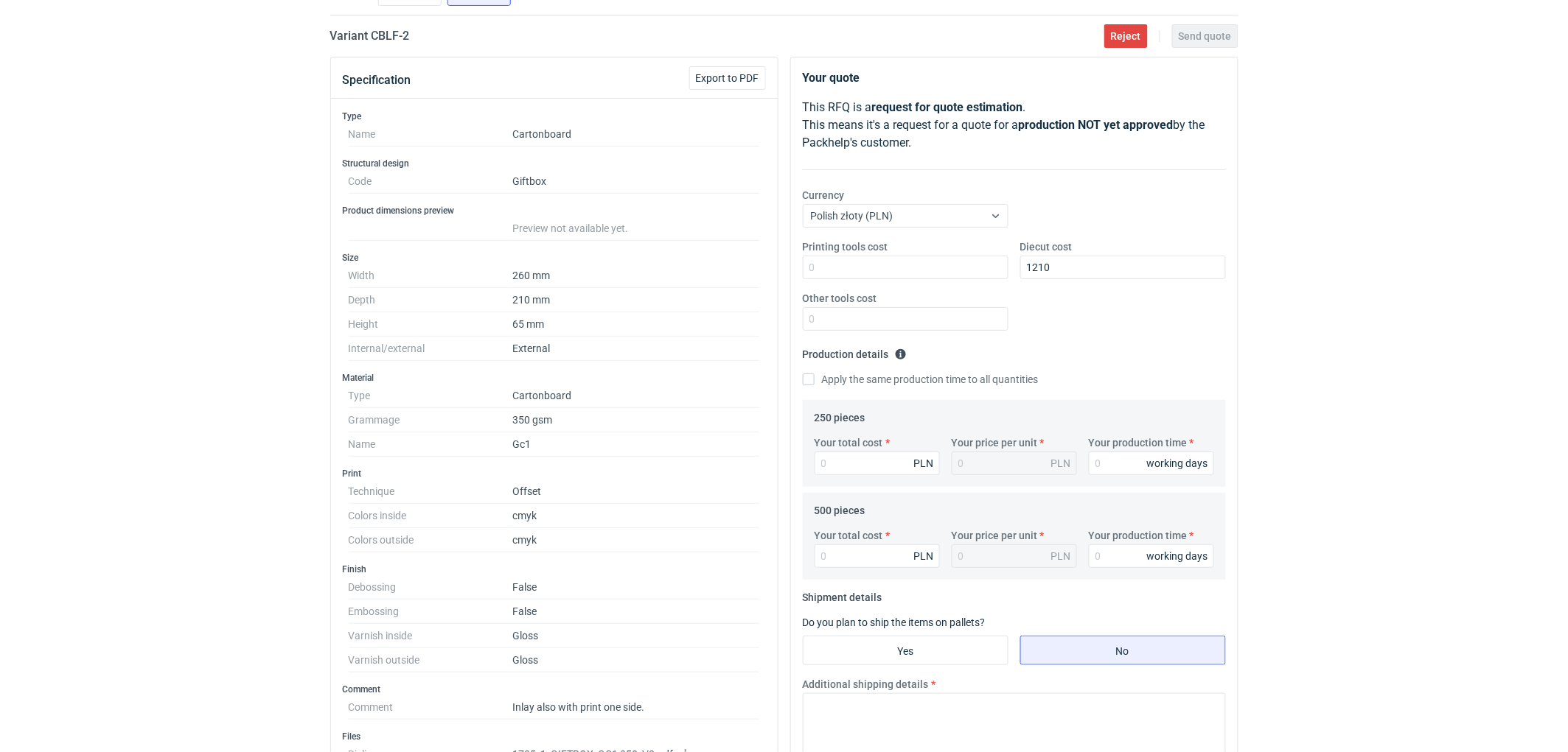
click at [1334, 334] on div "RFQs Specs Designs Items Orders Customers Tools Analytics 11 99+ EM [PERSON_NAM…" at bounding box center [784, 264] width 1568 height 752
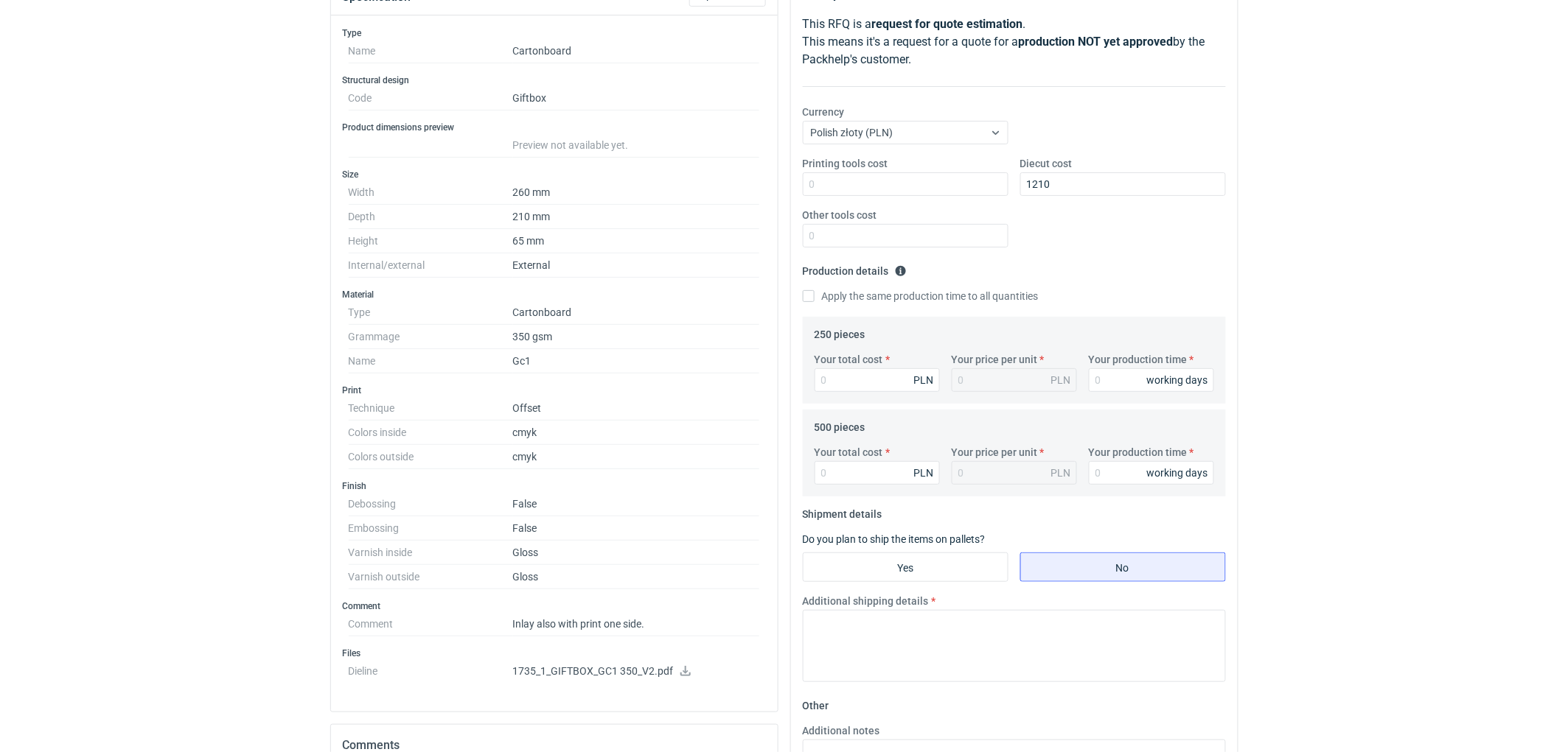
scroll to position [276, 0]
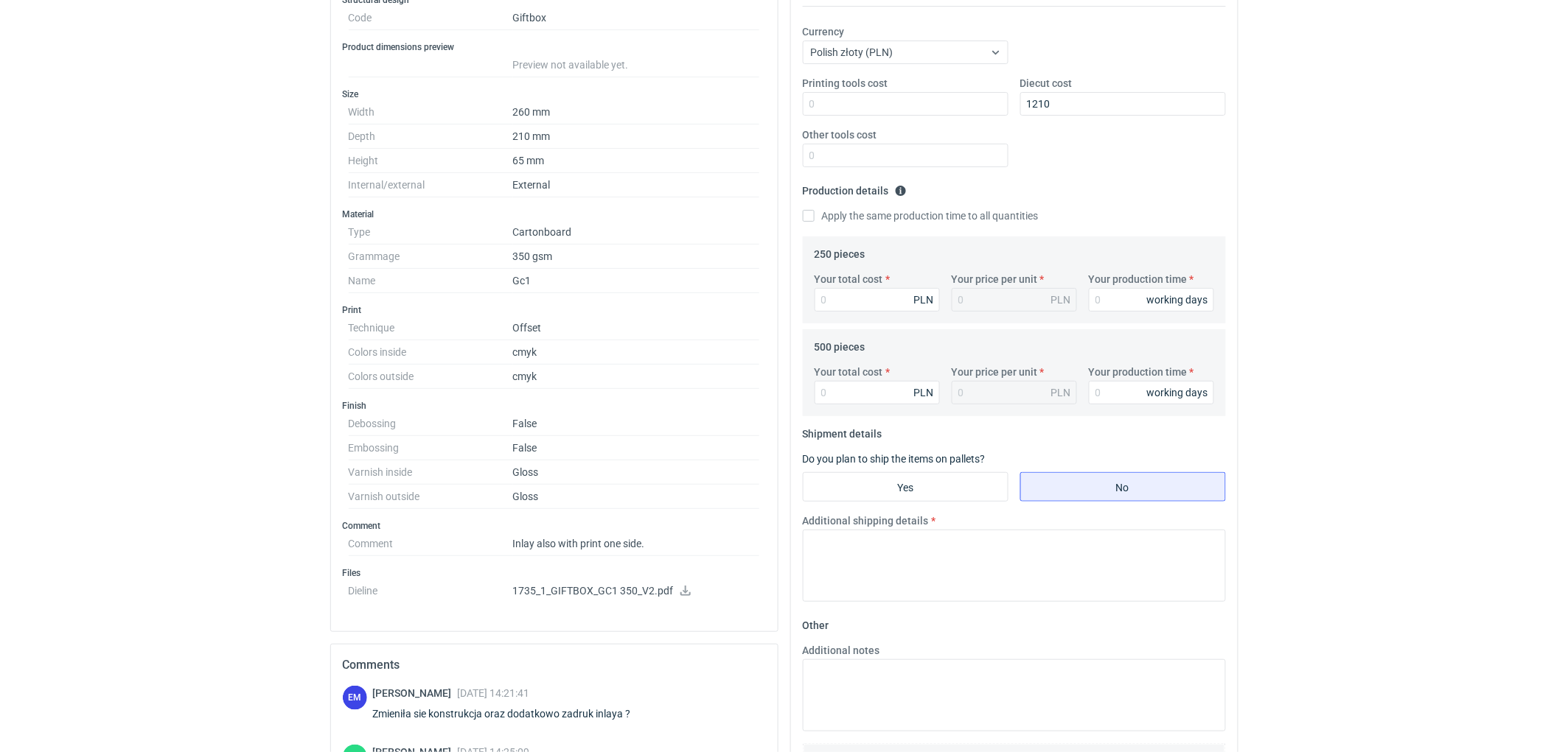
drag, startPoint x: 420, startPoint y: 407, endPoint x: 434, endPoint y: 394, distance: 19.1
drag, startPoint x: 434, startPoint y: 394, endPoint x: 89, endPoint y: 372, distance: 345.7
click at [74, 342] on div "RFQs Specs Designs Items Orders Customers Tools Analytics 11 99+ EM [PERSON_NAM…" at bounding box center [784, 100] width 1568 height 752
click at [1322, 223] on div "RFQs Specs Designs Items Orders Customers Tools Analytics 11 99+ EM [PERSON_NAM…" at bounding box center [784, 100] width 1568 height 752
click at [865, 306] on input "Your total cost" at bounding box center [877, 300] width 126 height 24
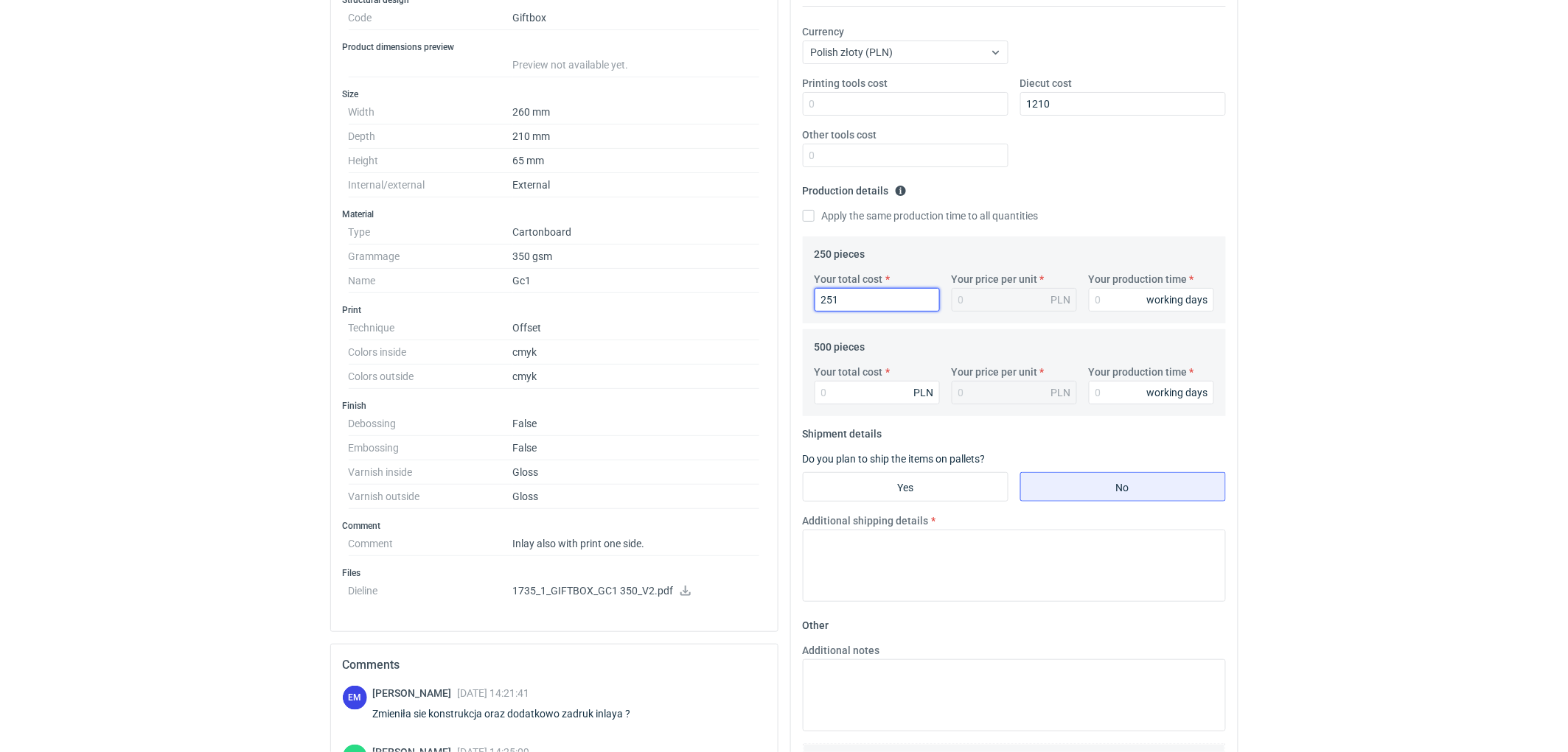
type input "2515"
type input "10.06"
type input "2515"
click at [1120, 295] on input "Your production time" at bounding box center [1151, 300] width 126 height 24
type input "10"
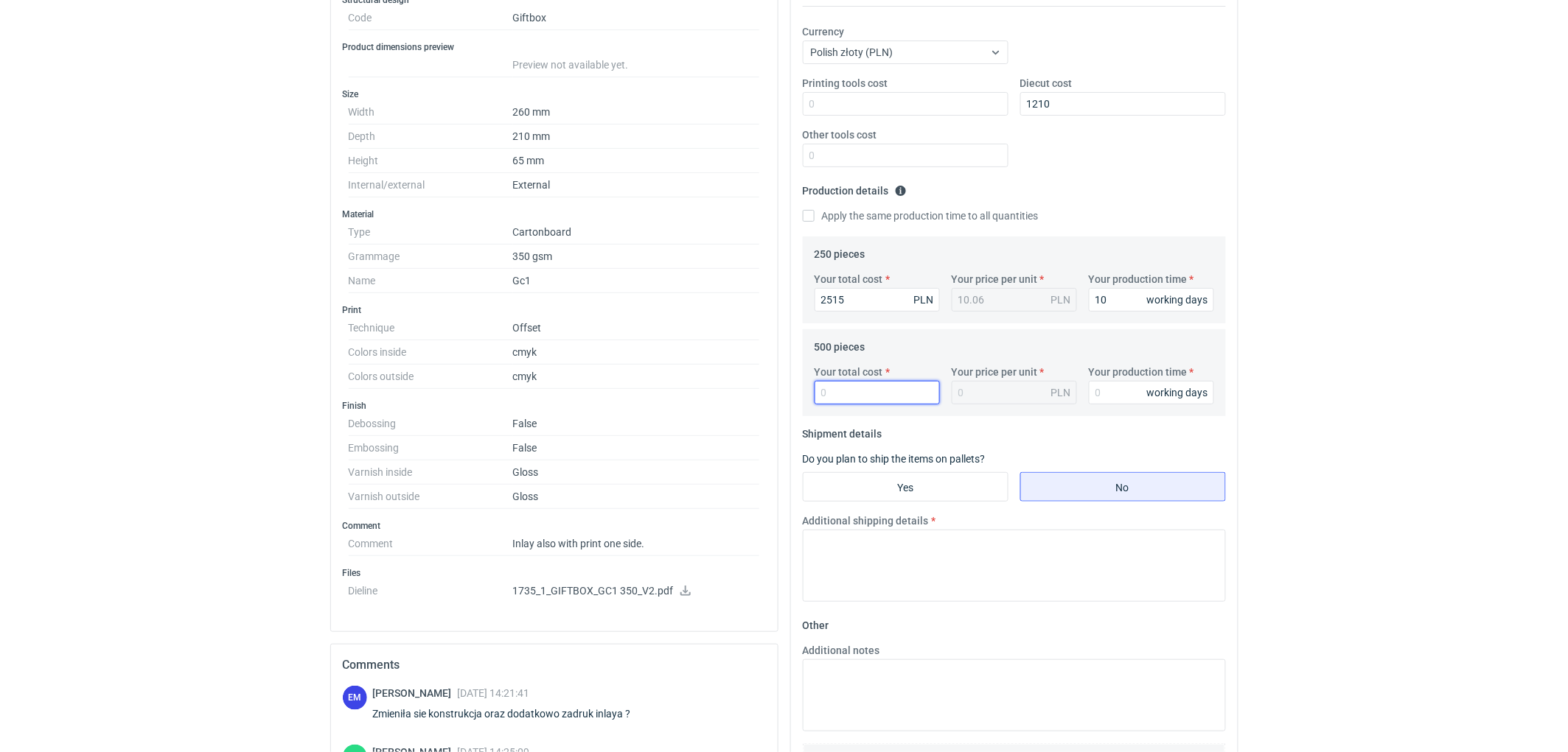
click at [868, 394] on input "Your total cost" at bounding box center [877, 393] width 126 height 24
type input "3135"
type input "6.27"
type input "3135"
click at [1111, 403] on input "Your production time" at bounding box center [1151, 393] width 126 height 24
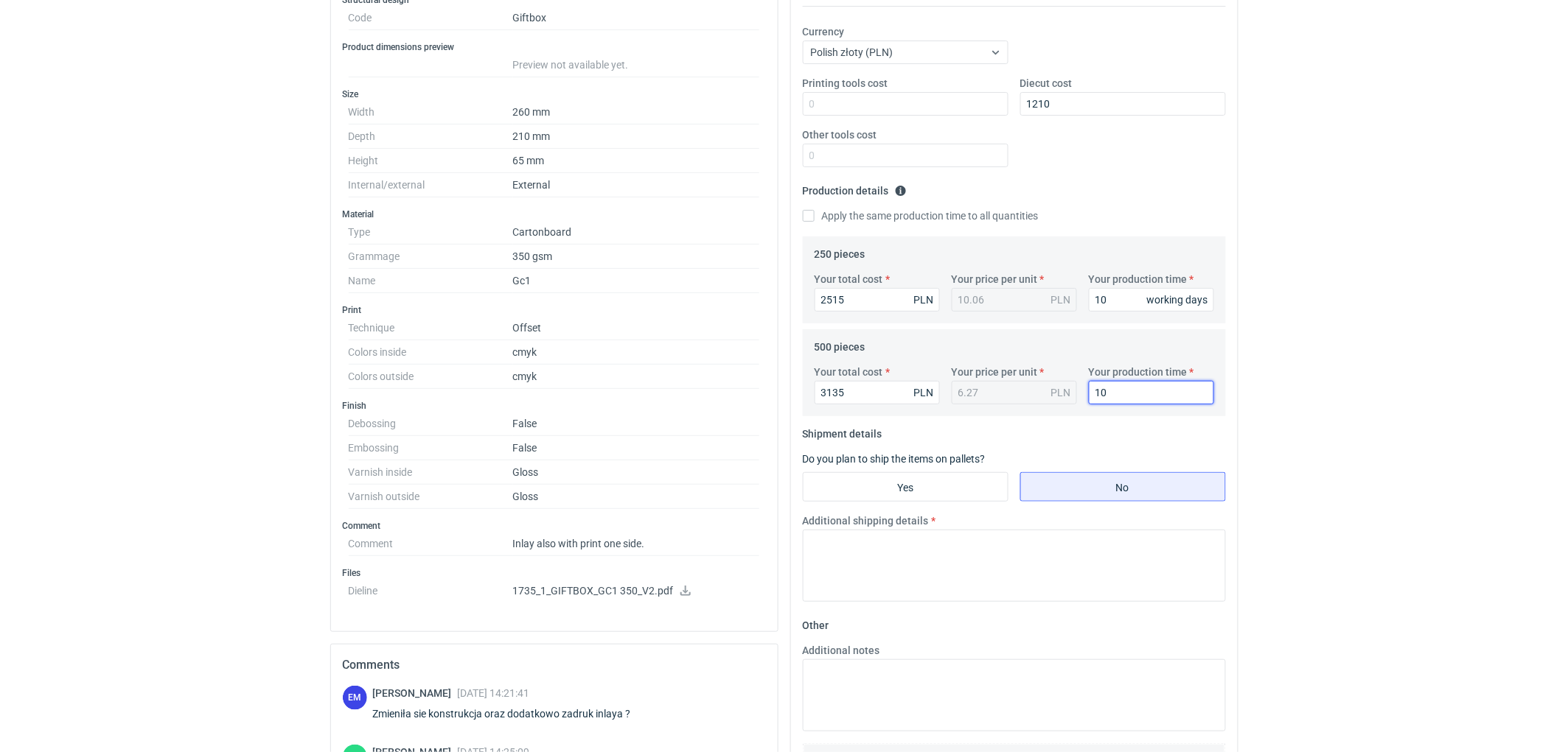
type input "10"
click at [1467, 379] on div "RFQs Specs Designs Items Orders Customers Tools Analytics 11 99+ EM [PERSON_NAM…" at bounding box center [784, 100] width 1568 height 752
drag, startPoint x: 978, startPoint y: 556, endPoint x: 974, endPoint y: 600, distance: 44.2
click at [978, 556] on textarea "Additional shipping details" at bounding box center [1014, 566] width 423 height 73
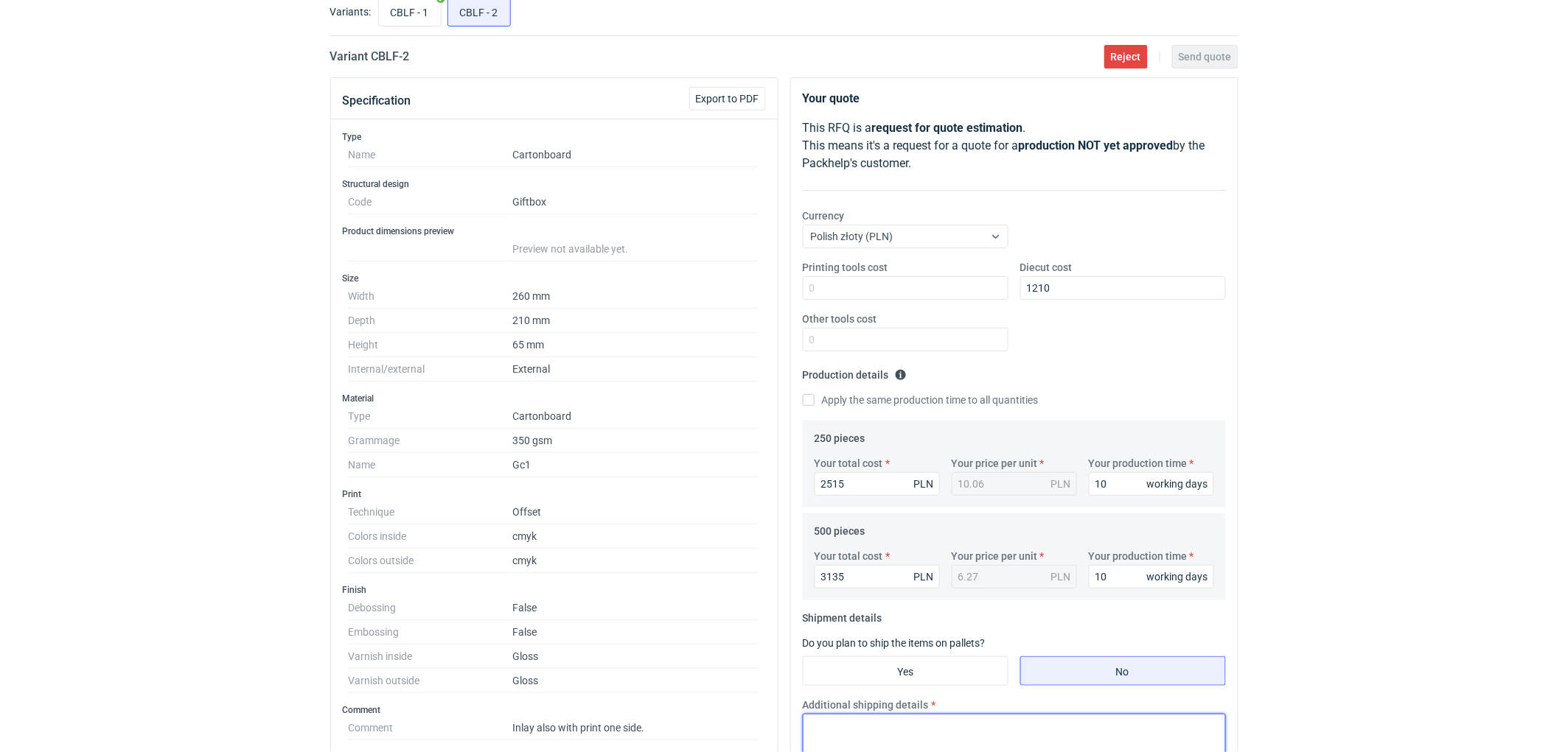
scroll to position [0, 0]
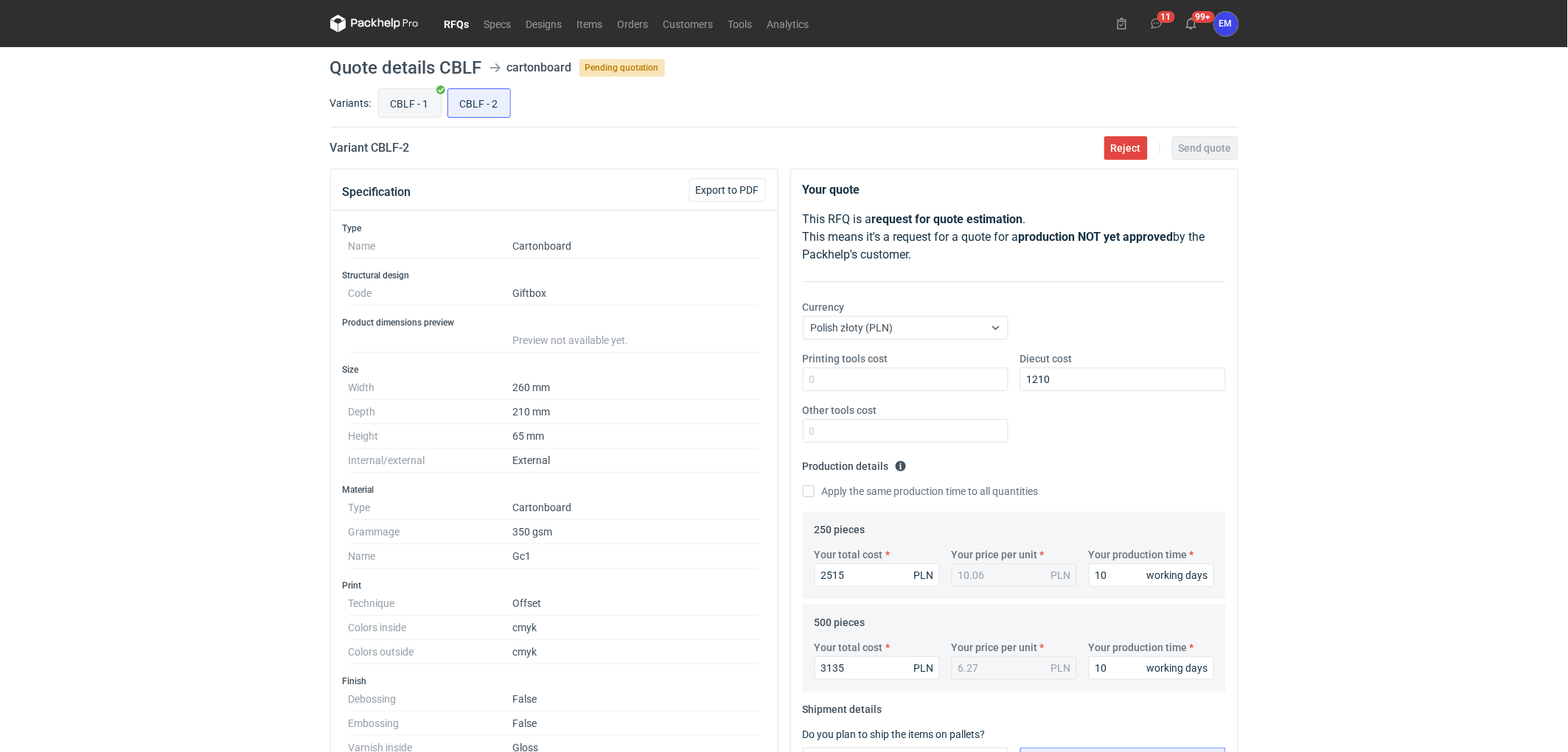
click at [410, 112] on input "CBLF - 1" at bounding box center [410, 104] width 62 height 28
radio input "true"
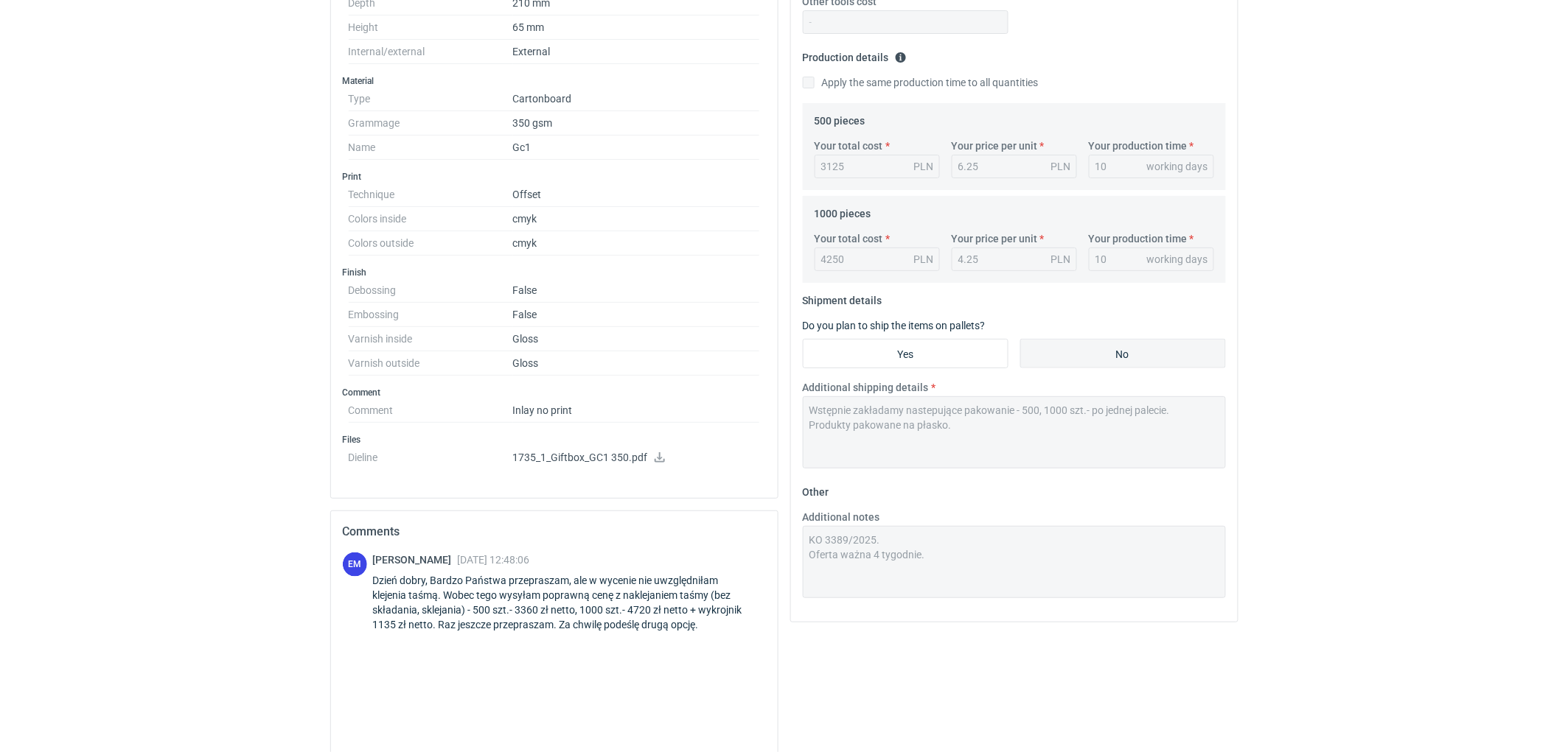
click at [768, 411] on div "Specification Export to PDF Type Name Cartonboard Structural design Code Giftbo…" at bounding box center [785, 311] width 920 height 1105
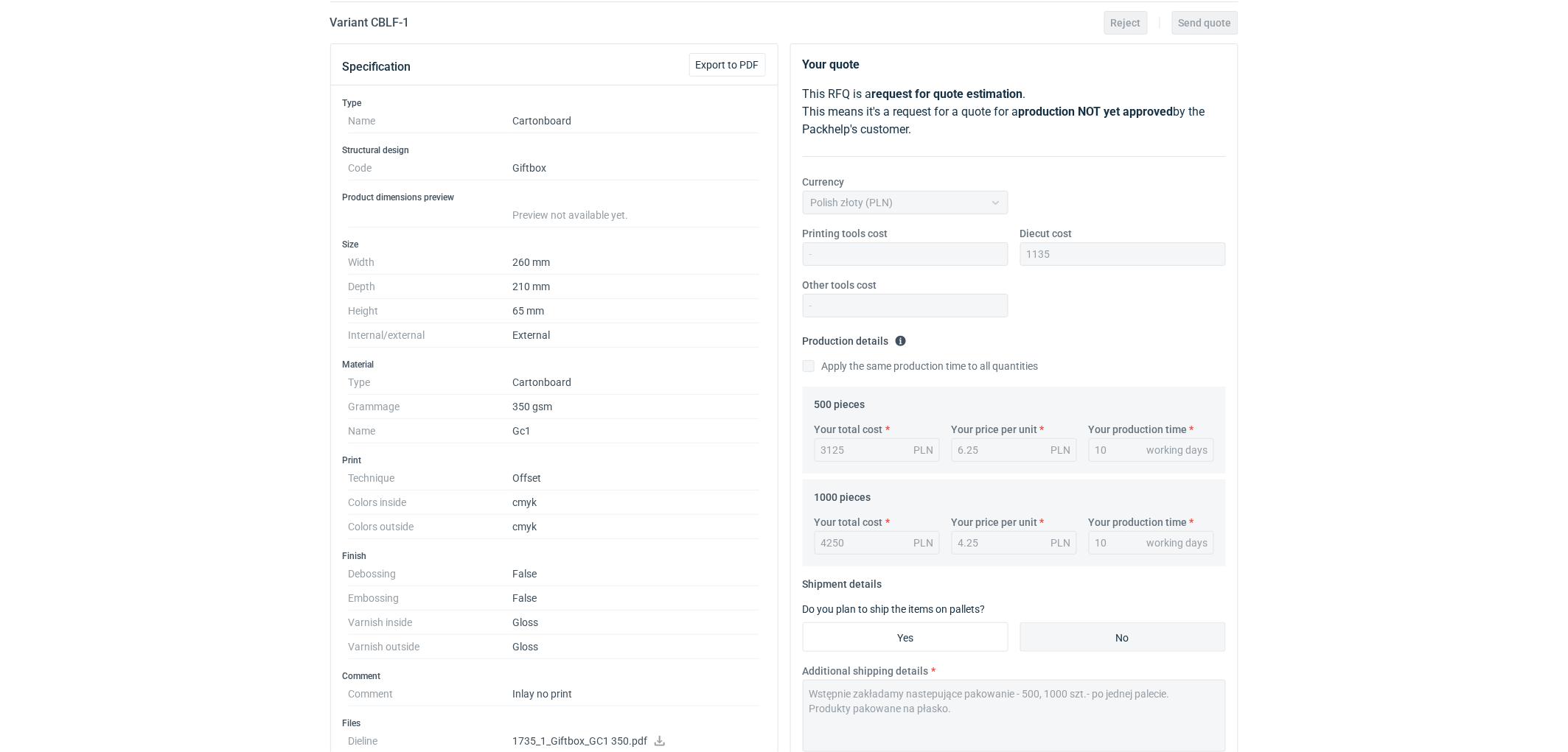
scroll to position [0, 0]
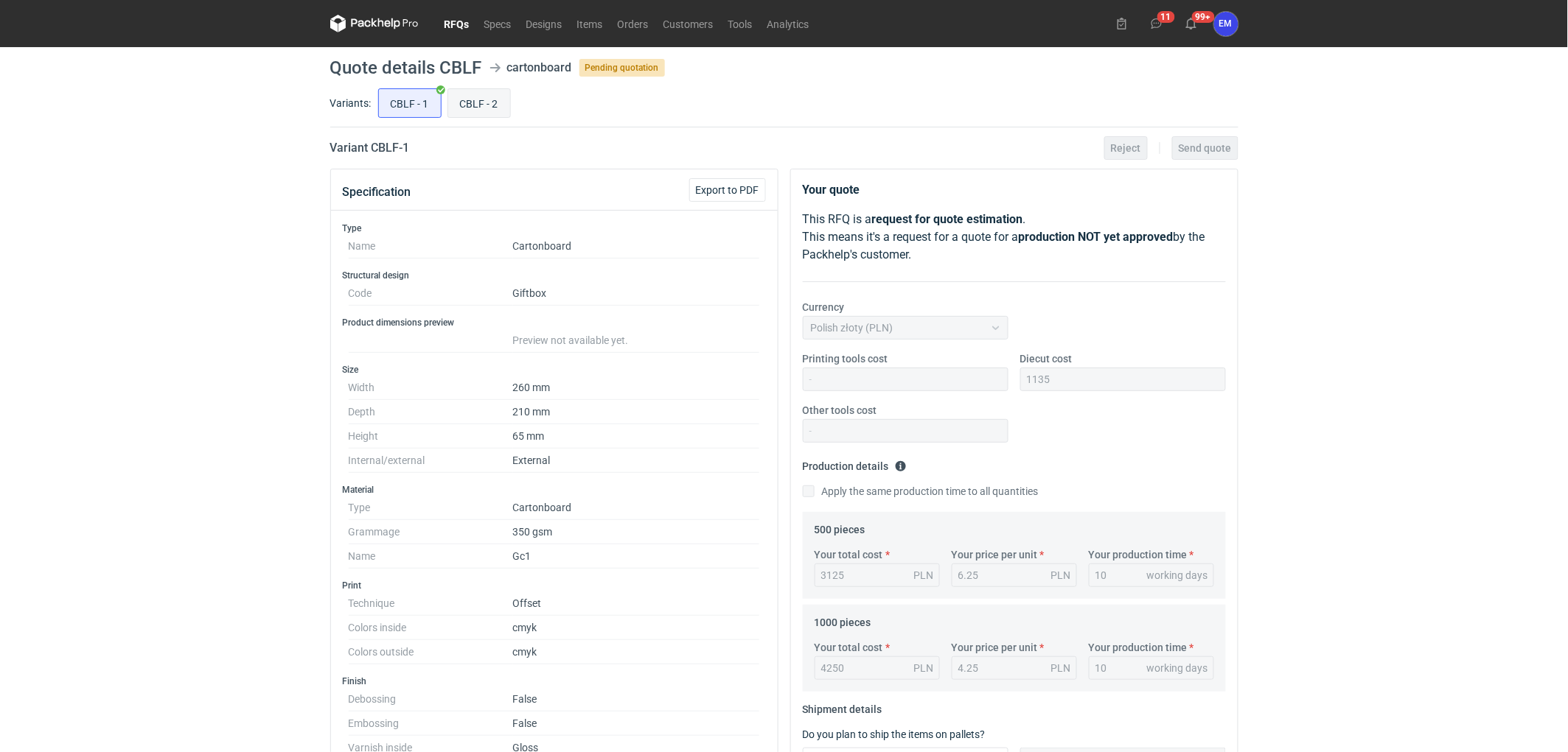
click at [496, 105] on input "CBLF - 2" at bounding box center [479, 104] width 62 height 28
radio input "true"
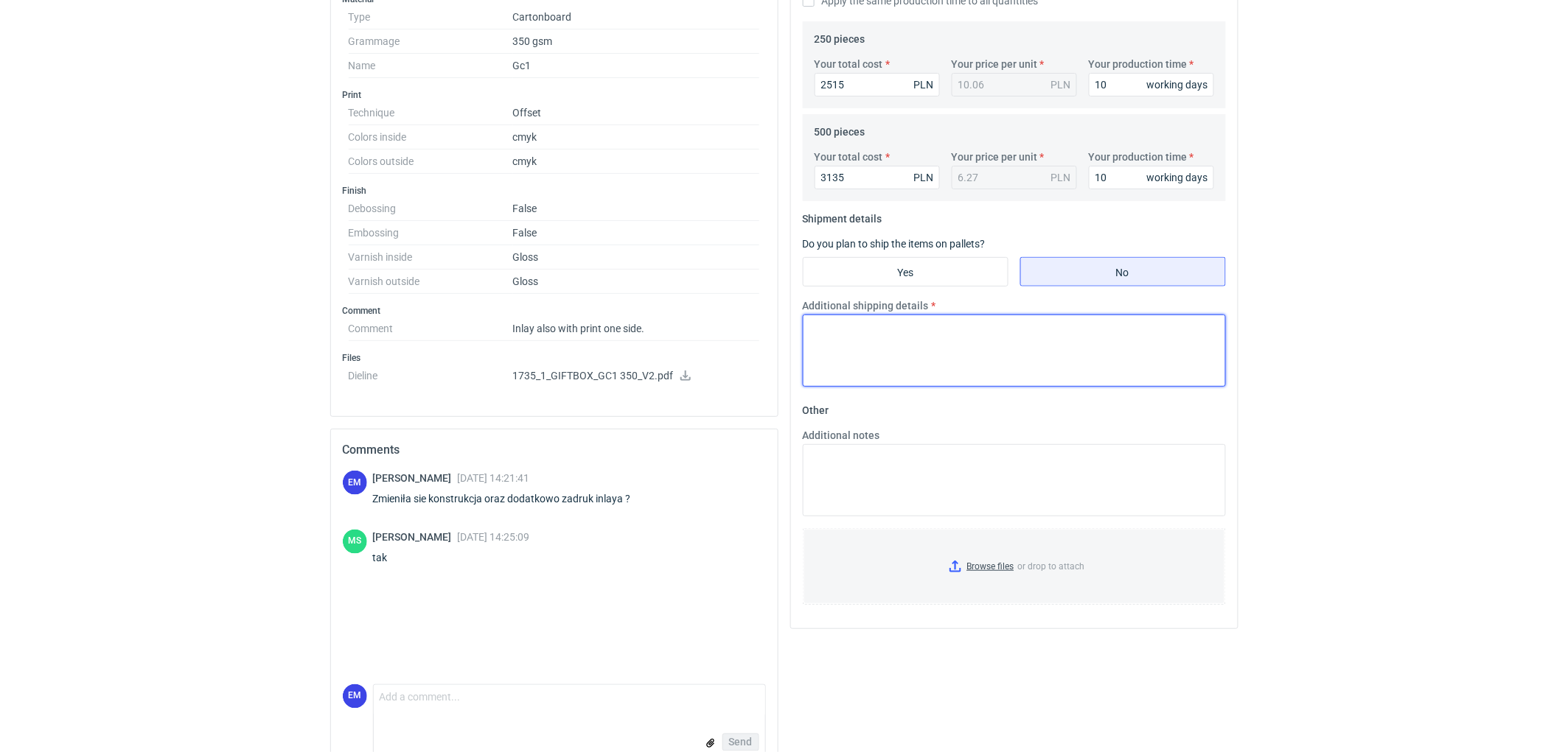
click at [885, 368] on textarea "Additional shipping details" at bounding box center [1014, 351] width 423 height 73
paste textarea "Wstępnie zakładamy nastepujące pakowanie - 500, 1000 szt.- po jednej palecie. P…"
type textarea "Wstępnie zakładamy nastepujące pakowanie - 500, 1000 szt.- po jednej palecie. P…"
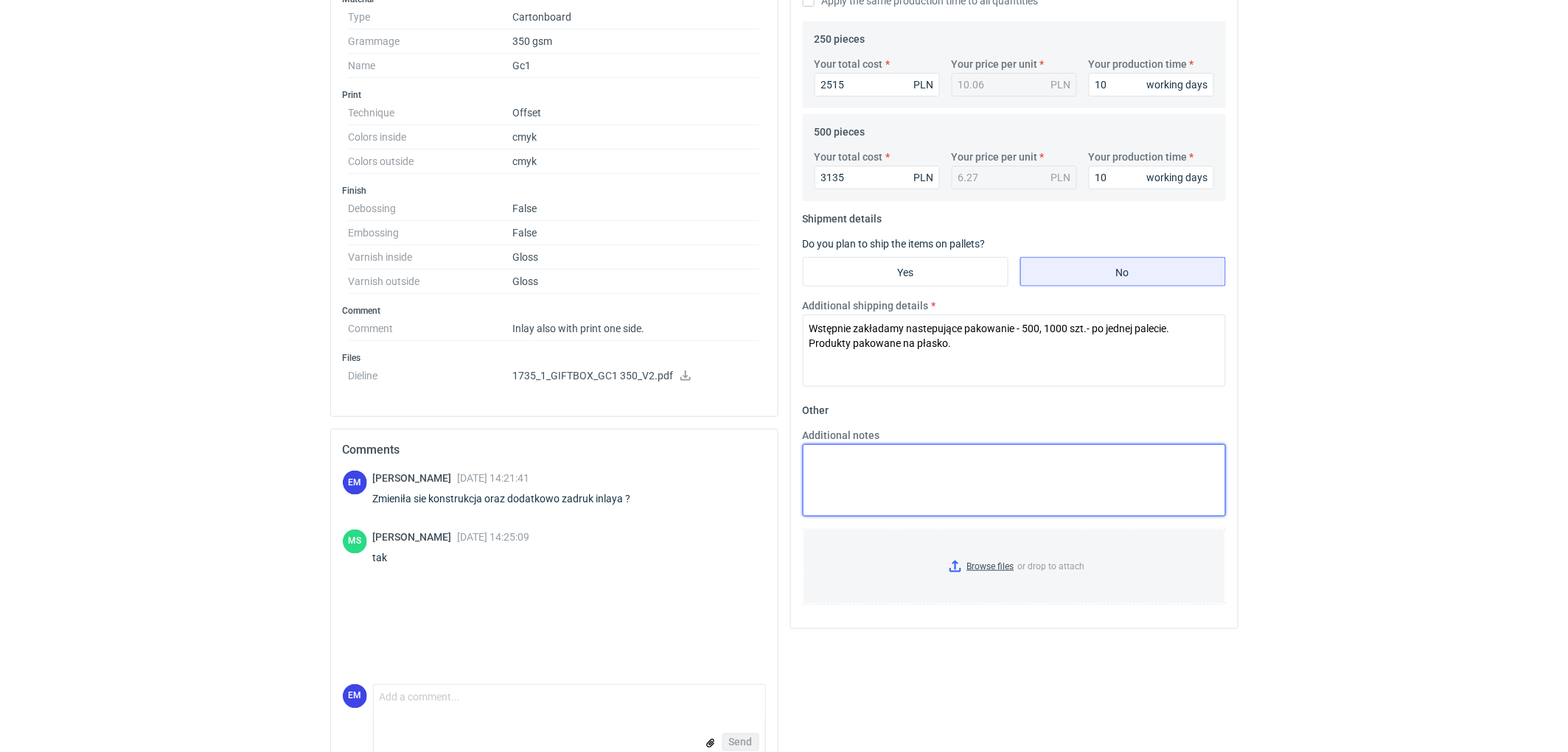
drag, startPoint x: 903, startPoint y: 491, endPoint x: 899, endPoint y: 514, distance: 23.3
click at [907, 490] on textarea "Additional notes" at bounding box center [1014, 480] width 423 height 73
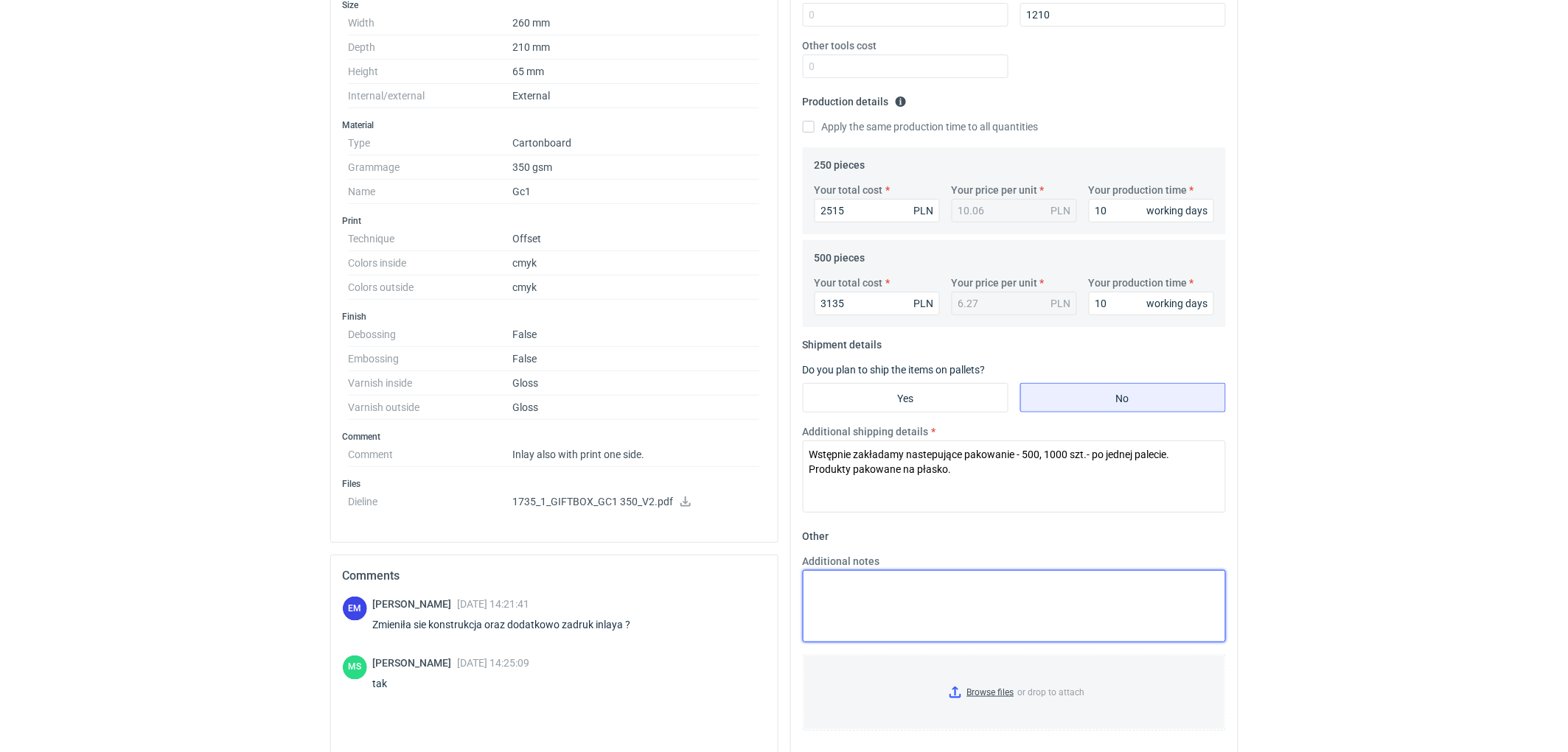
scroll to position [409, 0]
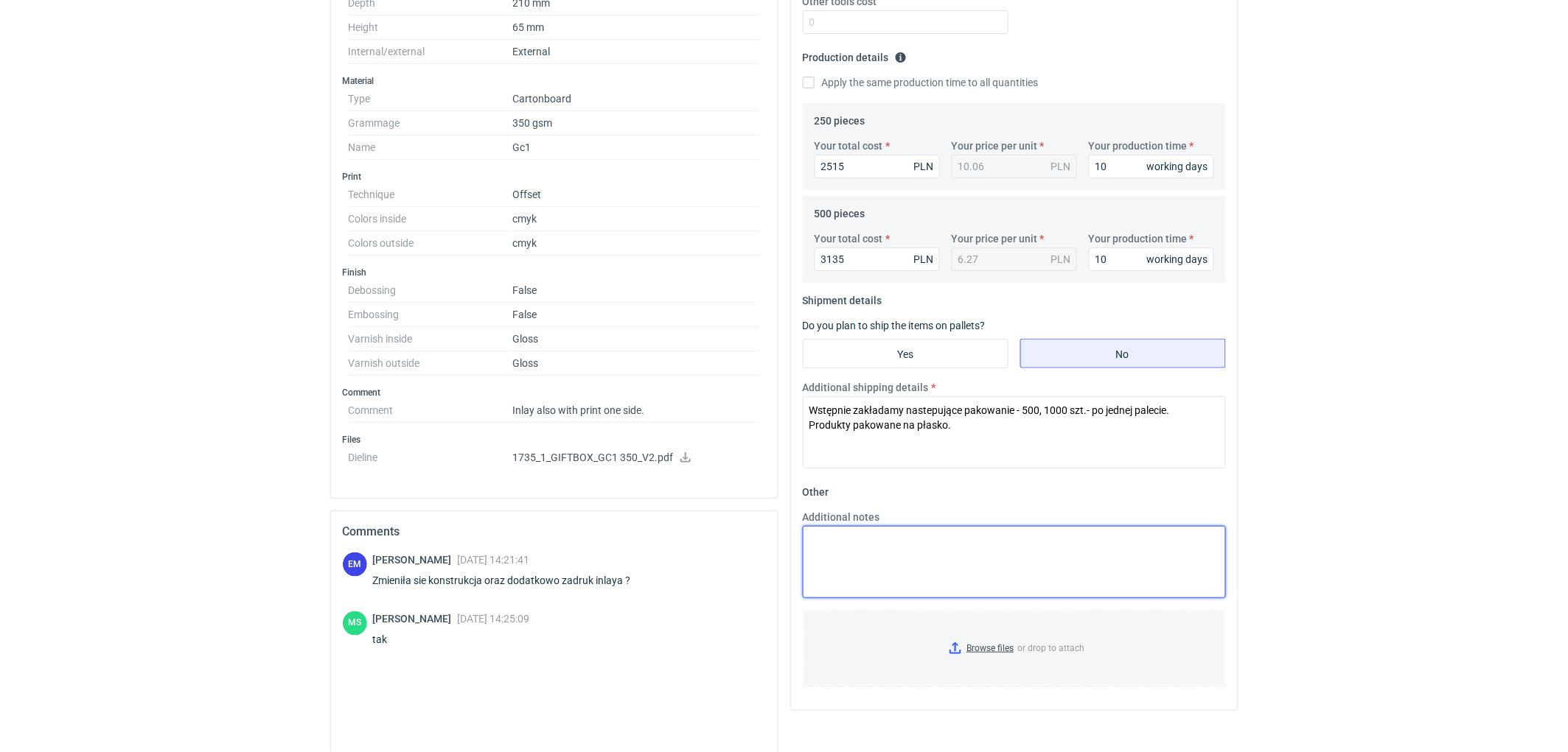
click at [890, 560] on textarea "Additional notes" at bounding box center [1014, 563] width 423 height 73
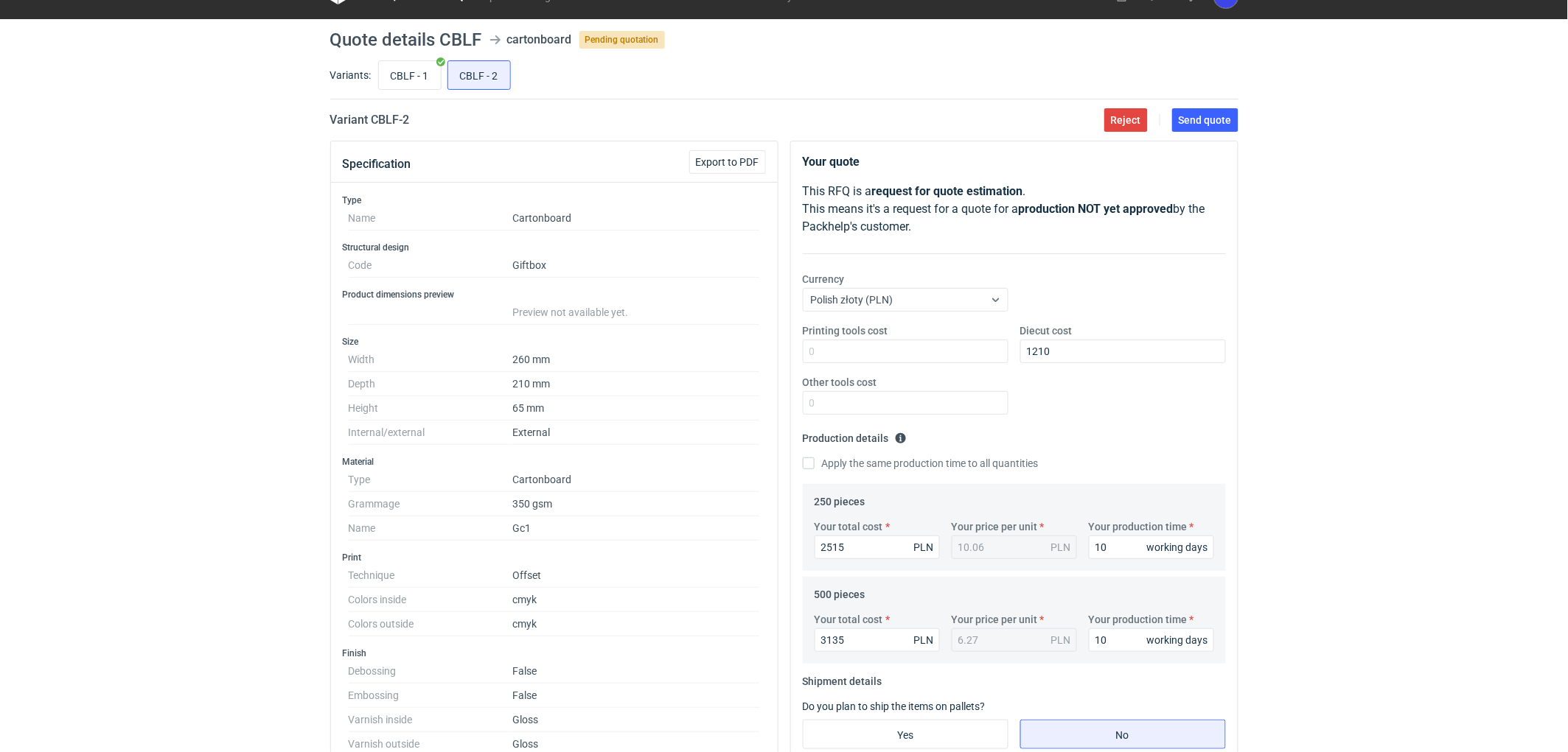
scroll to position [0, 0]
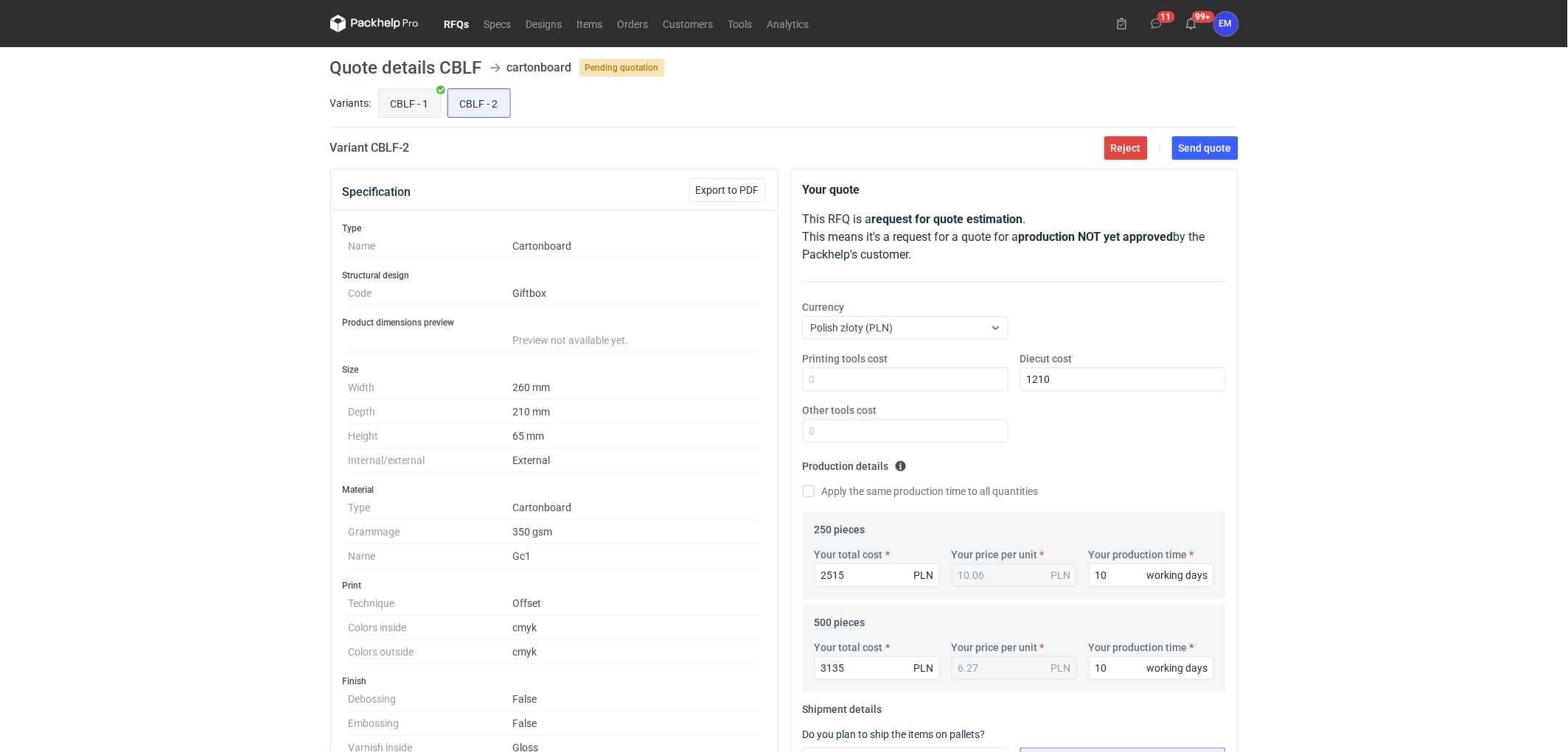
type textarea "KO 3452/2025."
click at [401, 96] on input "CBLF - 1" at bounding box center [410, 104] width 62 height 28
radio input "true"
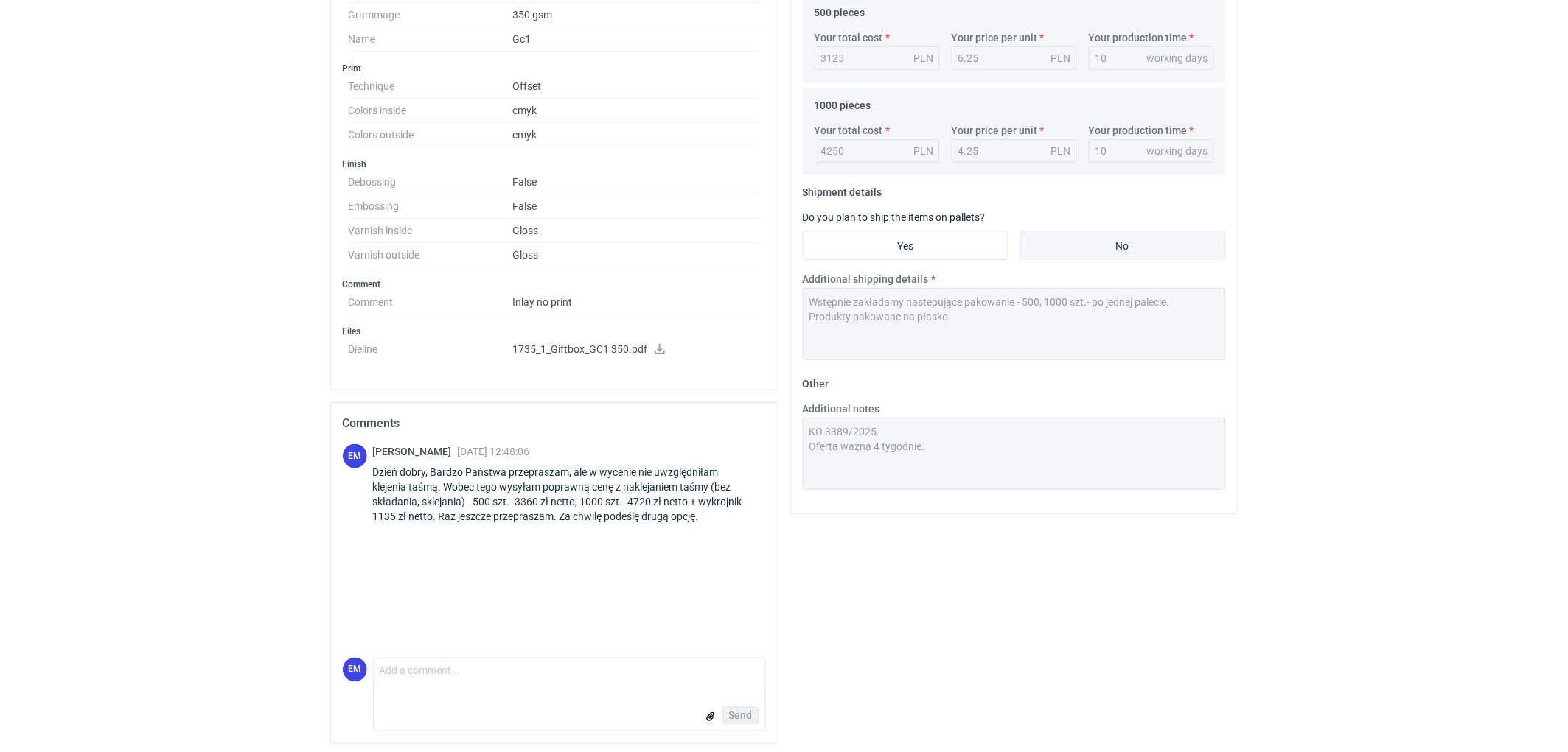
scroll to position [521, 0]
drag, startPoint x: 593, startPoint y: 483, endPoint x: 465, endPoint y: 499, distance: 129.0
click at [465, 499] on div "Dzień dobry, Bardzo Państwa przepraszam, ale w wycenie nie uwzględniłam klejeni…" at bounding box center [569, 490] width 393 height 59
copy div "cenę z naklejaniem taśmy (bez składania, sklejania)"
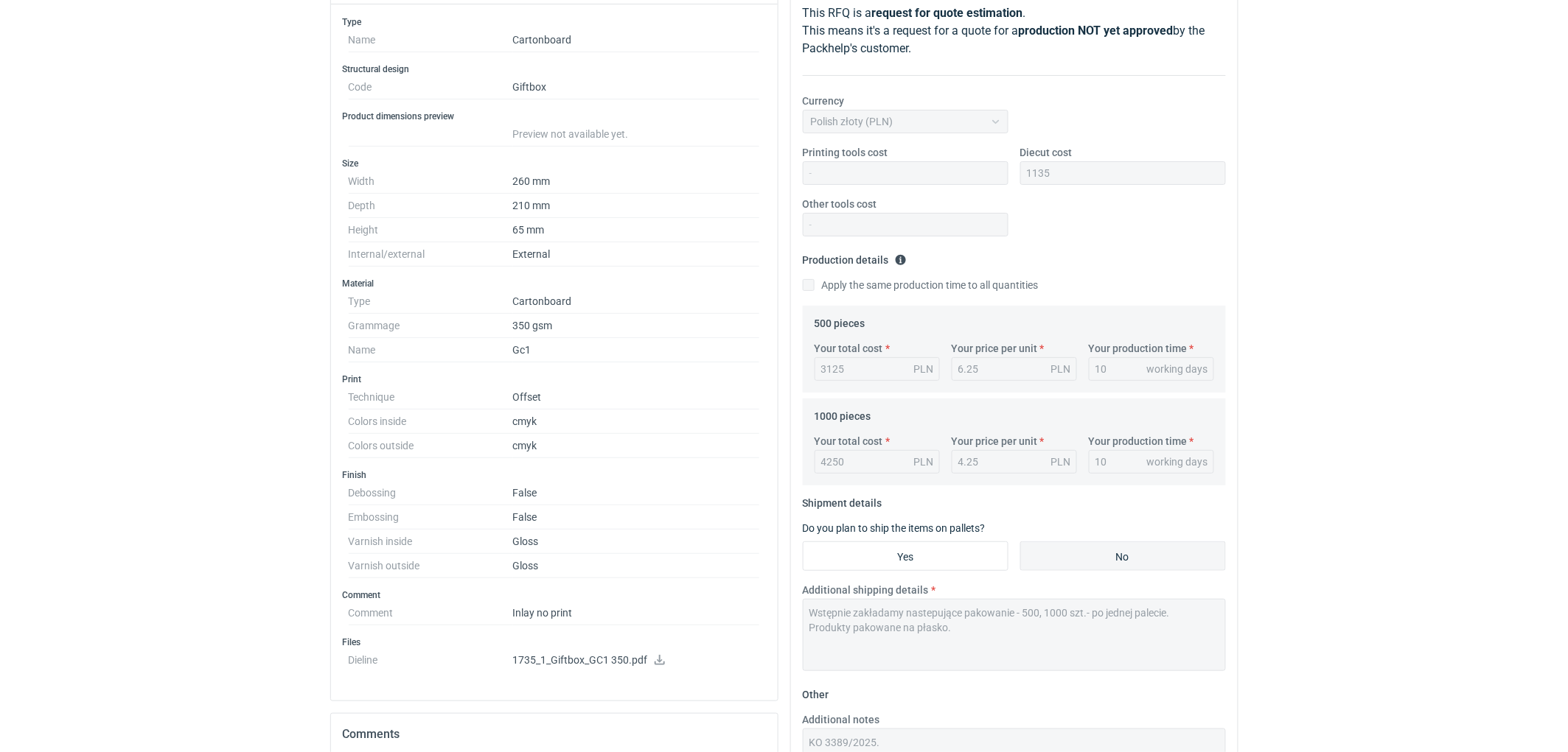
scroll to position [0, 0]
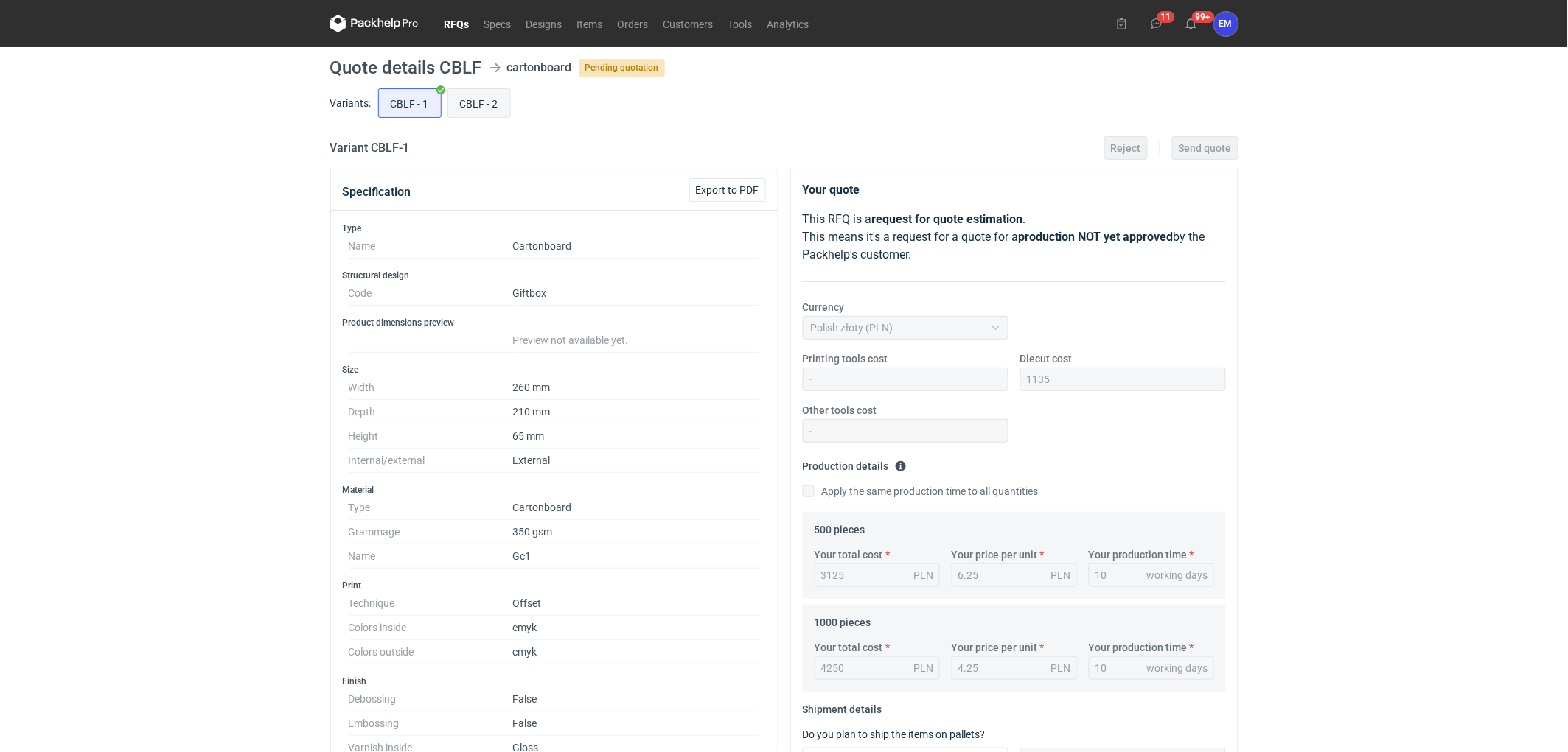
click at [473, 100] on input "CBLF - 2" at bounding box center [479, 104] width 62 height 28
radio input "true"
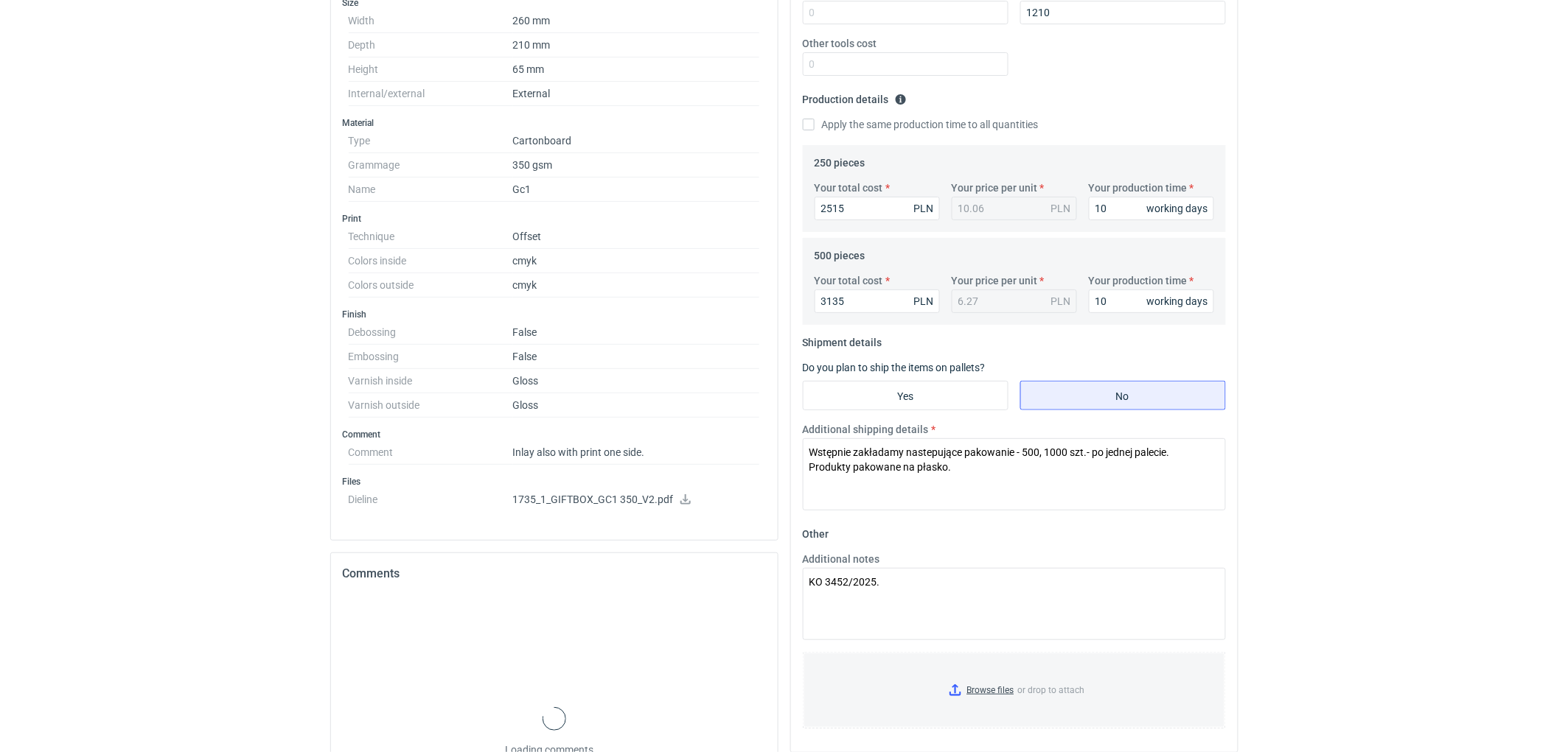
scroll to position [521, 0]
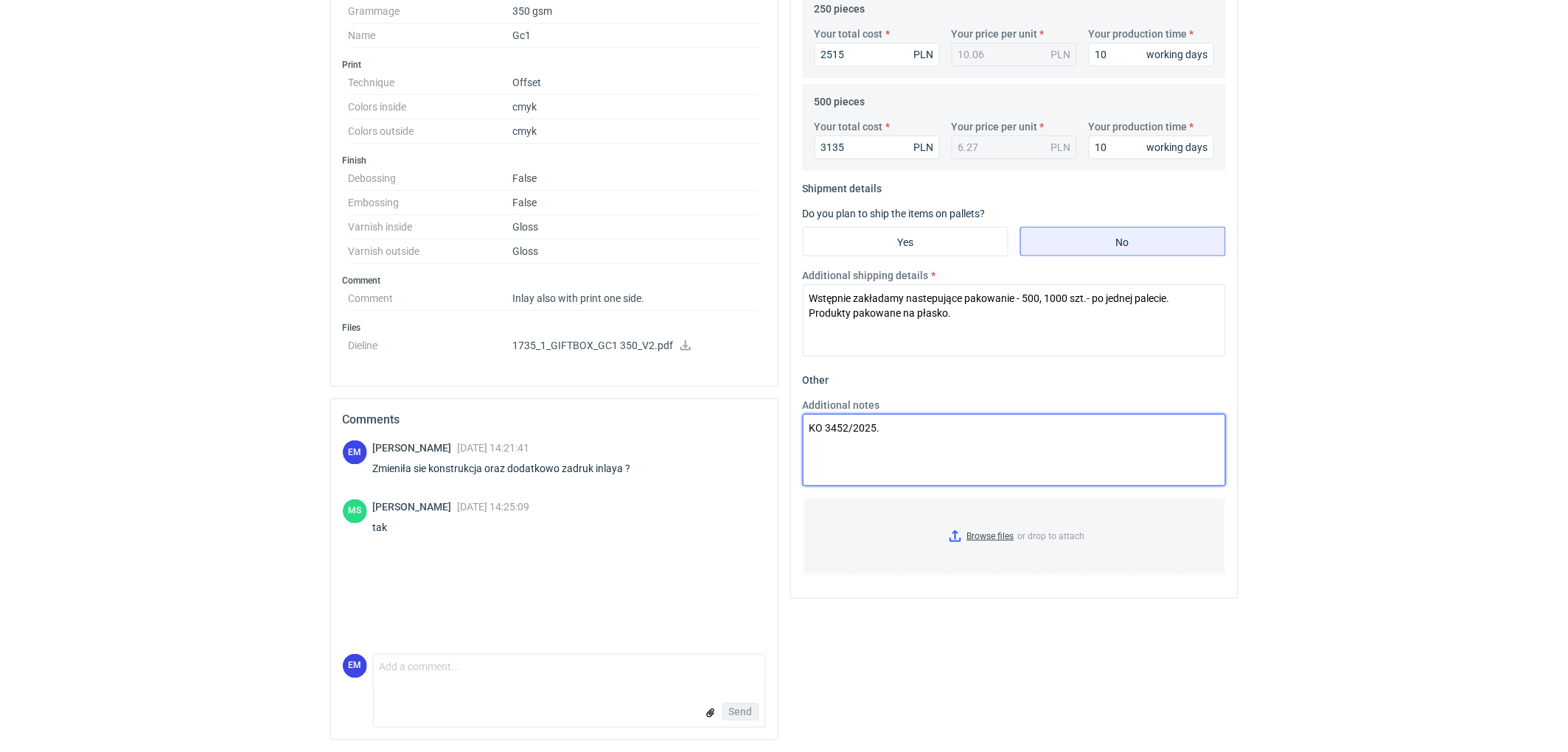
drag, startPoint x: 907, startPoint y: 426, endPoint x: 867, endPoint y: 443, distance: 43.5
click at [907, 426] on textarea "KO 3452/2025." at bounding box center [1014, 450] width 423 height 73
click at [867, 440] on textarea "KO 3452/2025." at bounding box center [1014, 450] width 423 height 73
paste textarea "cenę z naklejaniem taśmy (bez składania, sklejania)"
click at [816, 440] on textarea "KO 3452/2025. cenę z naklejaniem taśmy (bez składania, sklejania)" at bounding box center [1014, 450] width 423 height 73
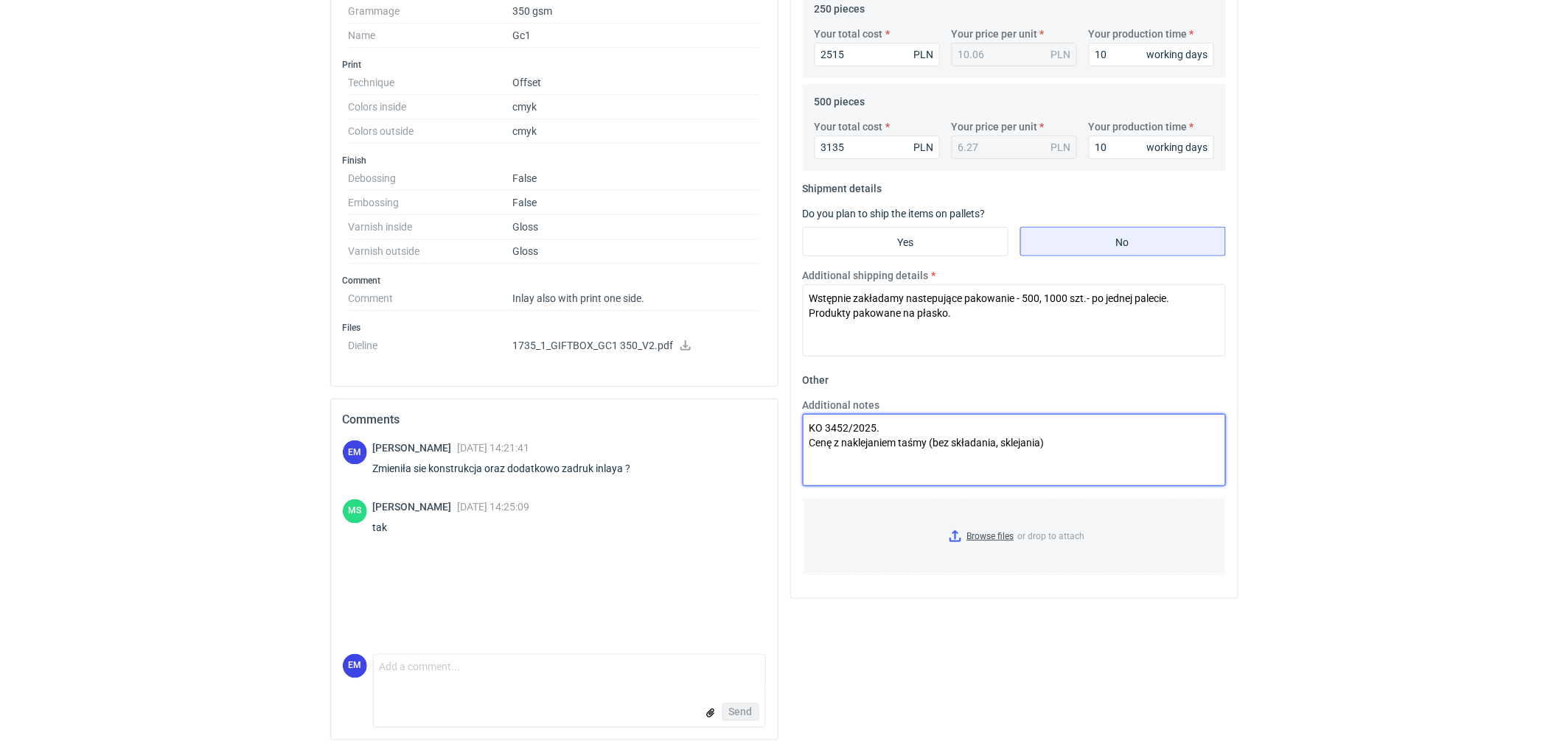
click at [834, 444] on textarea "KO 3452/2025. Cenę z naklejaniem taśmy (bez składania, sklejania)" at bounding box center [1014, 450] width 423 height 73
click at [1082, 436] on textarea "KO 3452/2025. Ceny z naklejaniem taśmy (bez składania, sklejania)" at bounding box center [1014, 450] width 423 height 73
drag, startPoint x: 833, startPoint y: 447, endPoint x: 805, endPoint y: 438, distance: 29.4
click at [805, 438] on textarea "KO 3452/2025. Ceny z naklejaniem taśmy (bez składania, sklejania)." at bounding box center [1014, 450] width 423 height 73
click at [1074, 443] on textarea "KO 3452/2025. Oferta z naklejaniem taśmy (bez składania, sklejania)." at bounding box center [1014, 450] width 423 height 73
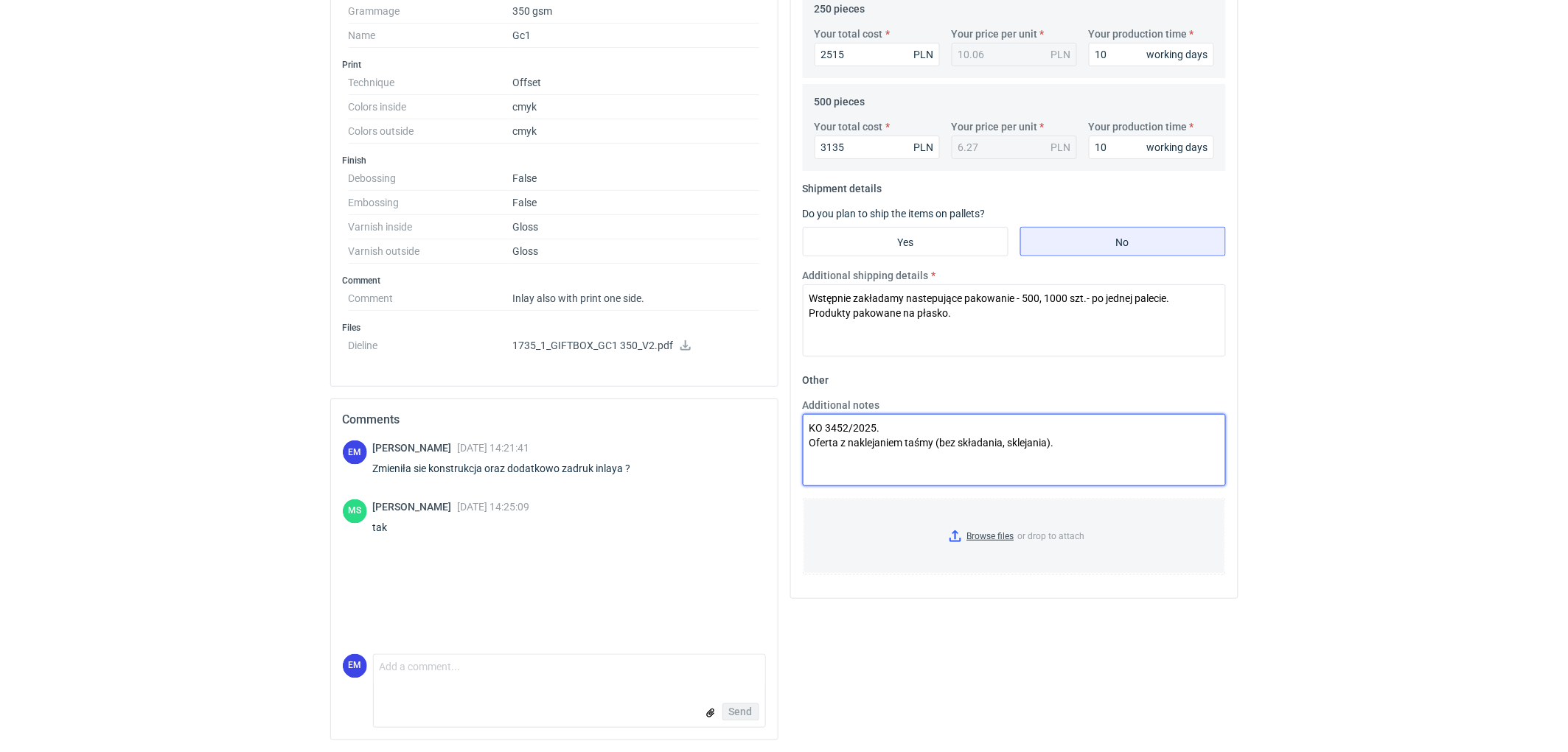
click at [1044, 473] on textarea "KO 3452/2025. Oferta z naklejaniem taśmy (bez składania, sklejania)." at bounding box center [1014, 450] width 423 height 73
click at [1062, 440] on textarea "KO 3452/2025. Oferta z naklejaniem taśmy (bez składania, sklejania)." at bounding box center [1014, 450] width 423 height 73
drag, startPoint x: 919, startPoint y: 448, endPoint x: 919, endPoint y: 461, distance: 13.0
click at [919, 452] on textarea "KO 3452/2025. Oferta z naklejaniem taśmy (bez składania, sklejania)." at bounding box center [1014, 450] width 423 height 73
click at [918, 461] on textarea "KO 3452/2025. Oferta z naklejaniem taśmy (bez składania, sklejania)." at bounding box center [1014, 450] width 423 height 73
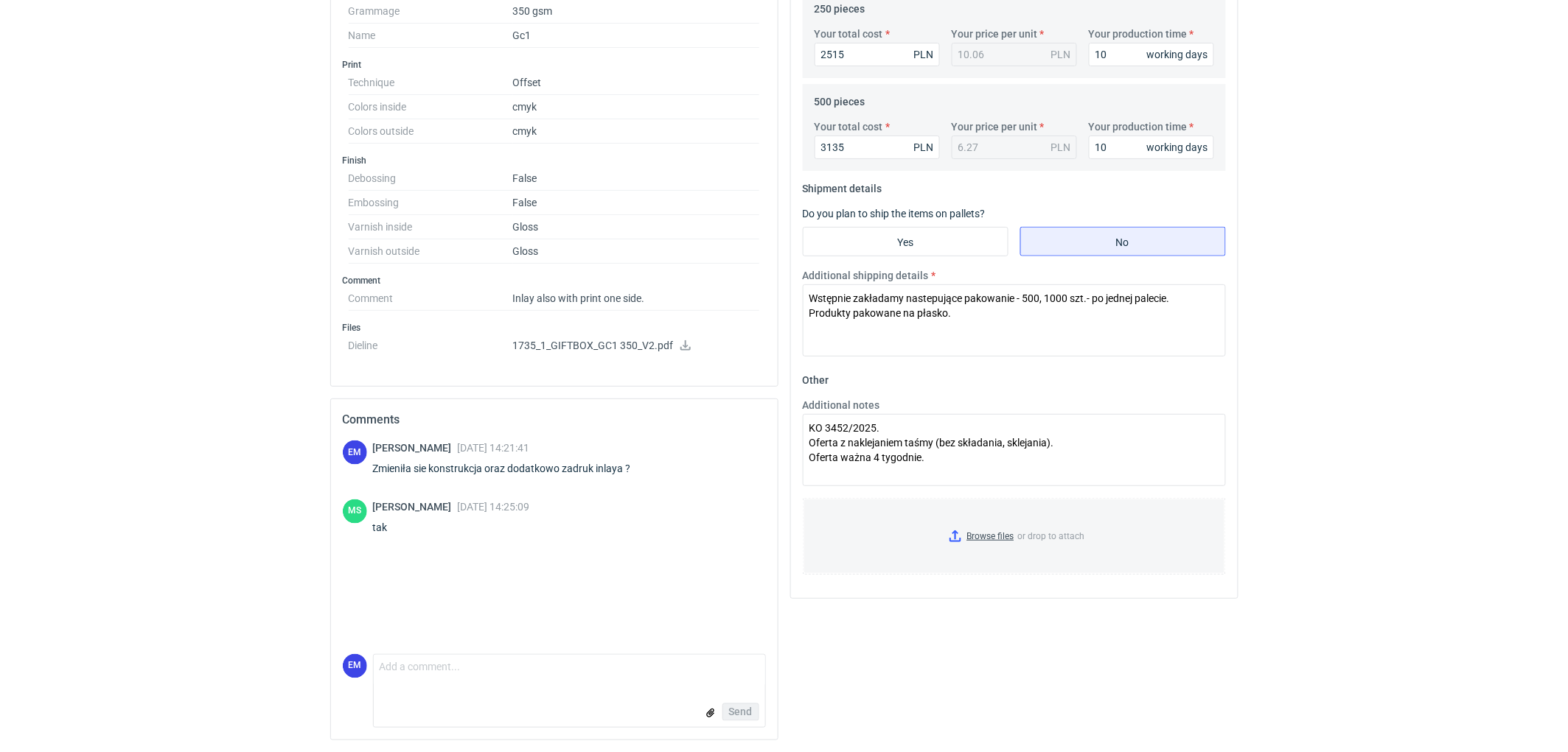
drag, startPoint x: 1545, startPoint y: 452, endPoint x: 1331, endPoint y: 536, distance: 229.9
drag, startPoint x: 837, startPoint y: 443, endPoint x: 811, endPoint y: 439, distance: 26.3
click at [811, 439] on textarea "KO 3452/2025. Oferta z naklejaniem taśmy (bez składania, sklejania). Oferta waż…" at bounding box center [1014, 450] width 423 height 73
click at [1074, 442] on textarea "KO 3452/2025. Ceny z naklejaniem taśmy (bez składania, sklejania). Oferta ważna…" at bounding box center [1014, 450] width 423 height 73
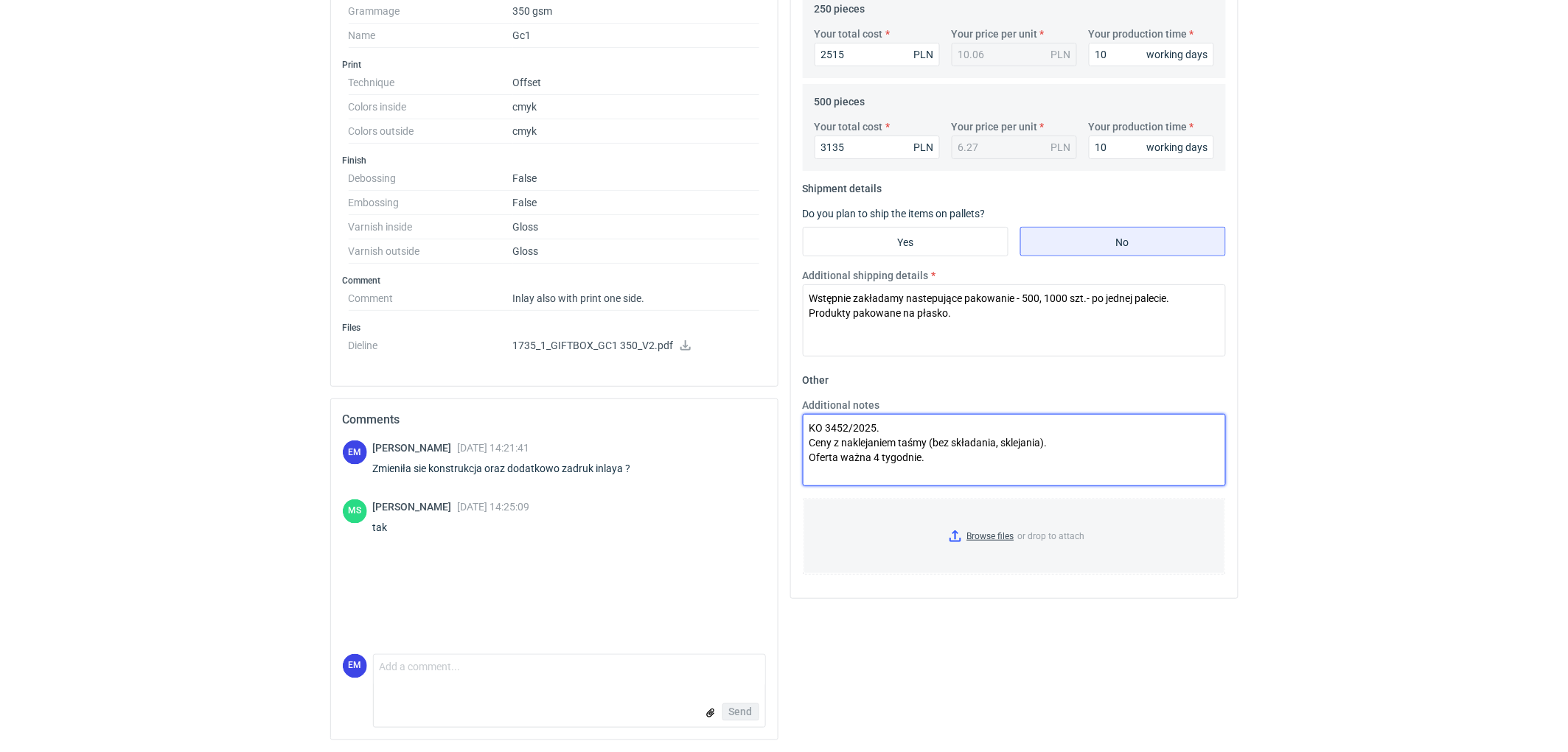
click at [945, 458] on textarea "KO 3452/2025. Ceny z naklejaniem taśmy (bez składania, sklejania). Oferta ważna…" at bounding box center [1014, 450] width 423 height 73
type textarea "KO 3452/2025. Ceny z naklejaniem taśmy (bez składania, sklejania). Oferta ważna…"
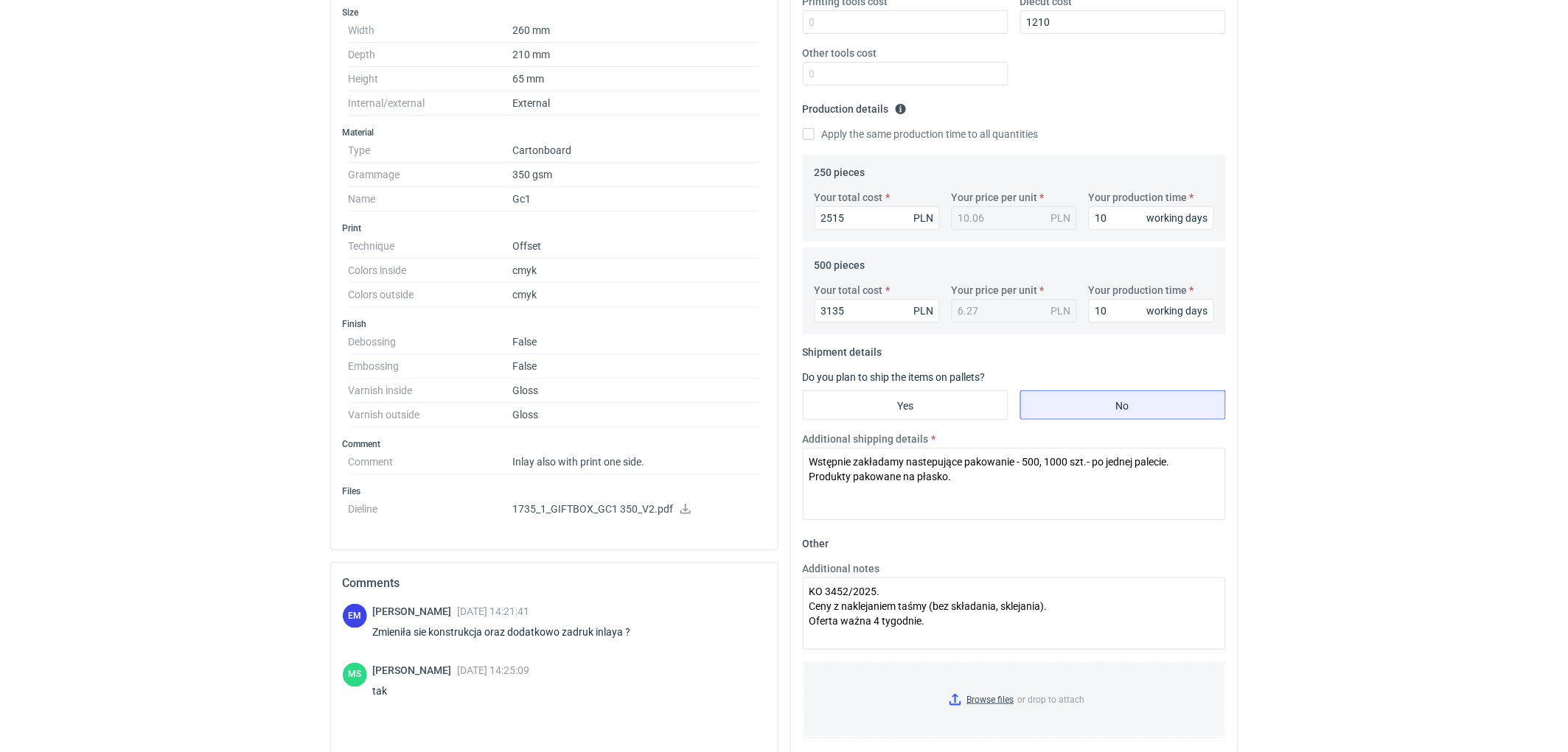
click at [1290, 359] on div "RFQs Specs Designs Items Orders Customers Tools Analytics 11 99+ EM [PERSON_NAM…" at bounding box center [784, 19] width 1568 height 752
click at [1303, 351] on div "RFQs Specs Designs Items Orders Customers Tools Analytics 11 99+ EM [PERSON_NAM…" at bounding box center [784, 19] width 1568 height 752
click at [1322, 395] on html "RFQs Specs Designs Items Orders Customers Tools Analytics 11 99+ EM [PERSON_NAM…" at bounding box center [784, 19] width 1568 height 752
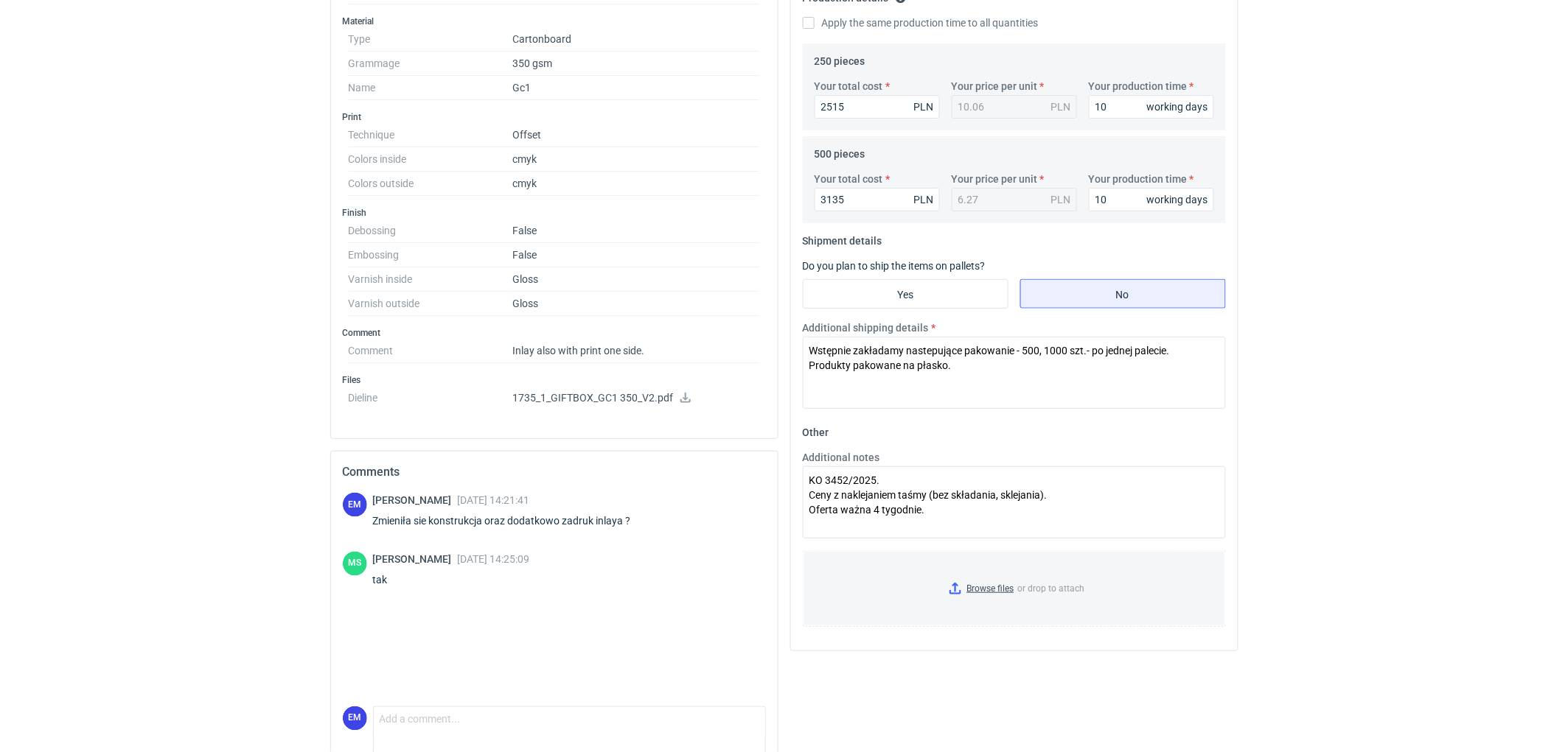
scroll to position [439, 0]
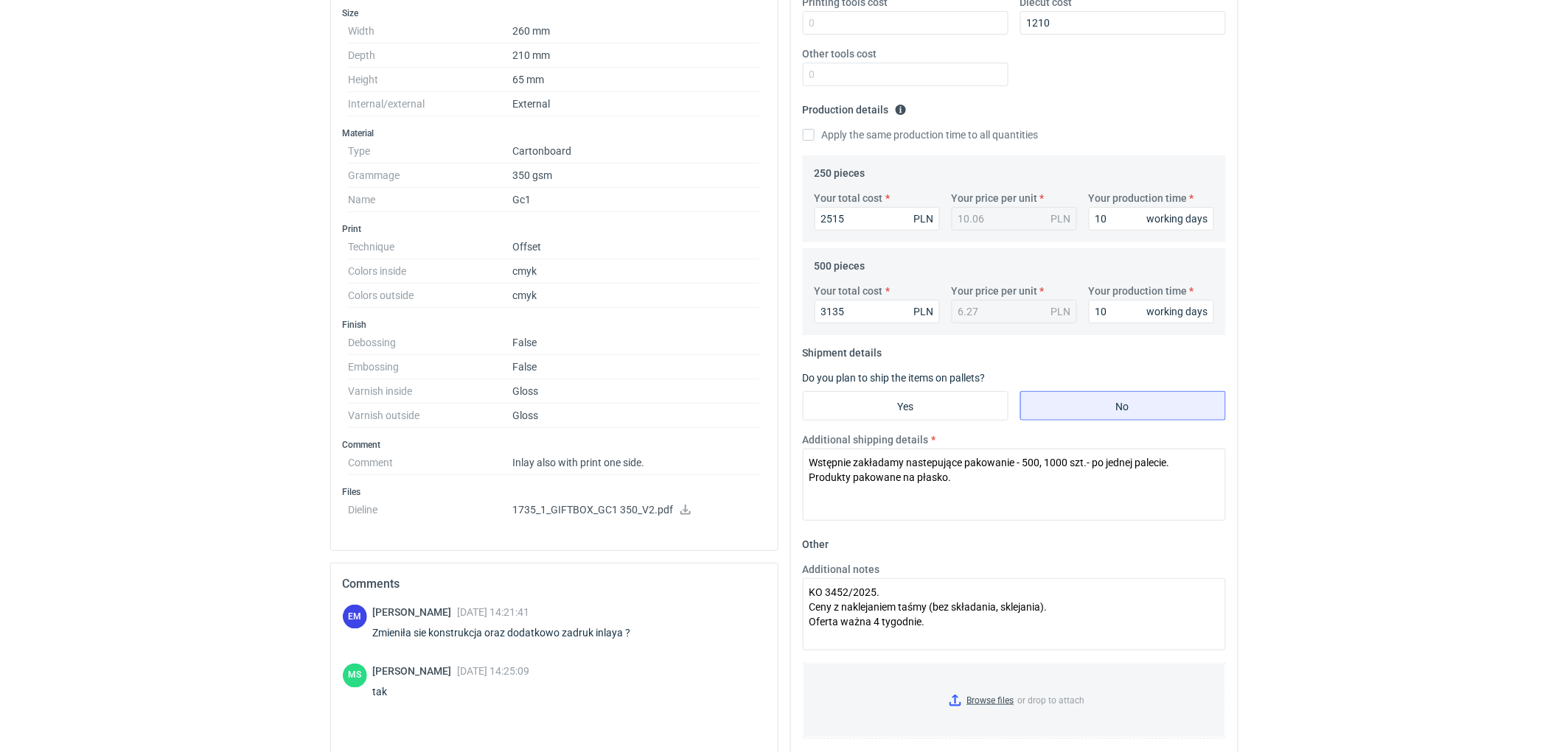
scroll to position [194, 0]
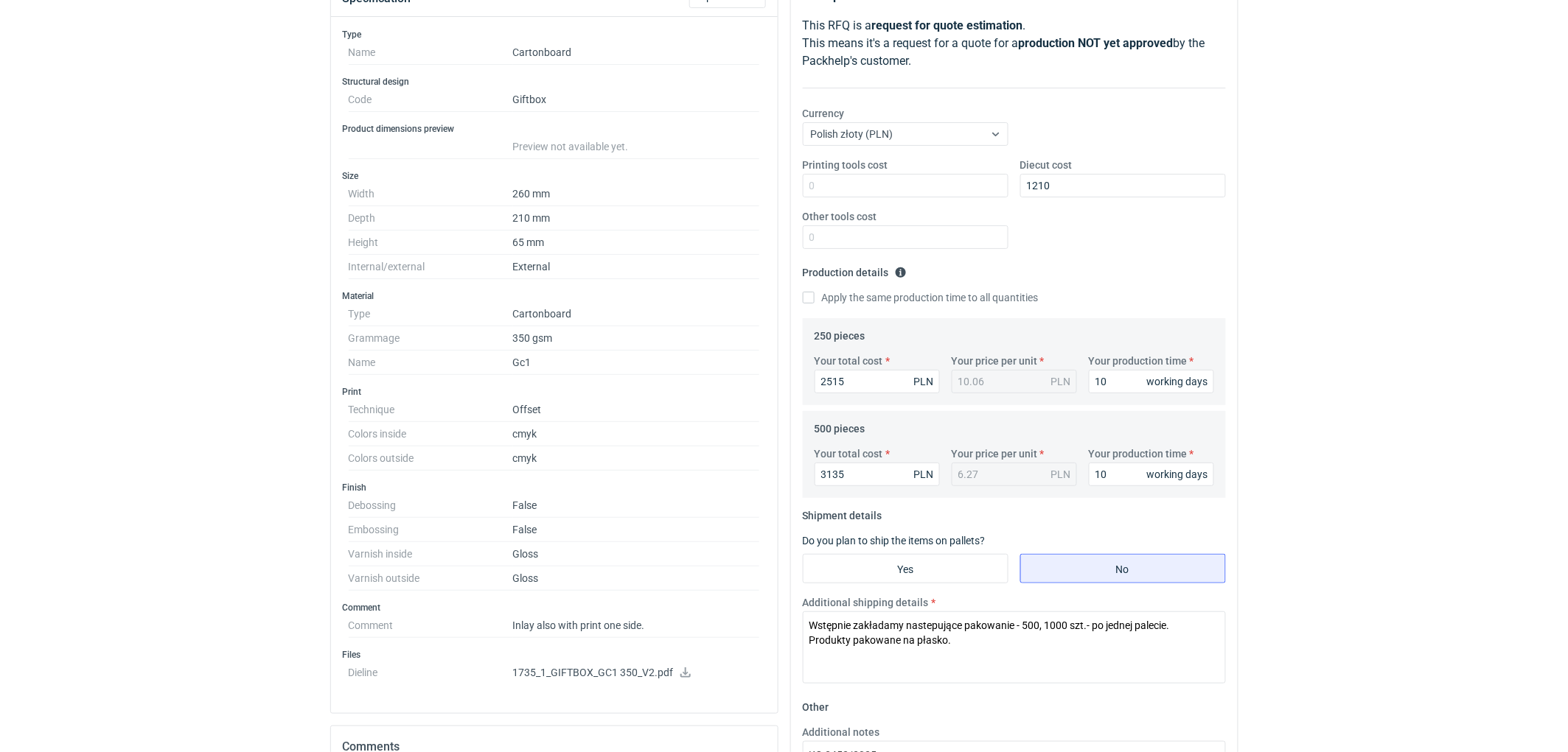
click at [1388, 314] on div "RFQs Specs Designs Items Orders Customers Tools Analytics 11 99+ EM [PERSON_NAM…" at bounding box center [784, 182] width 1568 height 752
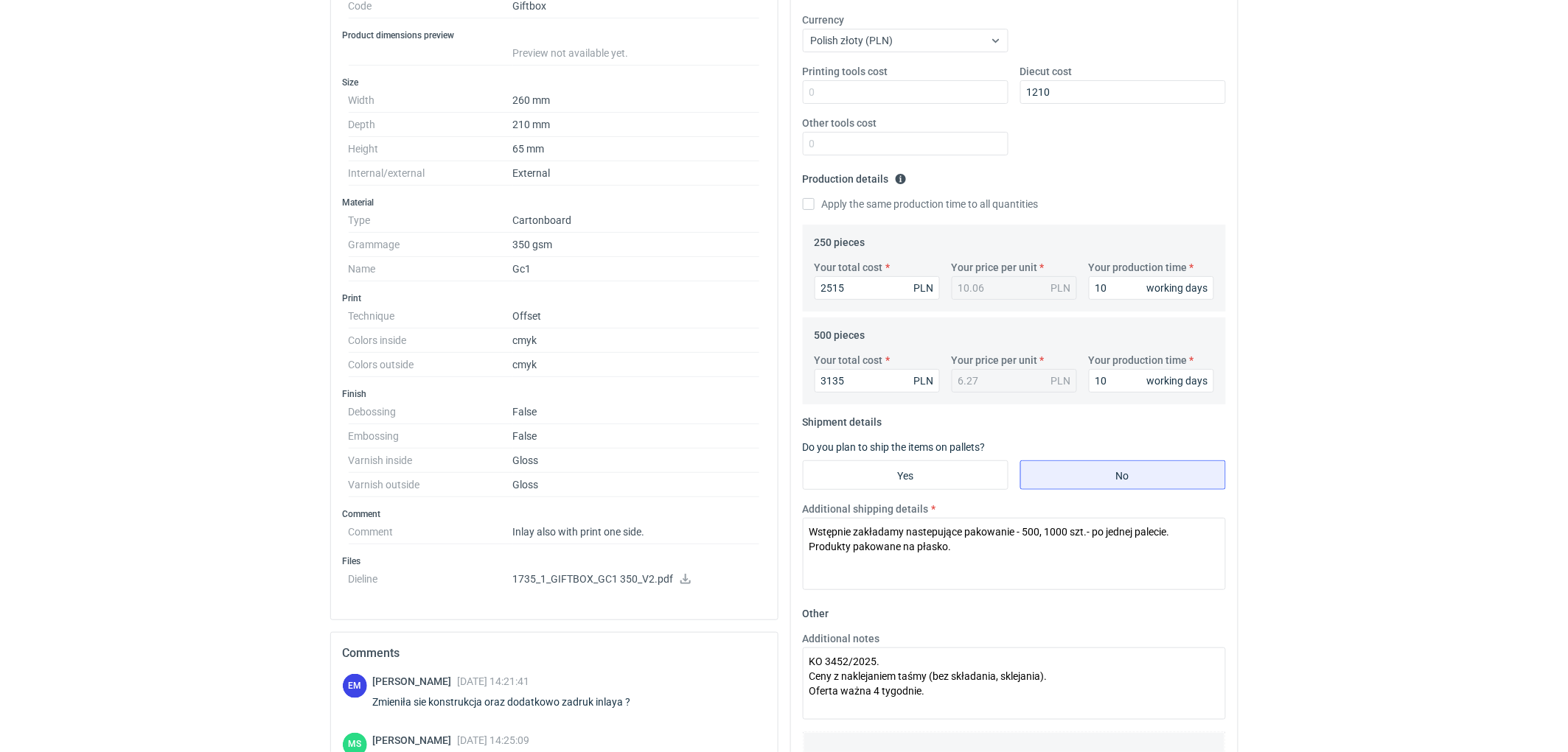
scroll to position [276, 0]
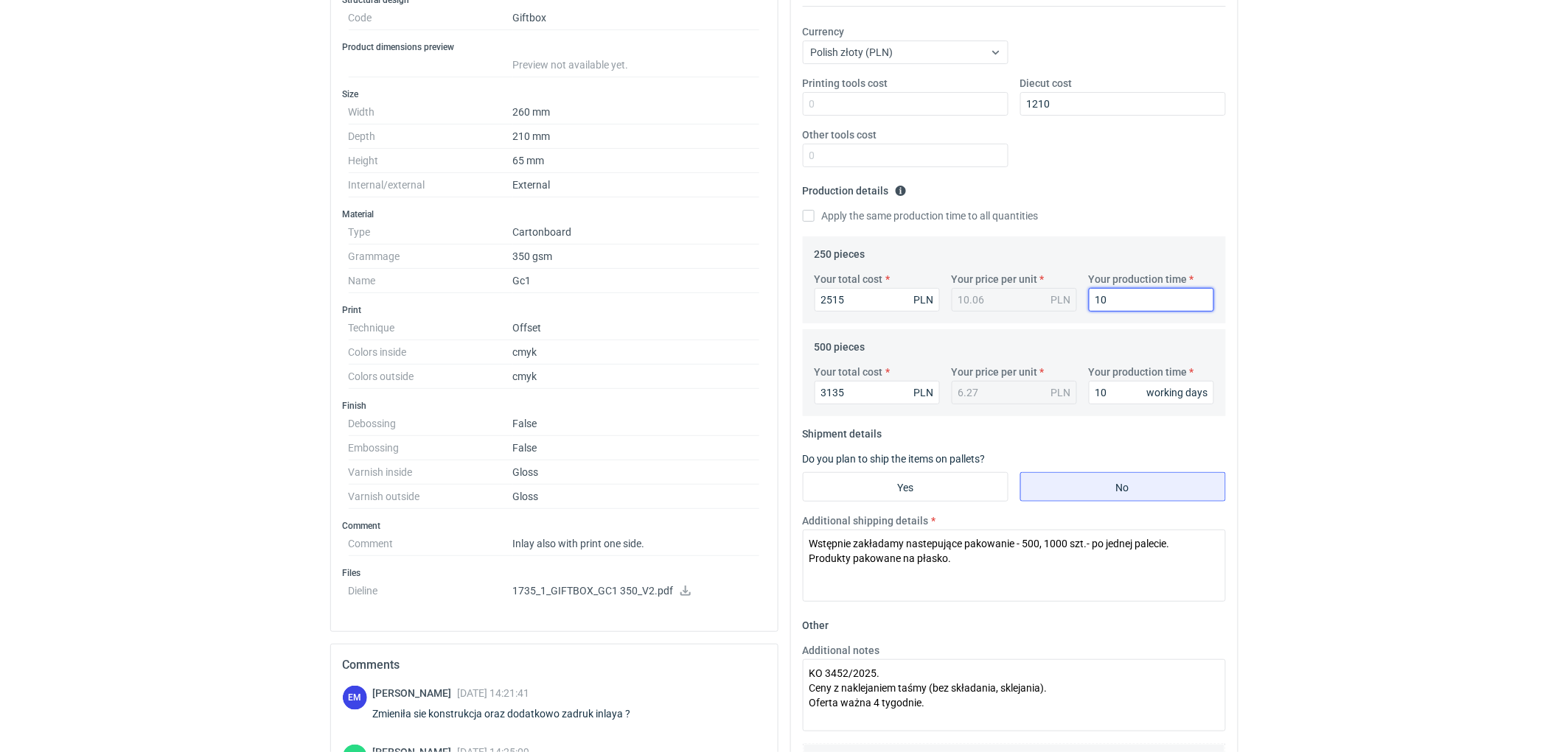
click at [1353, 307] on div "RFQs Specs Designs Items Orders Customers Tools Analytics 11 99+ EM [PERSON_NAM…" at bounding box center [784, 100] width 1568 height 752
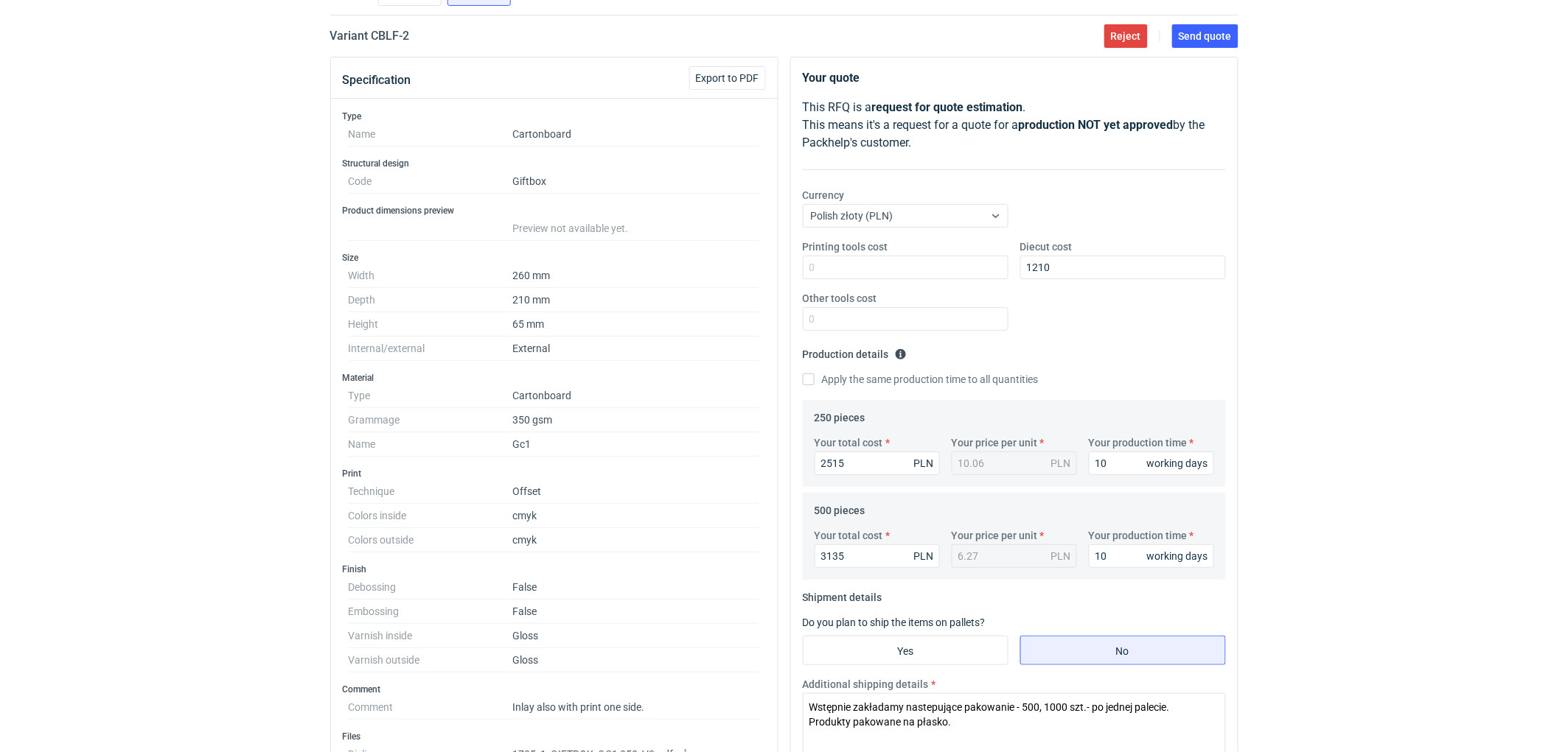
scroll to position [439, 0]
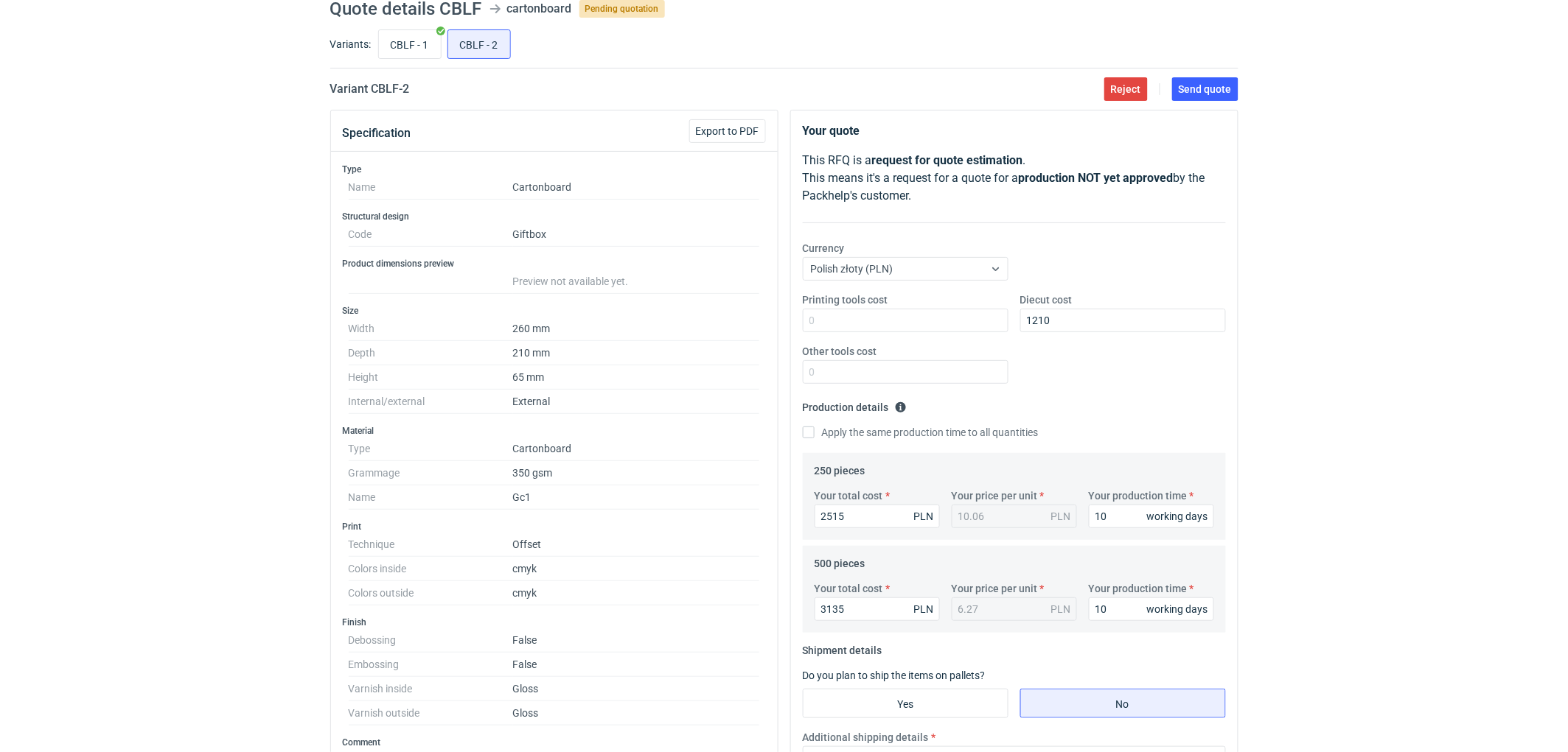
scroll to position [30, 0]
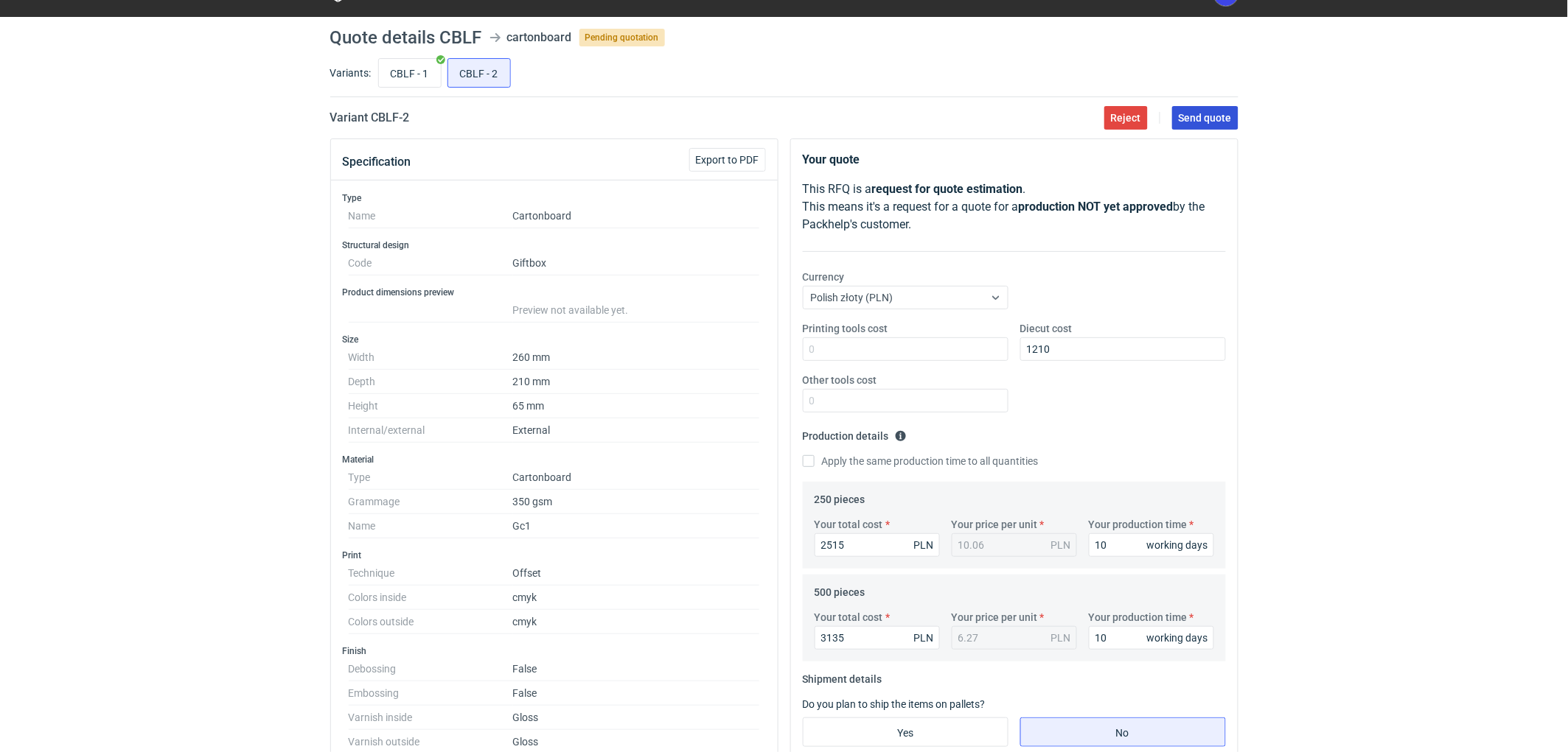
click at [1217, 123] on button "Send quote" at bounding box center [1204, 118] width 66 height 24
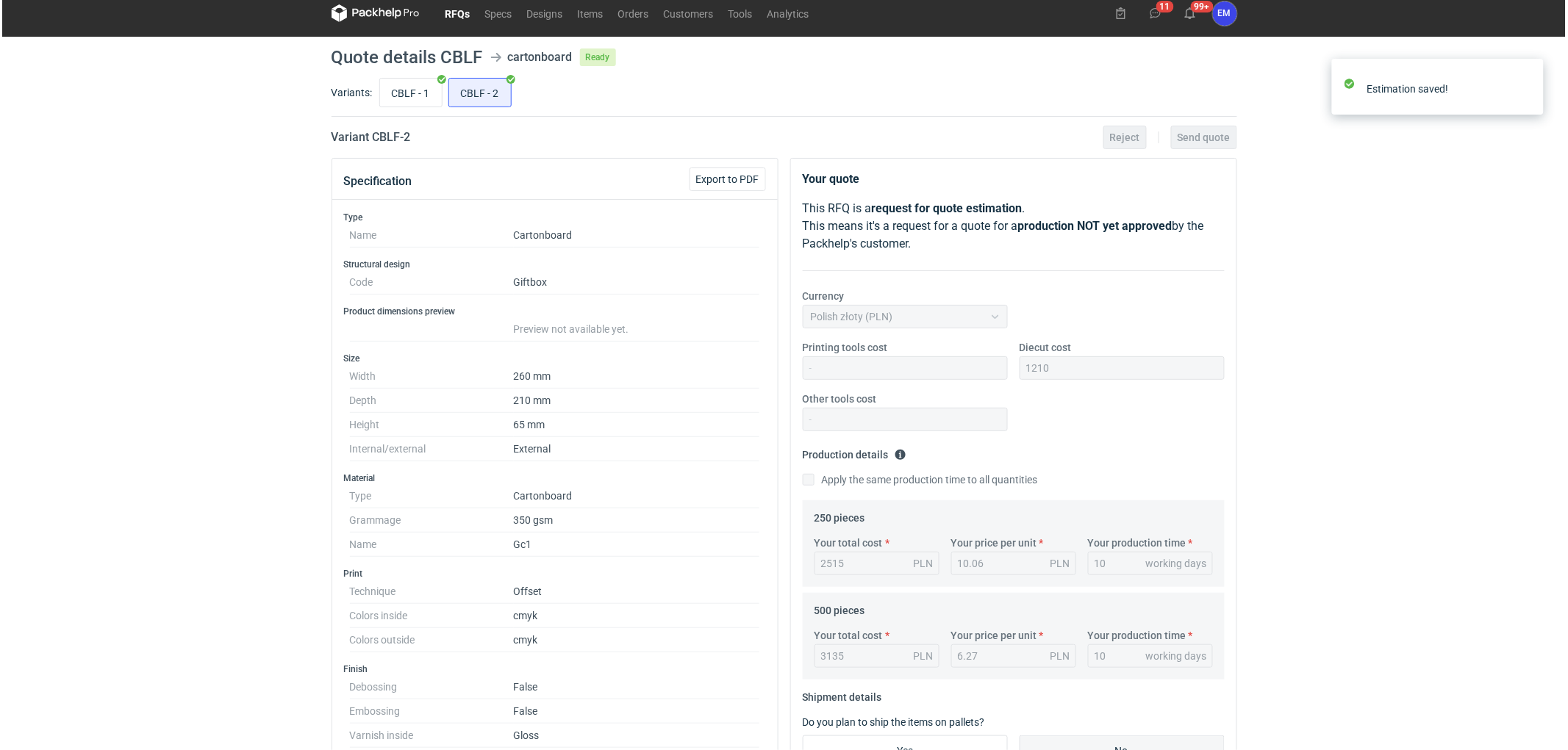
scroll to position [0, 0]
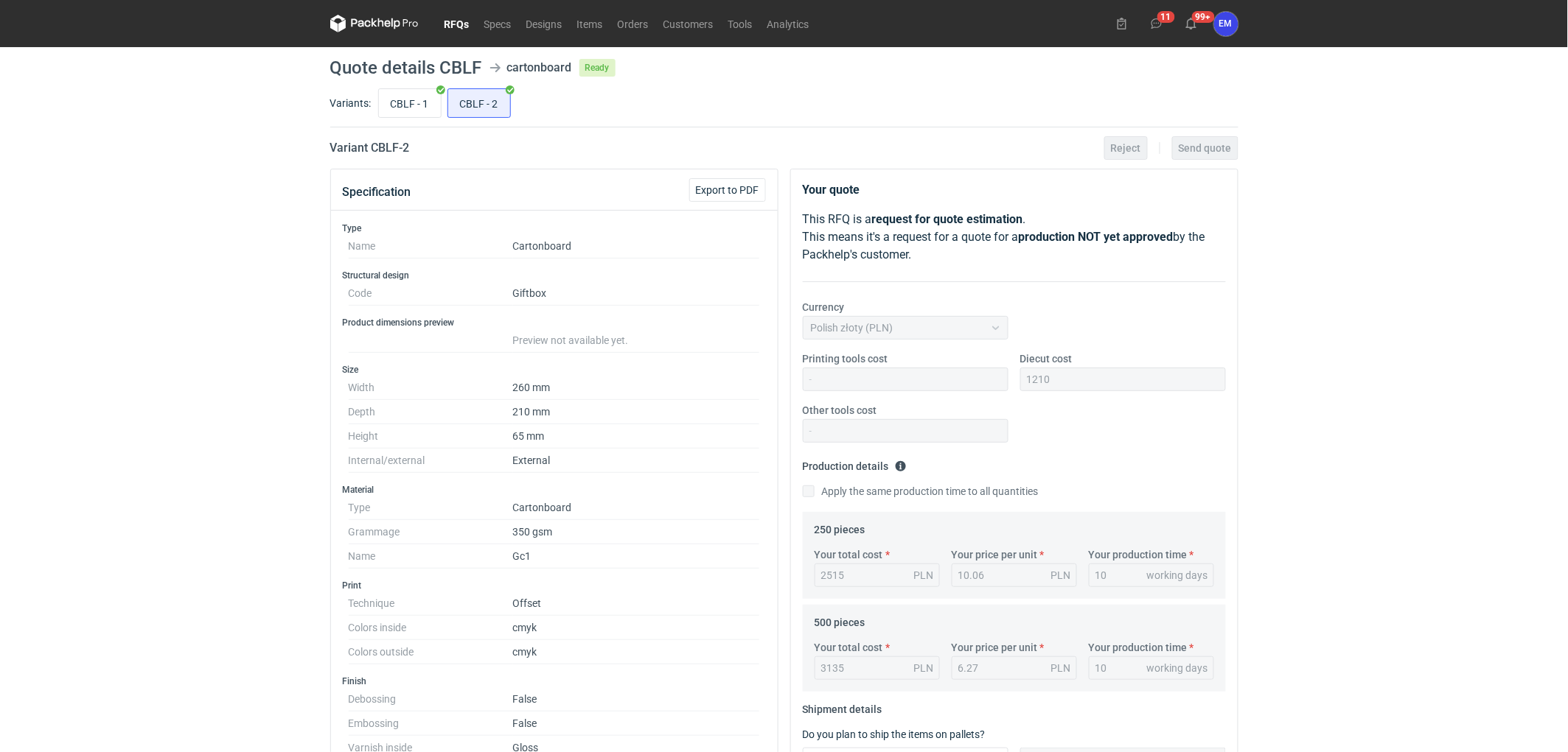
click at [465, 19] on link "RFQs" at bounding box center [457, 24] width 40 height 18
